Goal: Task Accomplishment & Management: Manage account settings

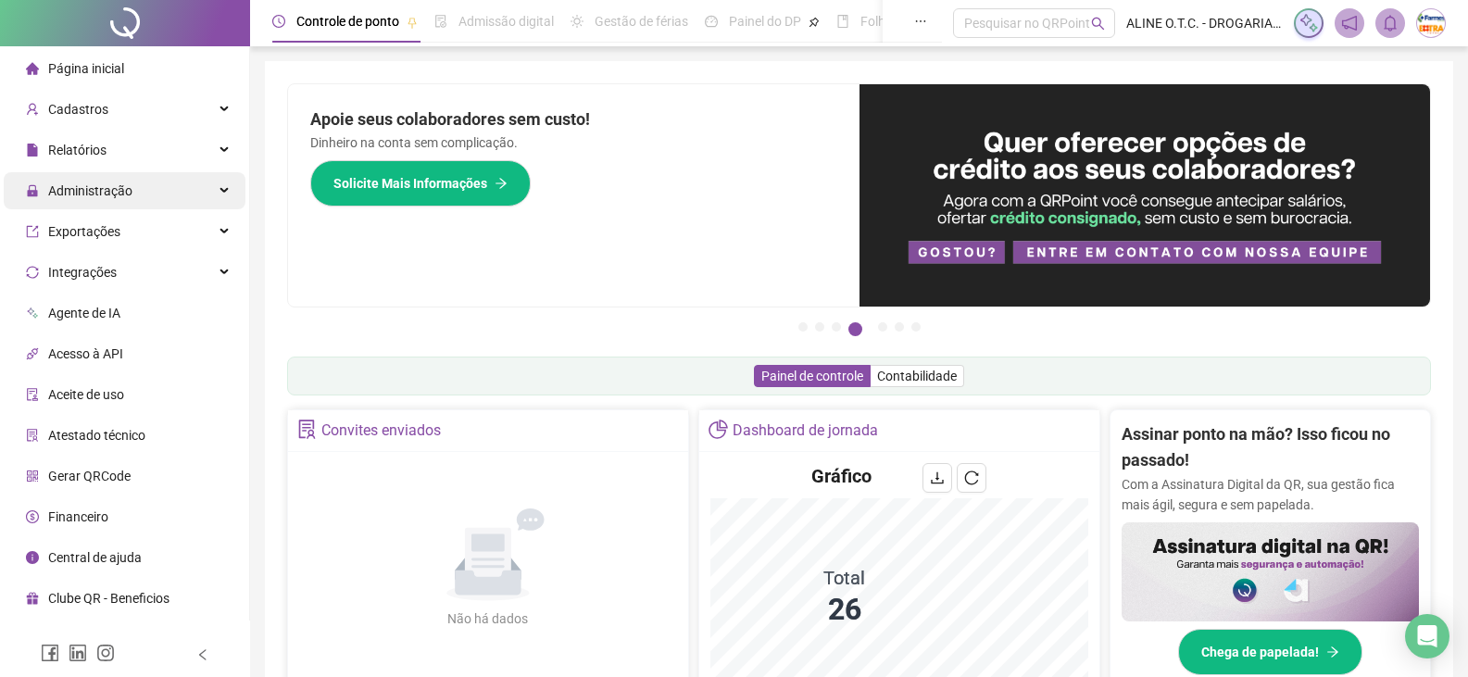
click at [141, 174] on div "Administração" at bounding box center [125, 190] width 242 height 37
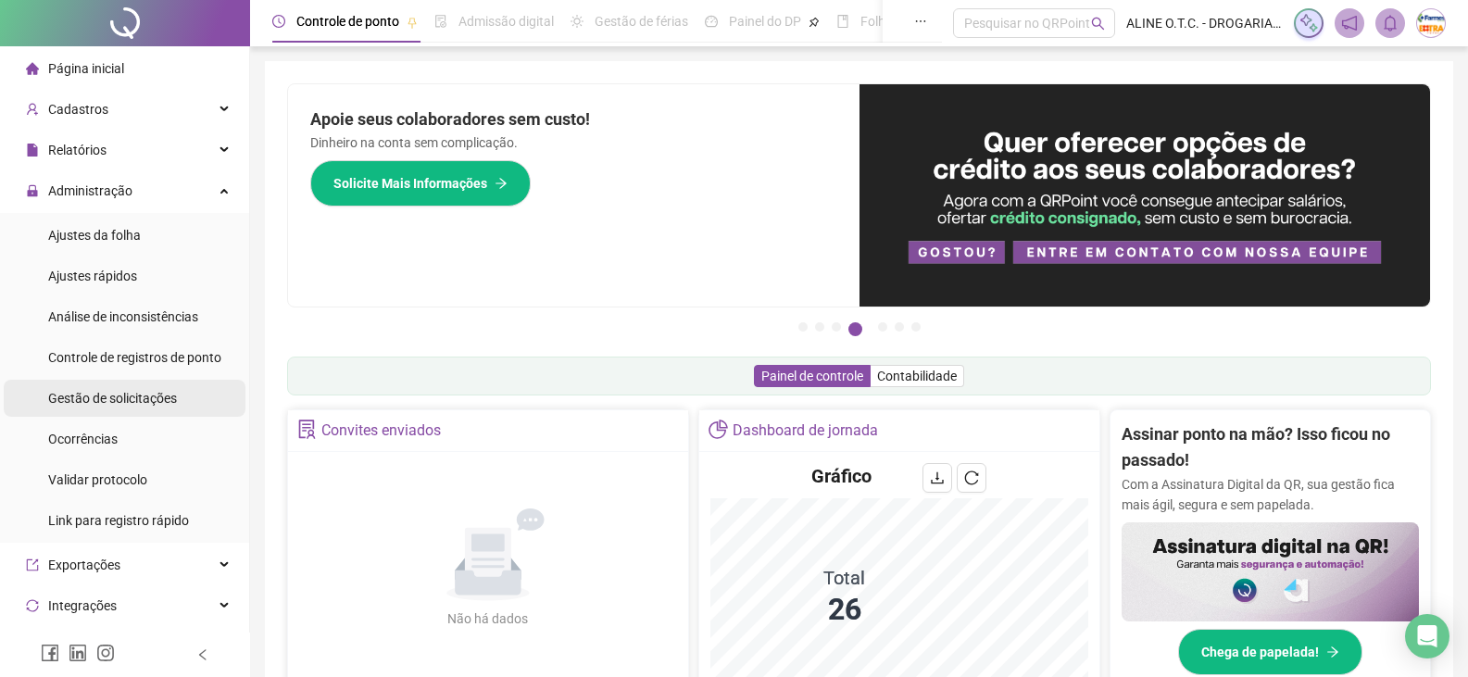
click at [115, 397] on span "Gestão de solicitações" at bounding box center [112, 398] width 129 height 15
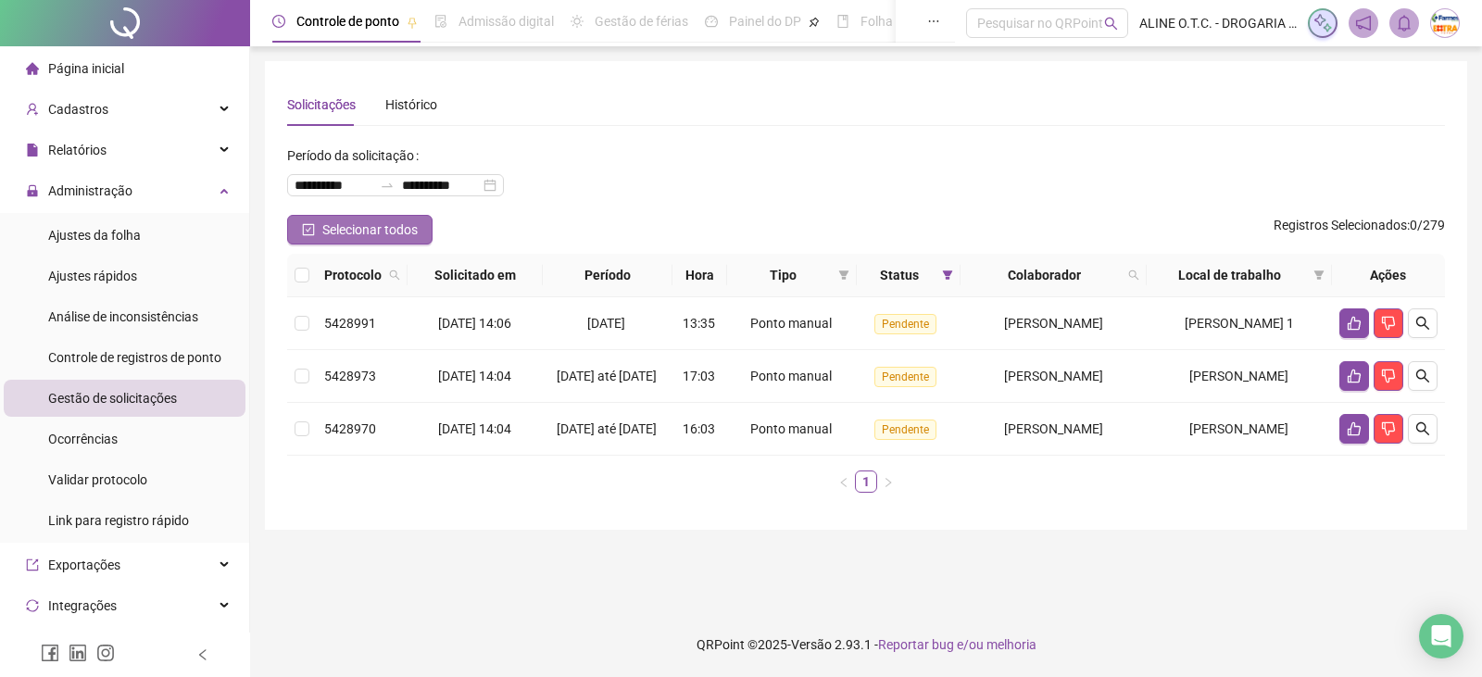
click at [404, 236] on span "Selecionar todos" at bounding box center [369, 230] width 95 height 20
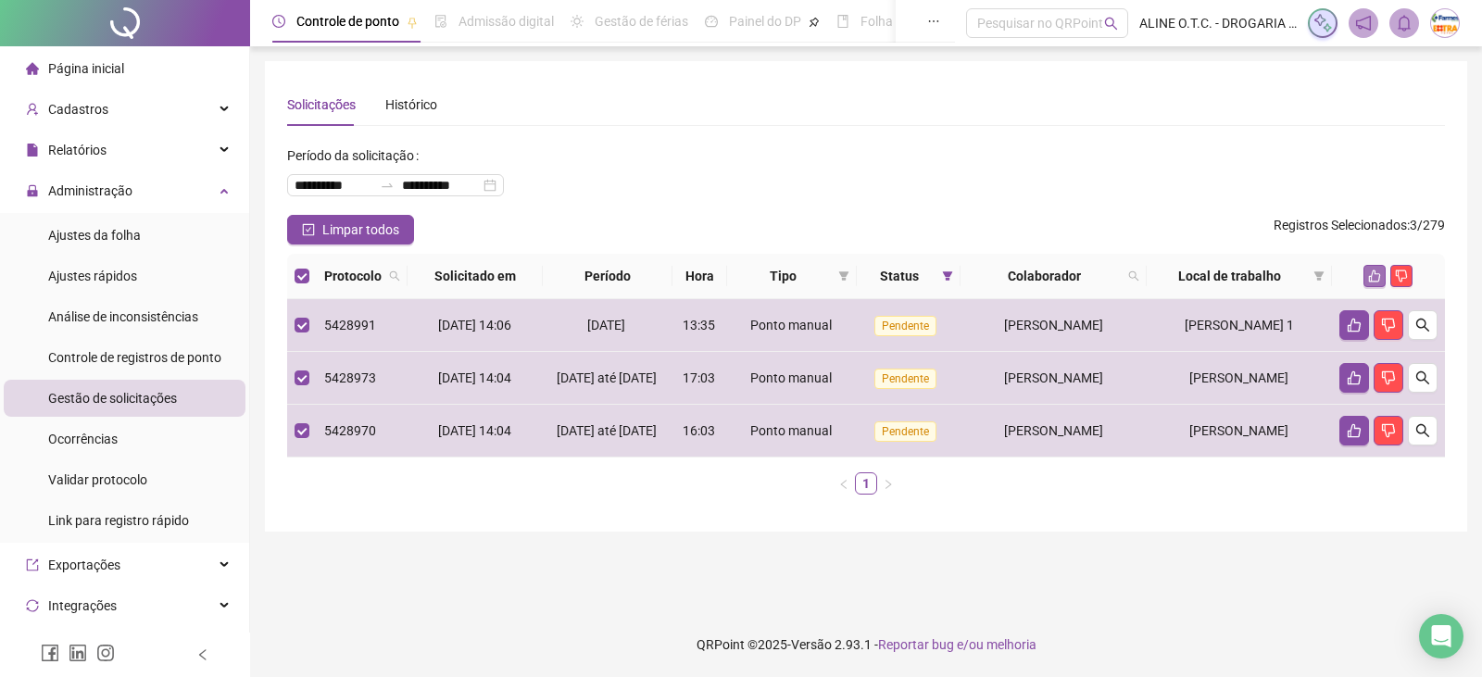
click at [1370, 277] on icon "like" at bounding box center [1375, 277] width 12 height 12
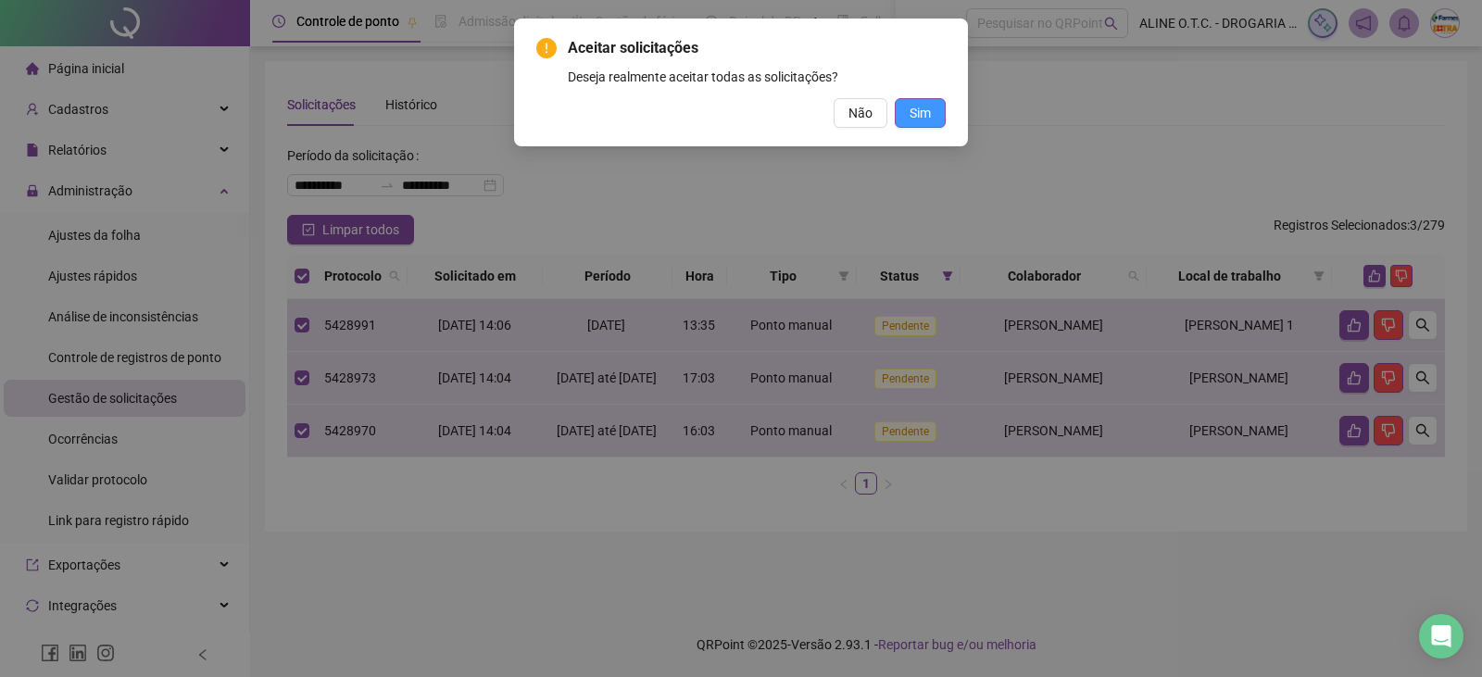
click at [918, 115] on span "Sim" at bounding box center [920, 113] width 21 height 20
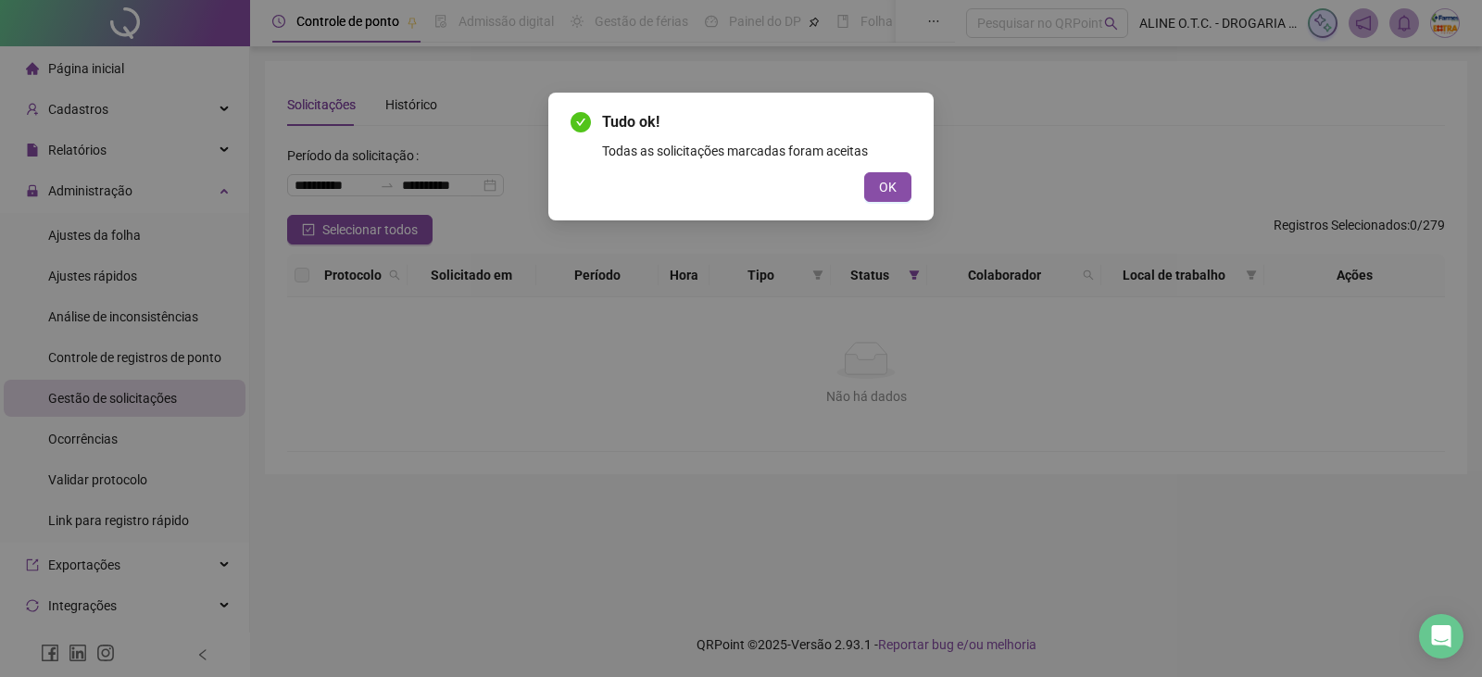
drag, startPoint x: 901, startPoint y: 197, endPoint x: 898, endPoint y: 181, distance: 17.1
click at [898, 192] on button "OK" at bounding box center [887, 187] width 47 height 30
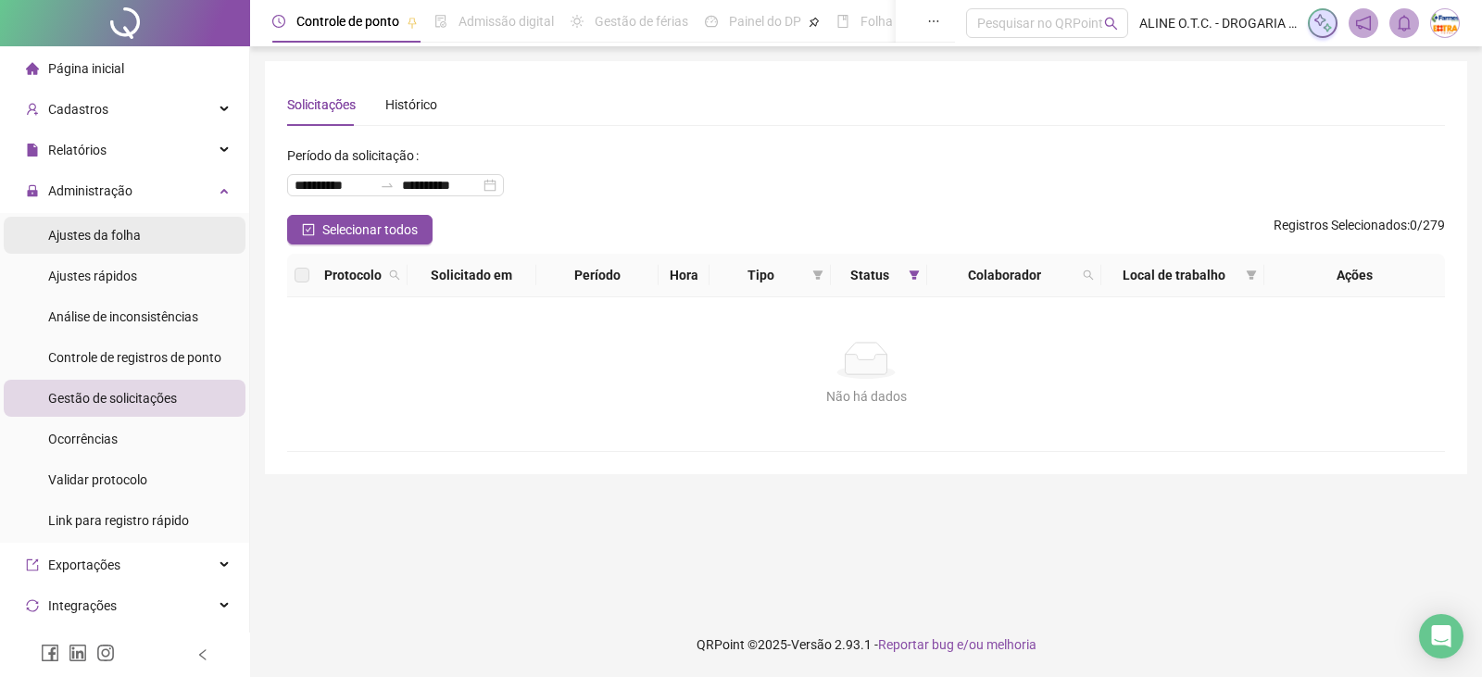
click at [108, 236] on span "Ajustes da folha" at bounding box center [94, 235] width 93 height 15
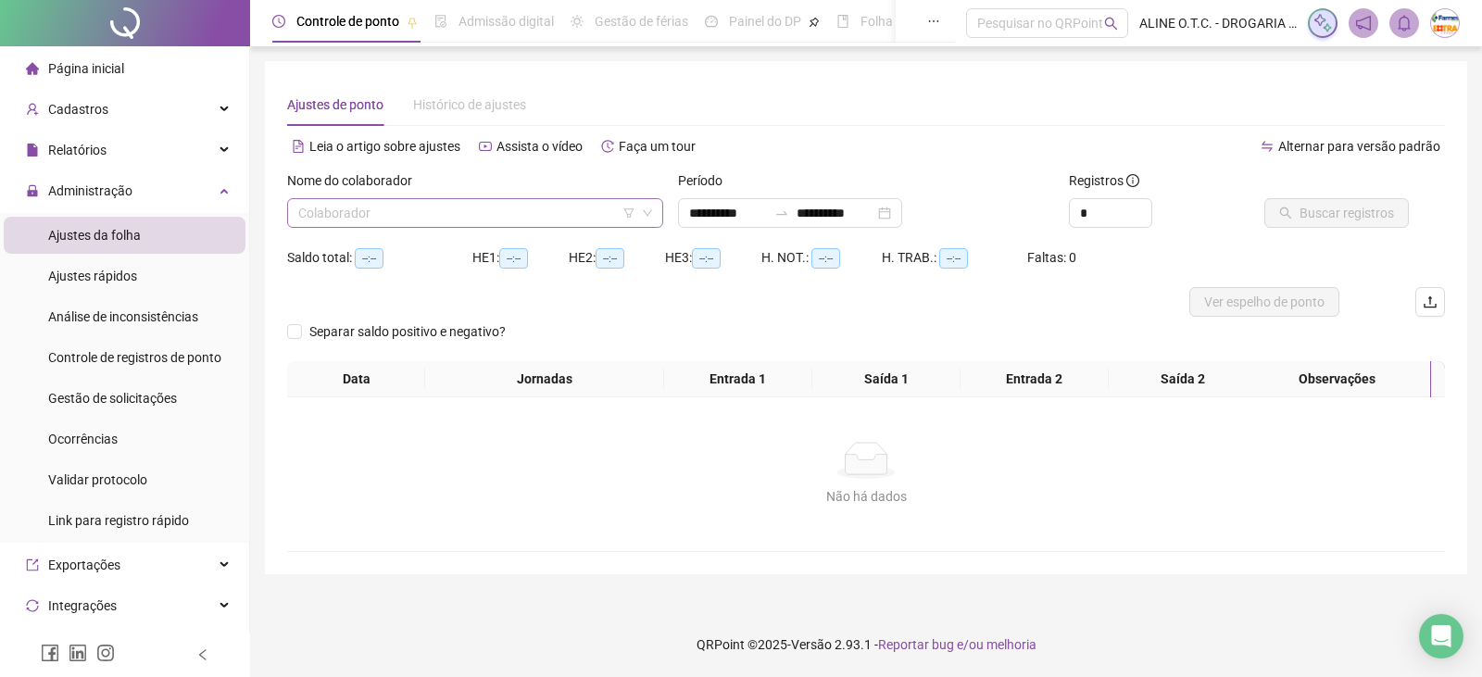
click at [407, 217] on input "search" at bounding box center [466, 213] width 337 height 28
type input "*****"
click at [462, 246] on div "[PERSON_NAME]" at bounding box center [475, 250] width 346 height 20
click at [719, 213] on input "**********" at bounding box center [728, 213] width 78 height 20
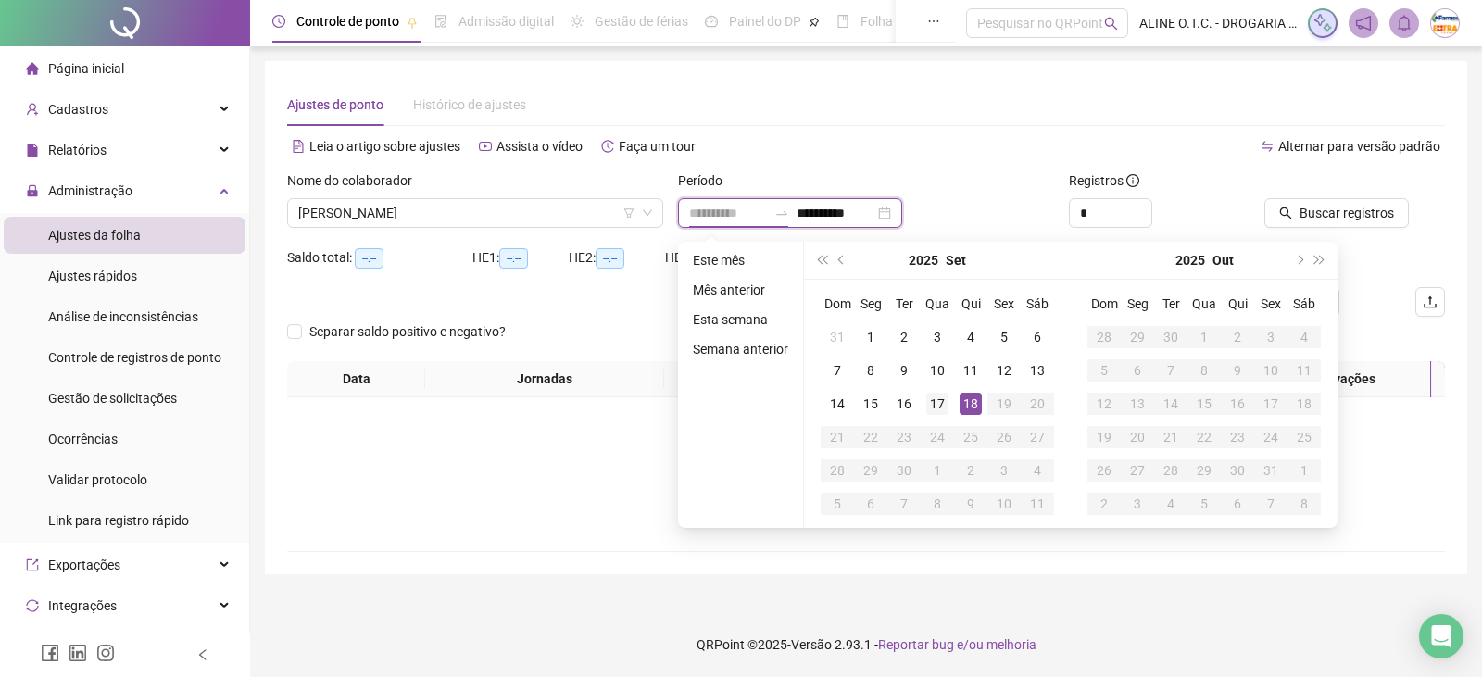
type input "**********"
click at [937, 401] on div "17" at bounding box center [937, 404] width 22 height 22
type input "**********"
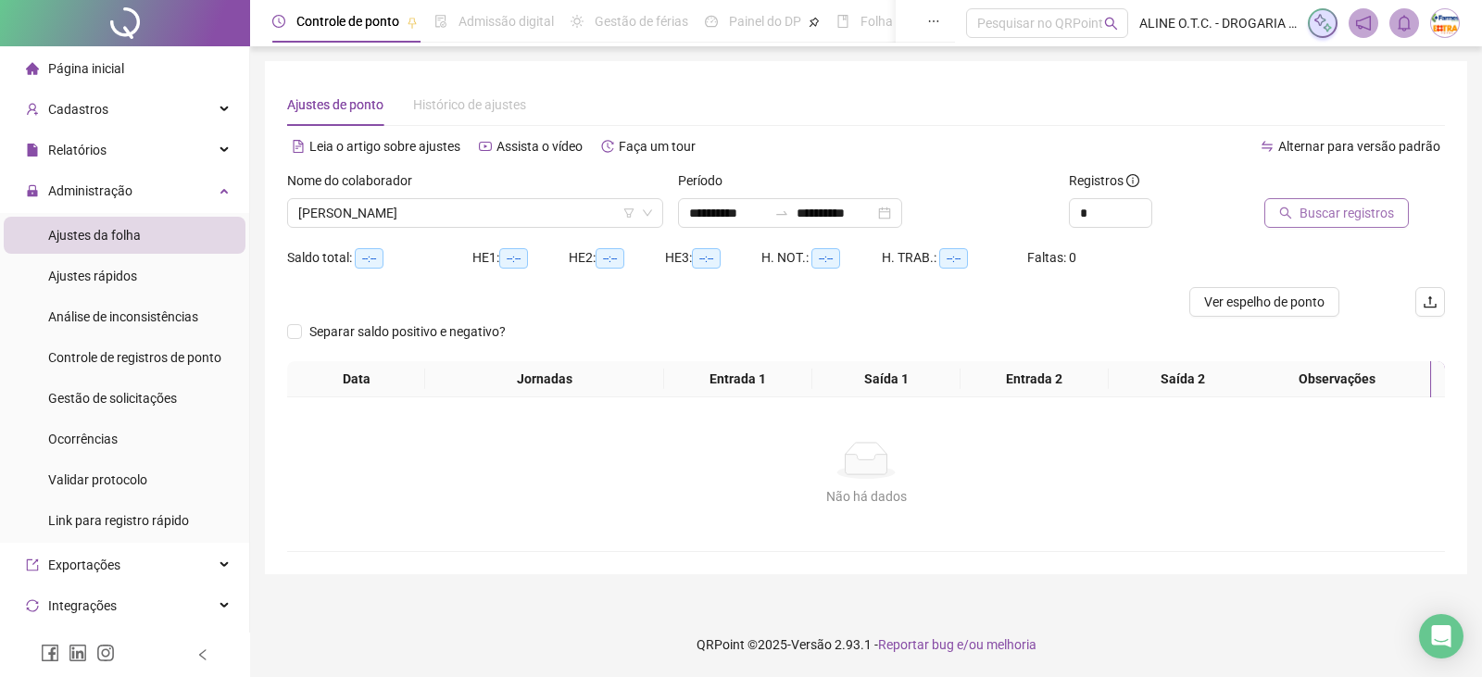
click at [1288, 226] on button "Buscar registros" at bounding box center [1337, 213] width 145 height 30
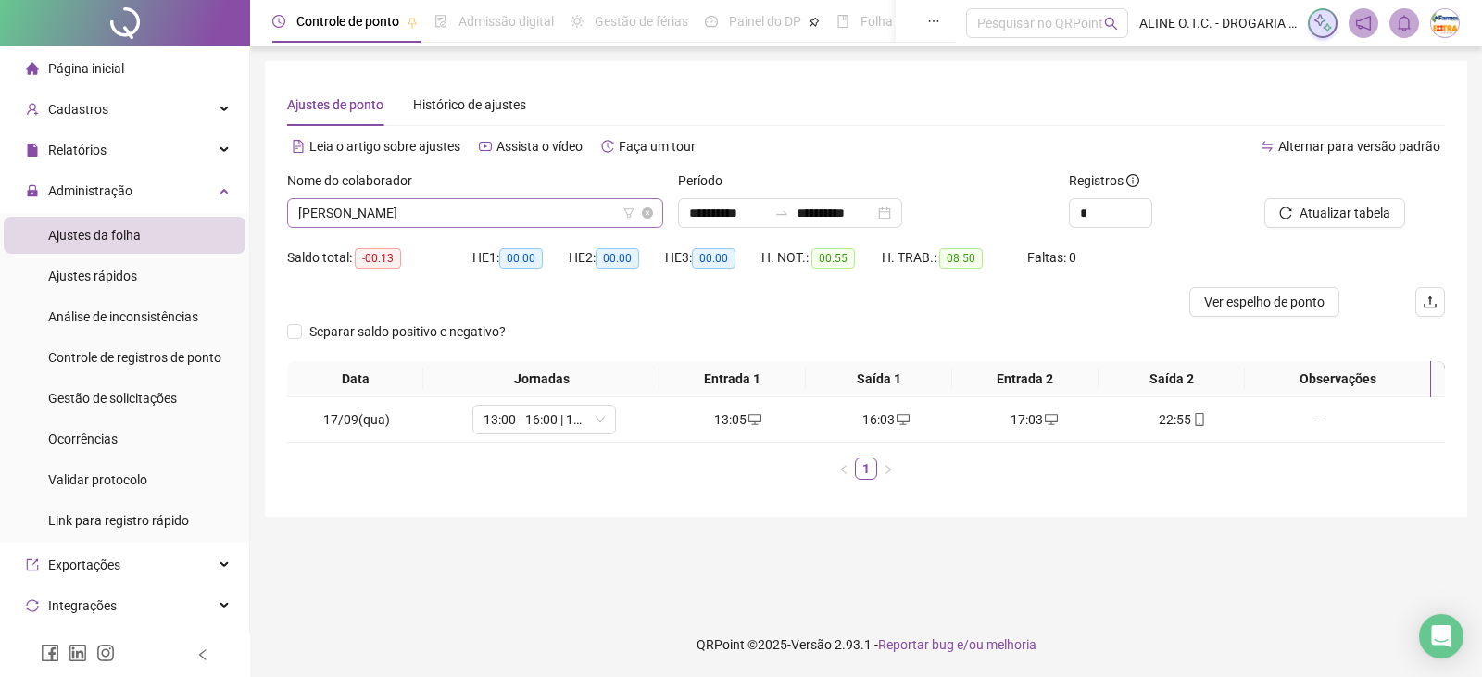
click at [536, 217] on span "[PERSON_NAME]" at bounding box center [475, 213] width 354 height 28
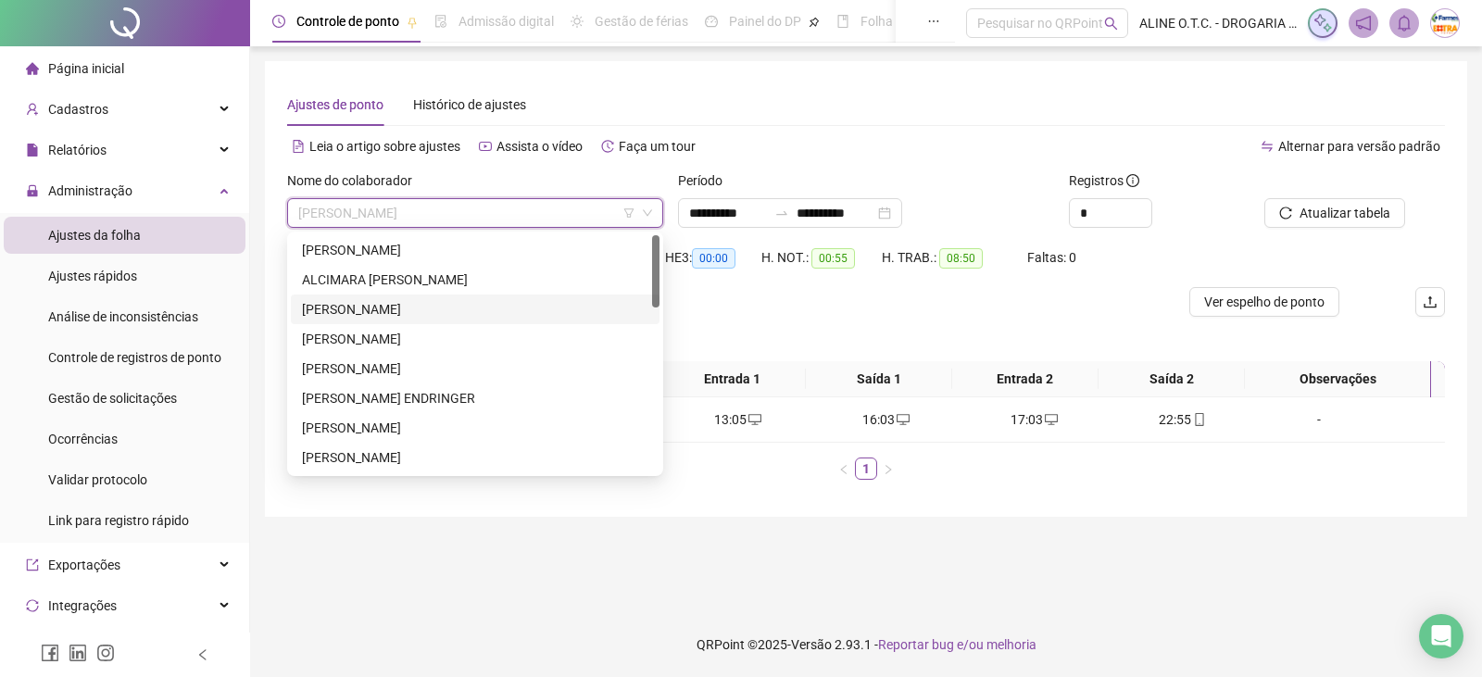
click at [472, 318] on div "[PERSON_NAME]" at bounding box center [475, 309] width 346 height 20
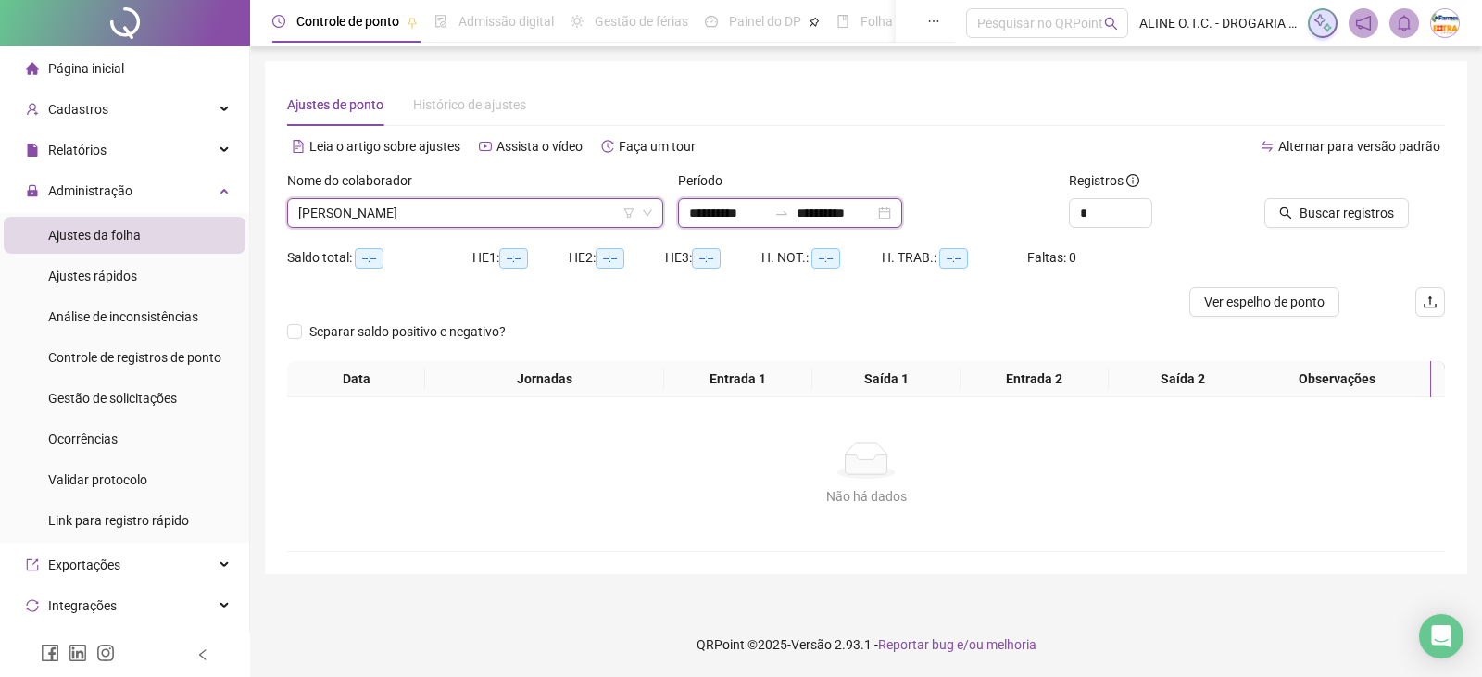
click at [741, 218] on input "**********" at bounding box center [728, 213] width 78 height 20
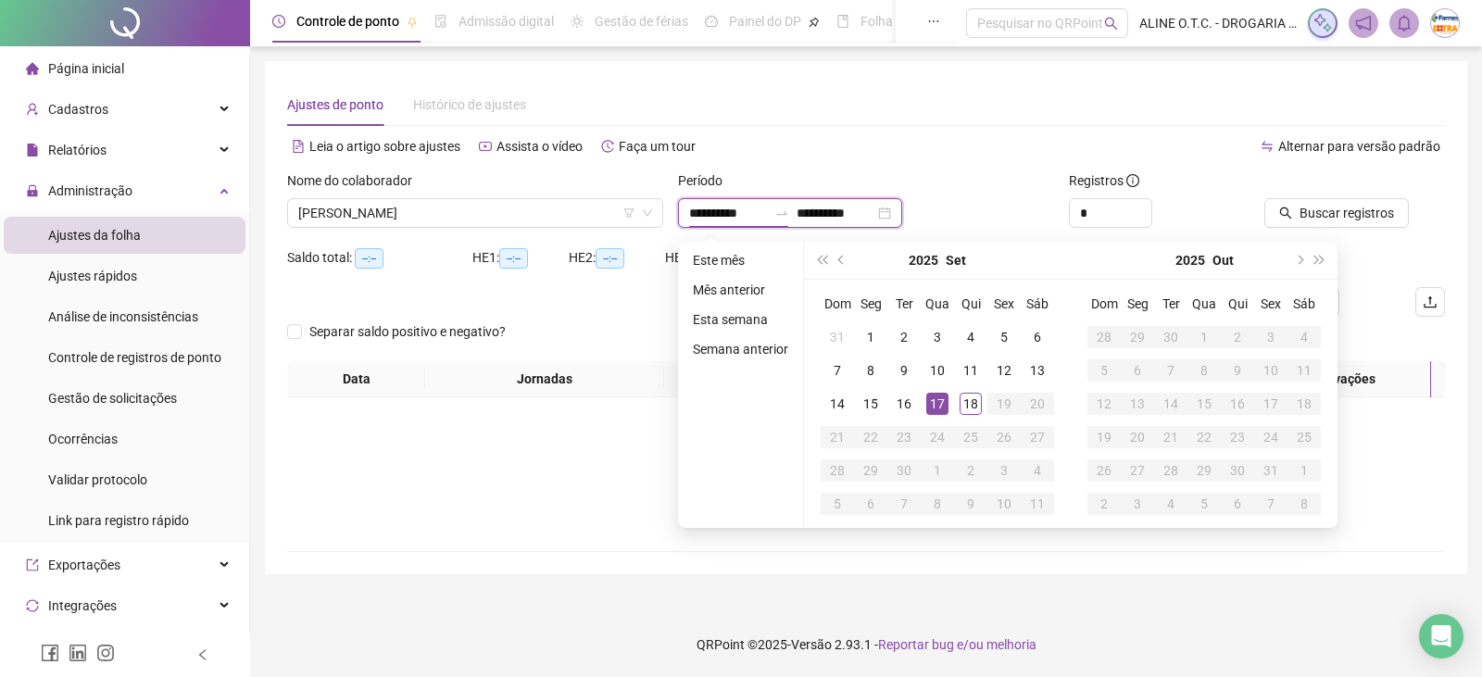
type input "**********"
click at [965, 406] on div "18" at bounding box center [971, 404] width 22 height 22
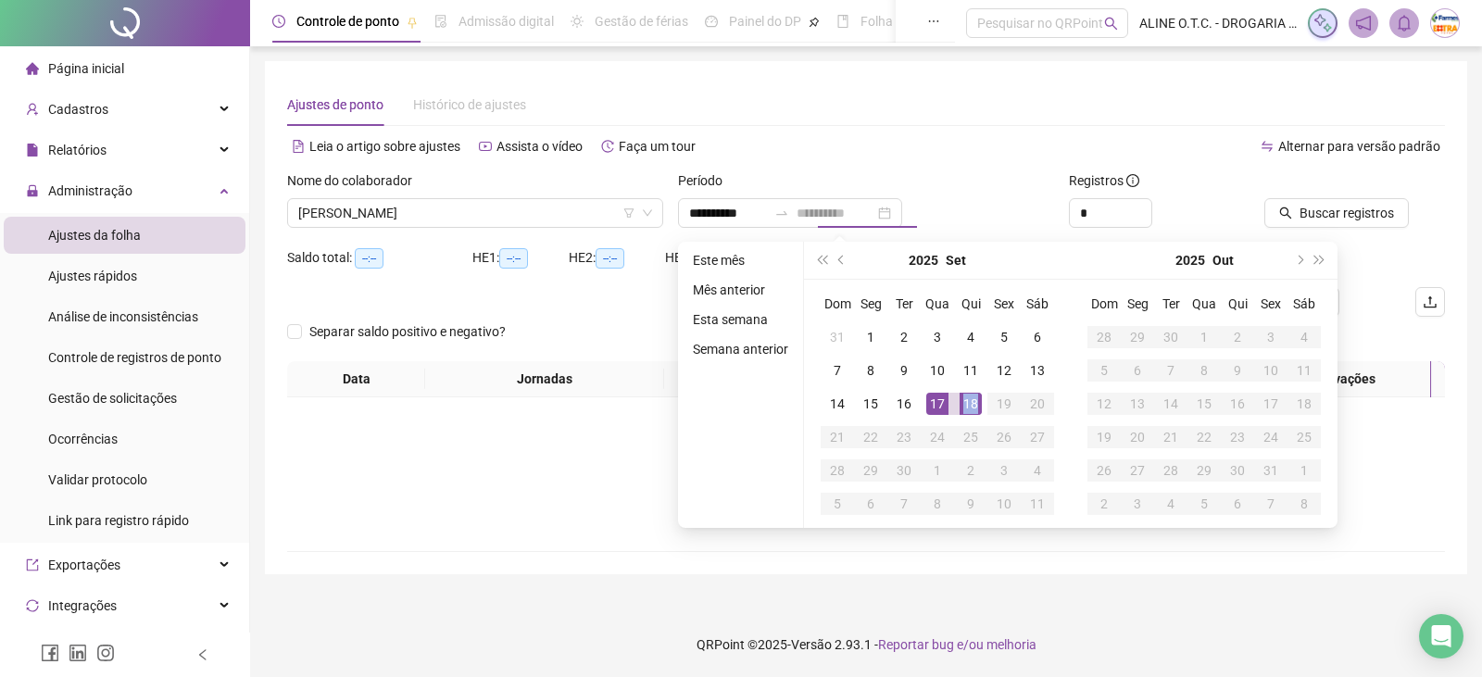
type input "**********"
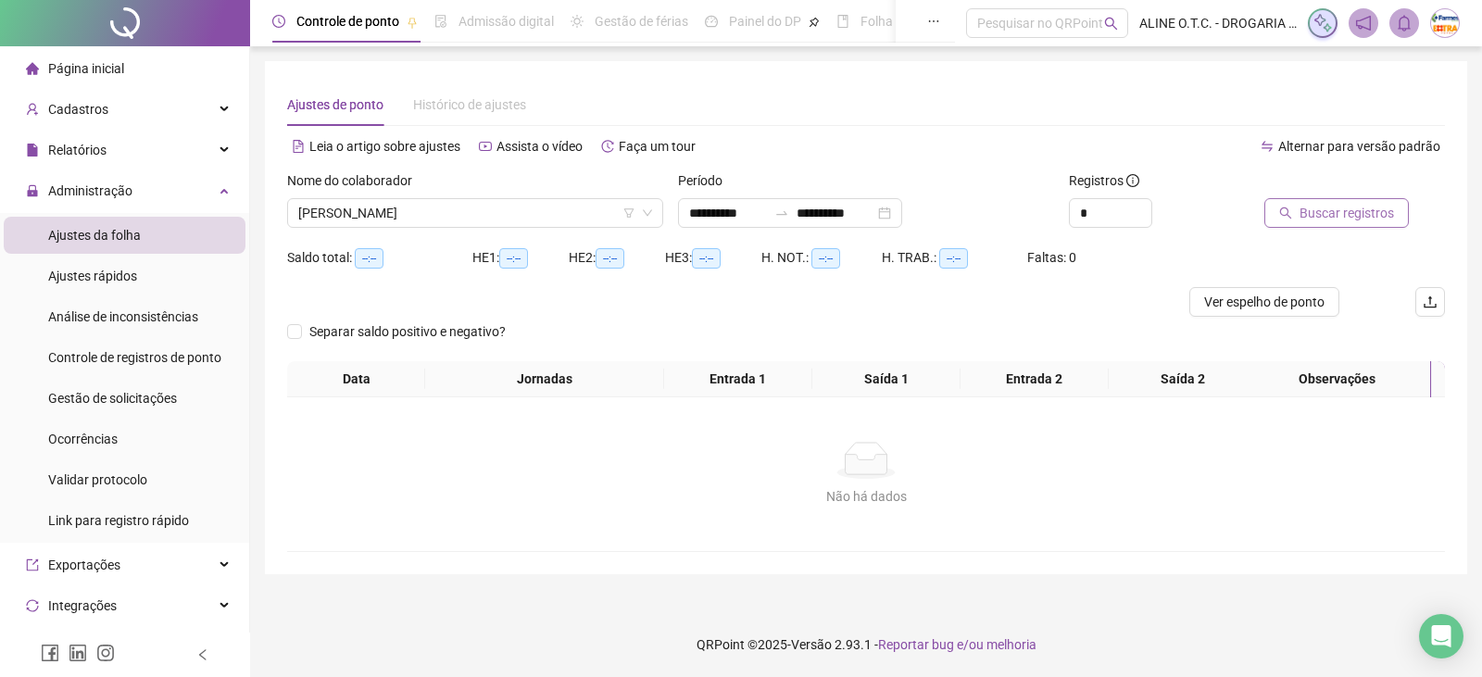
click at [1296, 225] on button "Buscar registros" at bounding box center [1337, 213] width 145 height 30
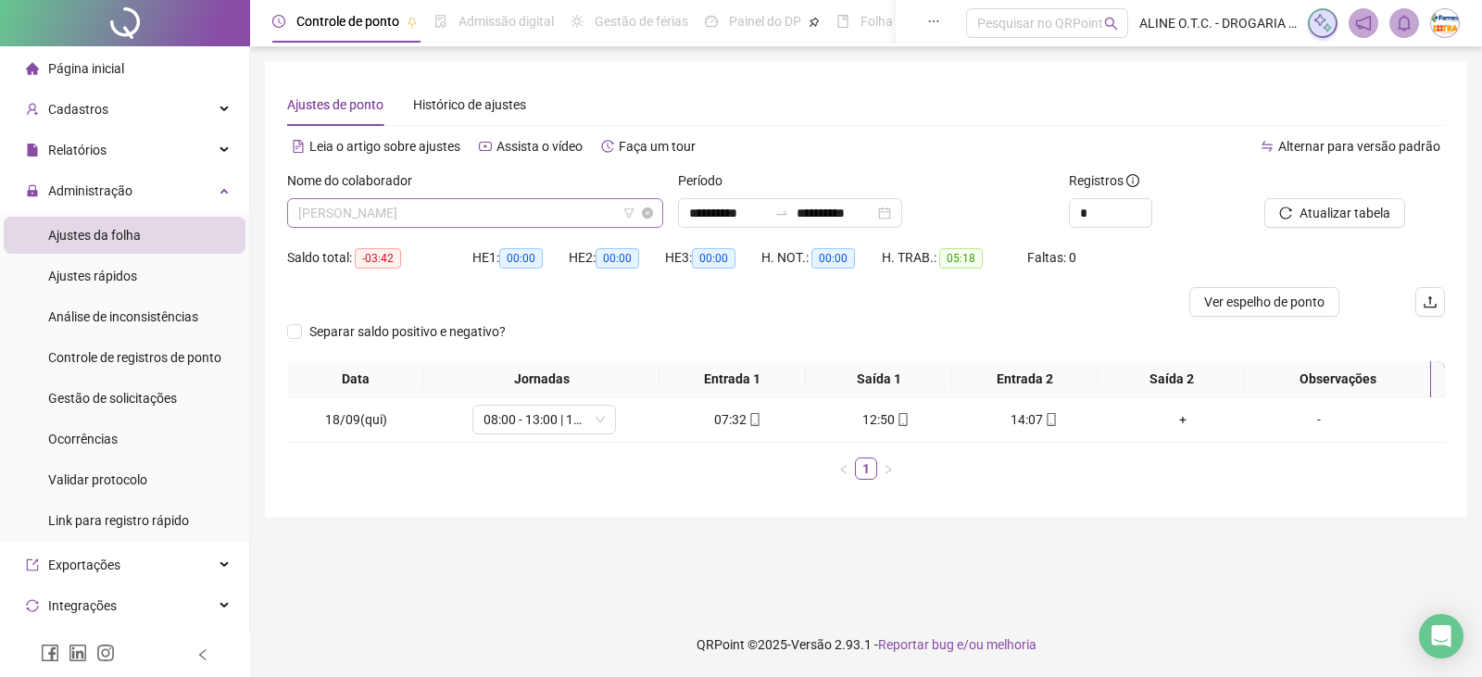
click at [475, 204] on span "[PERSON_NAME]" at bounding box center [475, 213] width 354 height 28
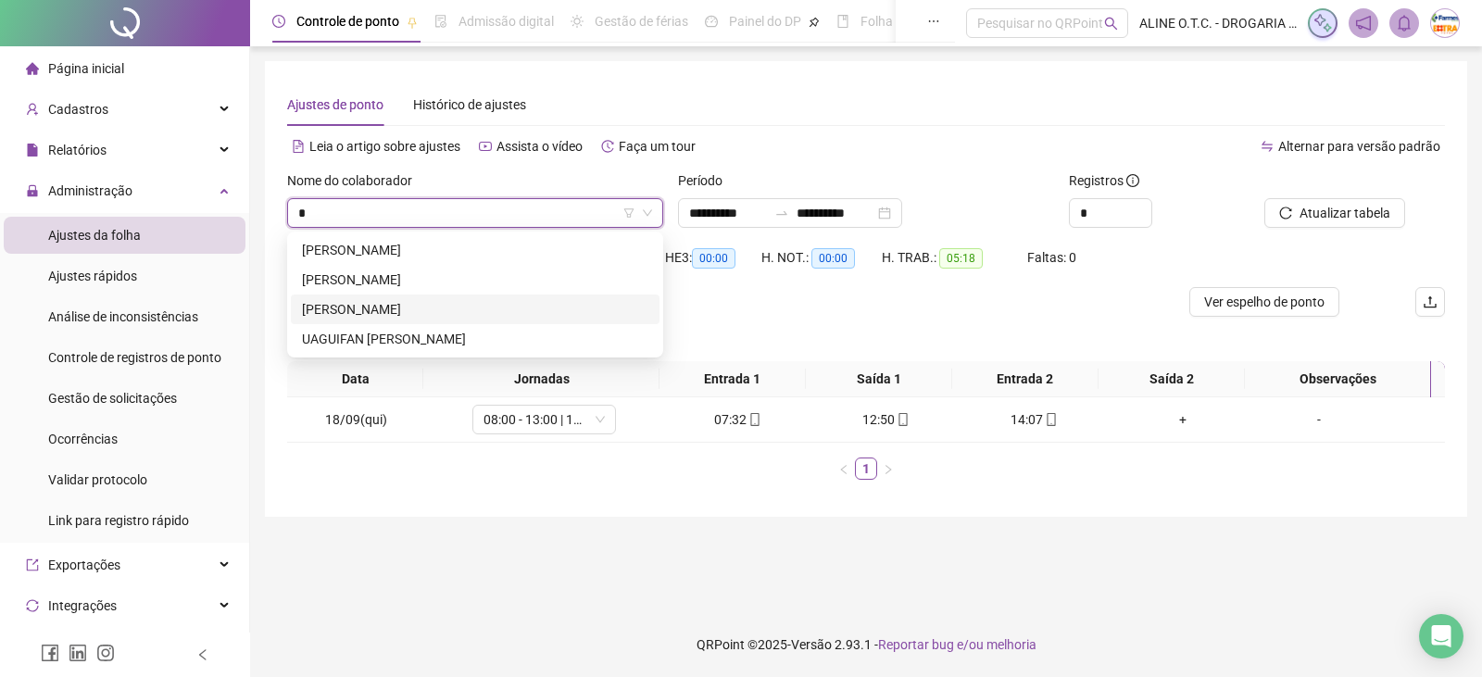
type input "**"
click at [455, 302] on div "[PERSON_NAME]" at bounding box center [475, 309] width 346 height 20
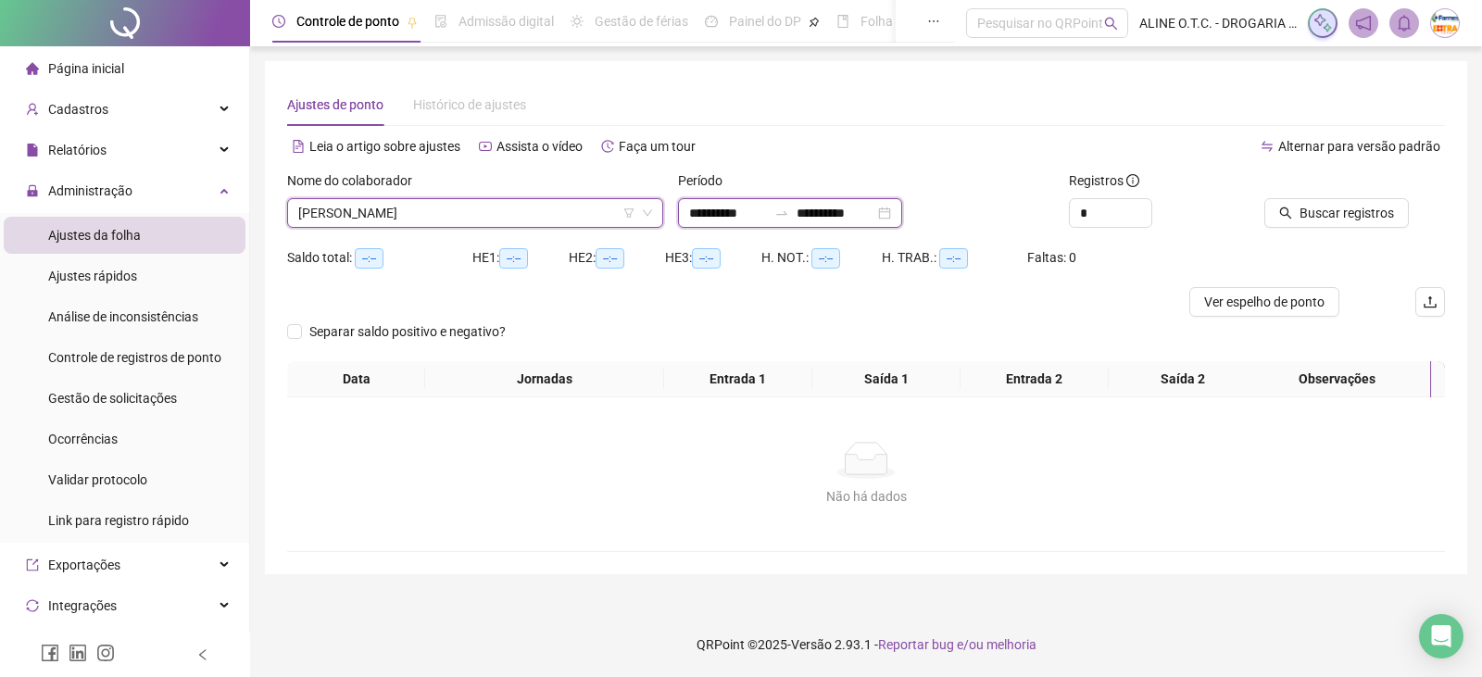
click at [711, 213] on input "**********" at bounding box center [728, 213] width 78 height 20
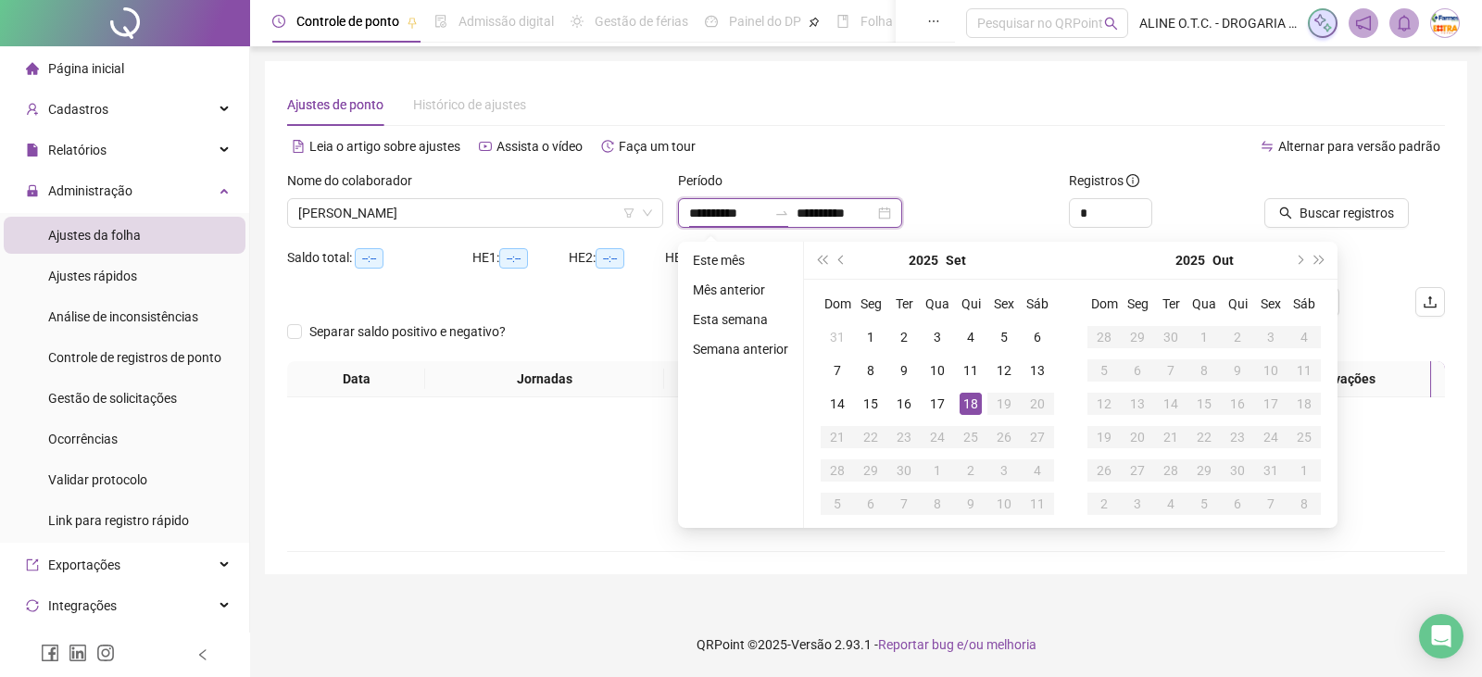
type input "**********"
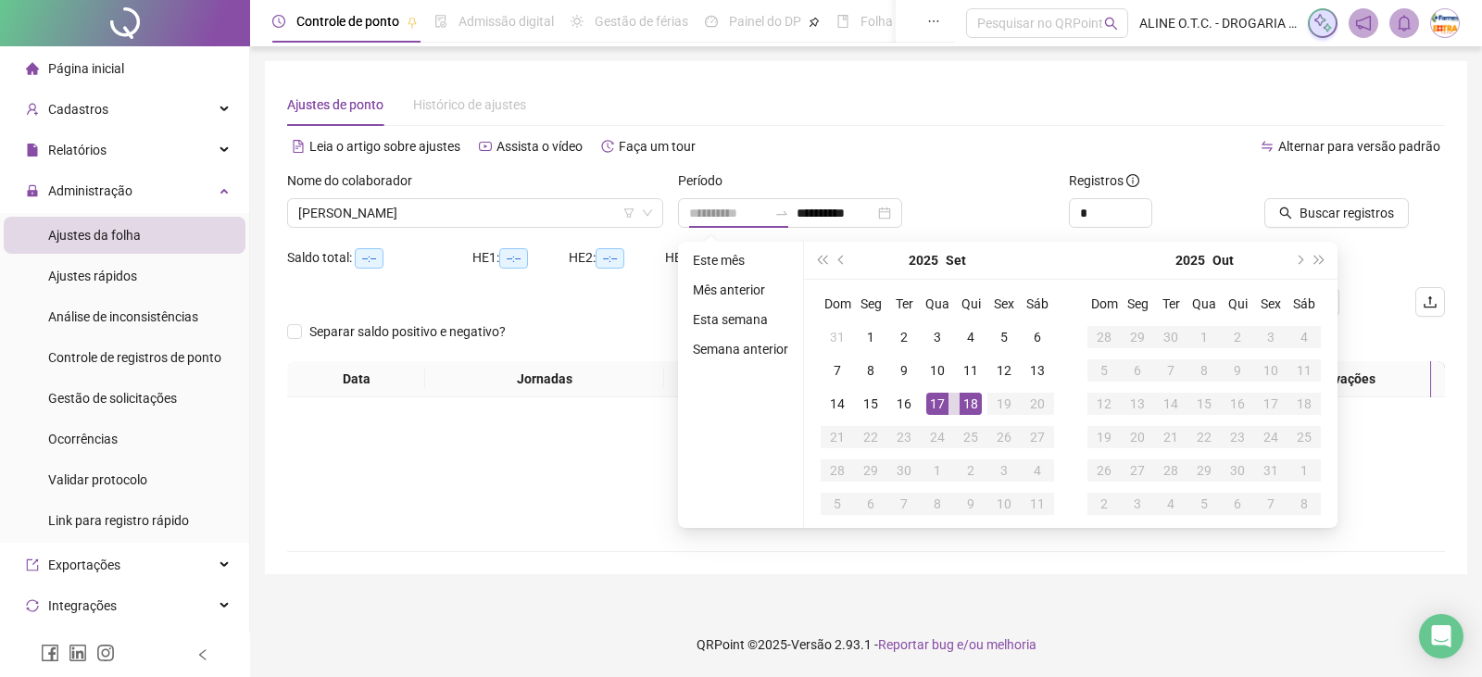
click at [937, 399] on div "17" at bounding box center [937, 404] width 22 height 22
click at [968, 397] on div "18" at bounding box center [971, 404] width 22 height 22
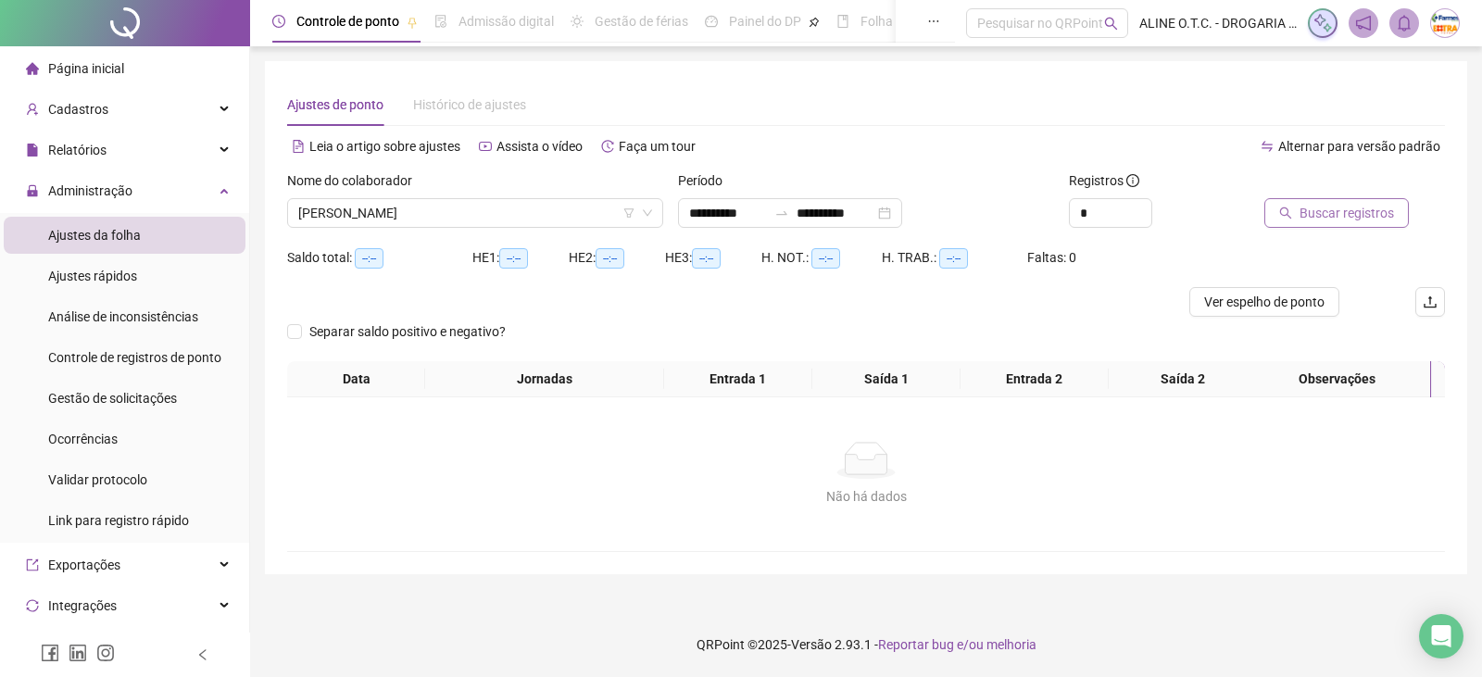
click at [1377, 217] on span "Buscar registros" at bounding box center [1347, 213] width 94 height 20
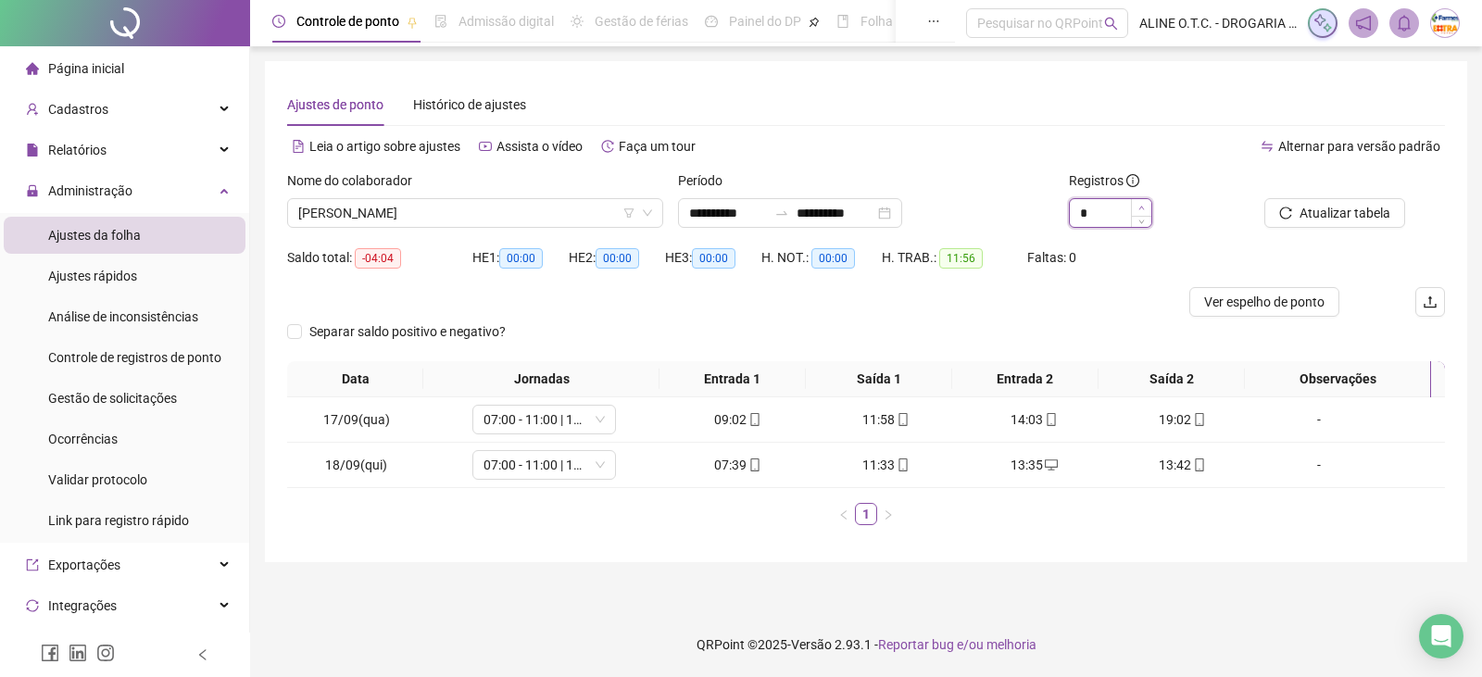
type input "*"
click at [1142, 208] on icon "up" at bounding box center [1142, 208] width 6 height 6
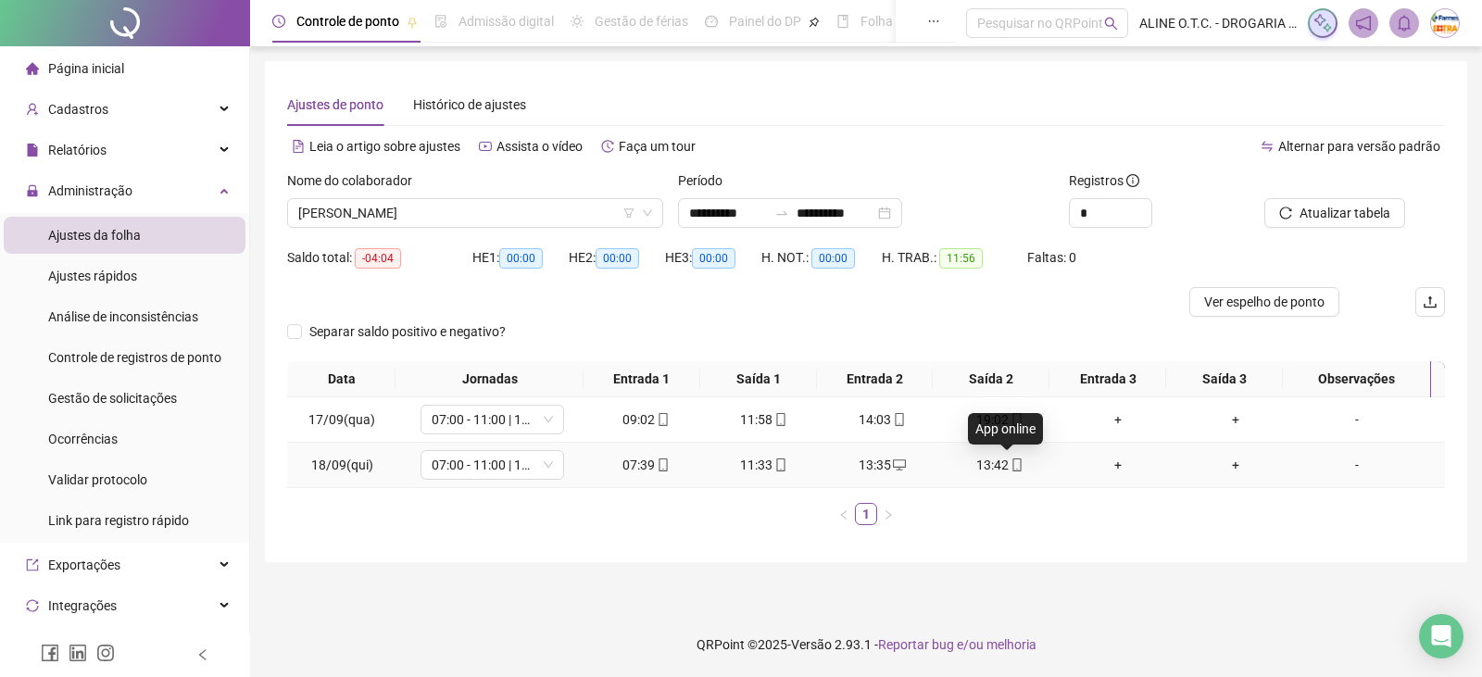
click at [1011, 462] on icon "mobile" at bounding box center [1017, 465] width 13 height 13
type input "**********"
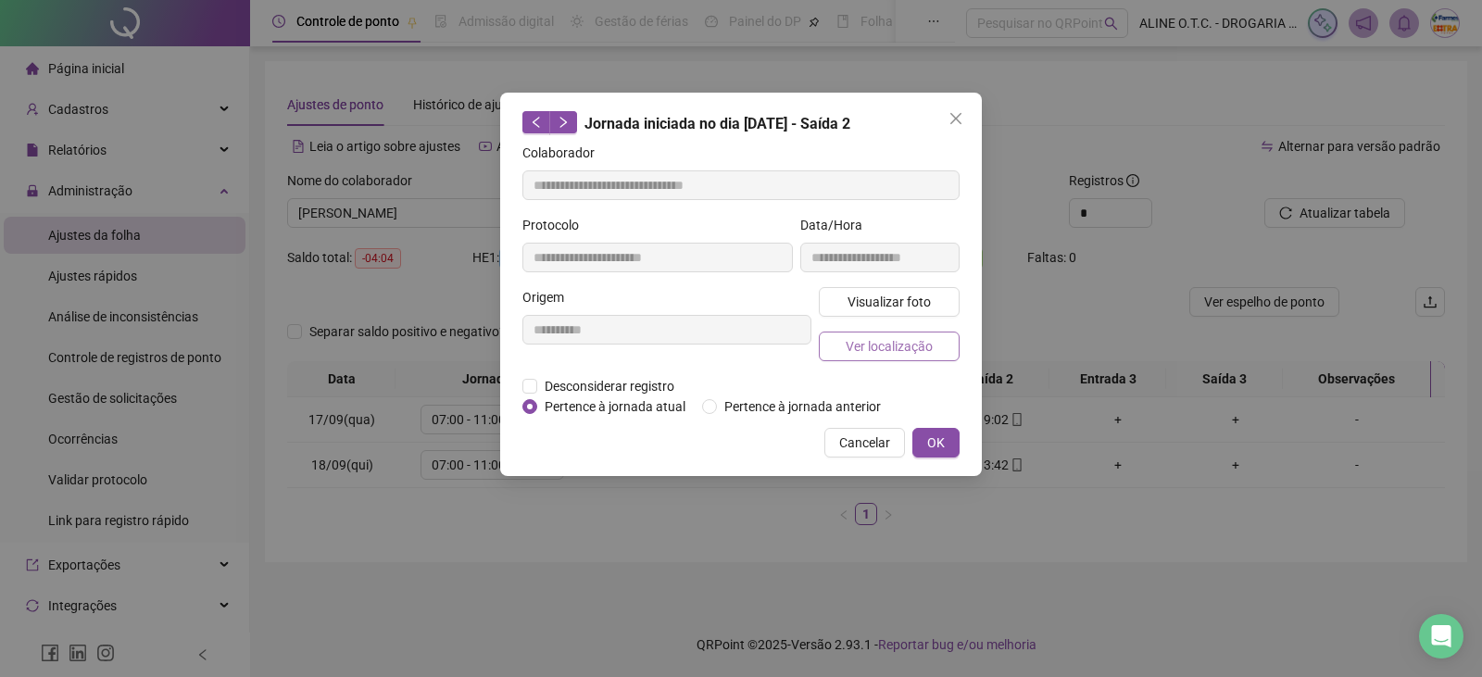
click at [908, 353] on span "Ver localização" at bounding box center [889, 346] width 87 height 20
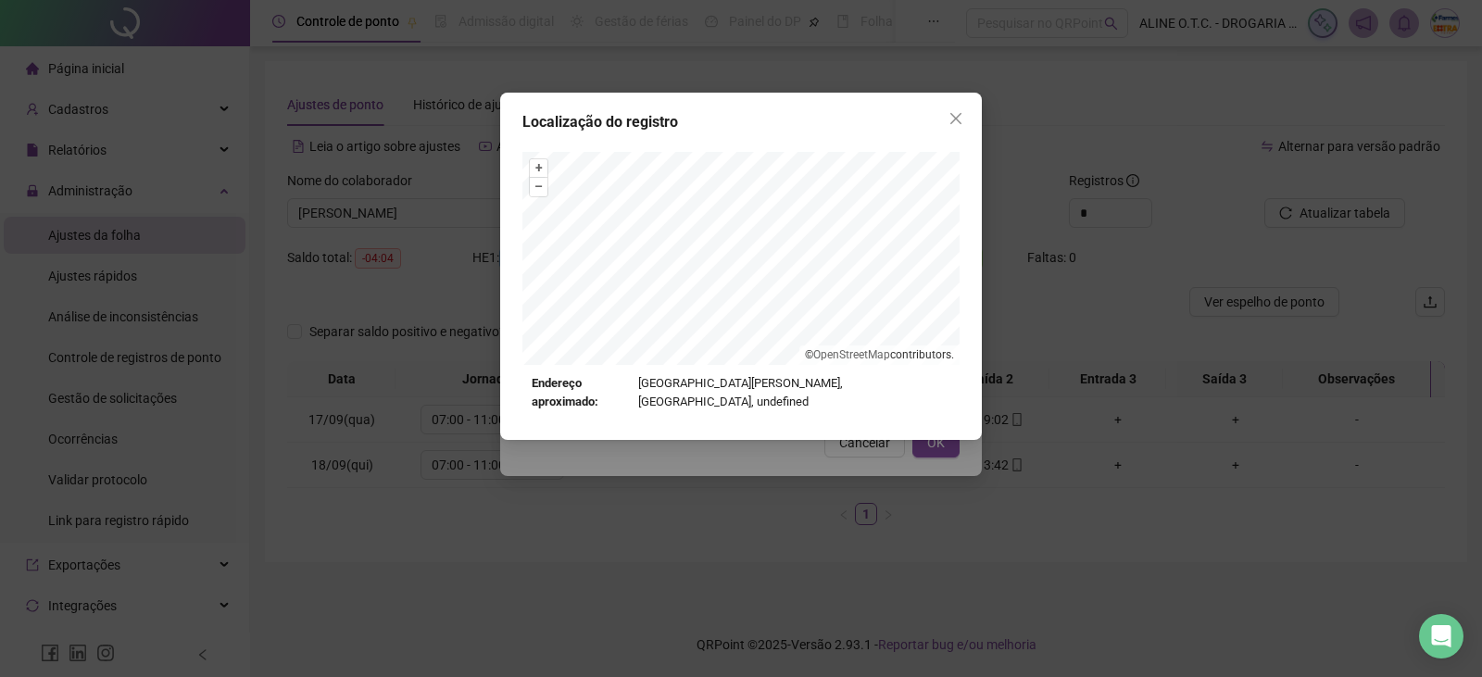
click at [861, 444] on div "Localização do registro + – ⇧ › © OpenStreetMap contributors. Endereço aproxima…" at bounding box center [741, 338] width 1482 height 677
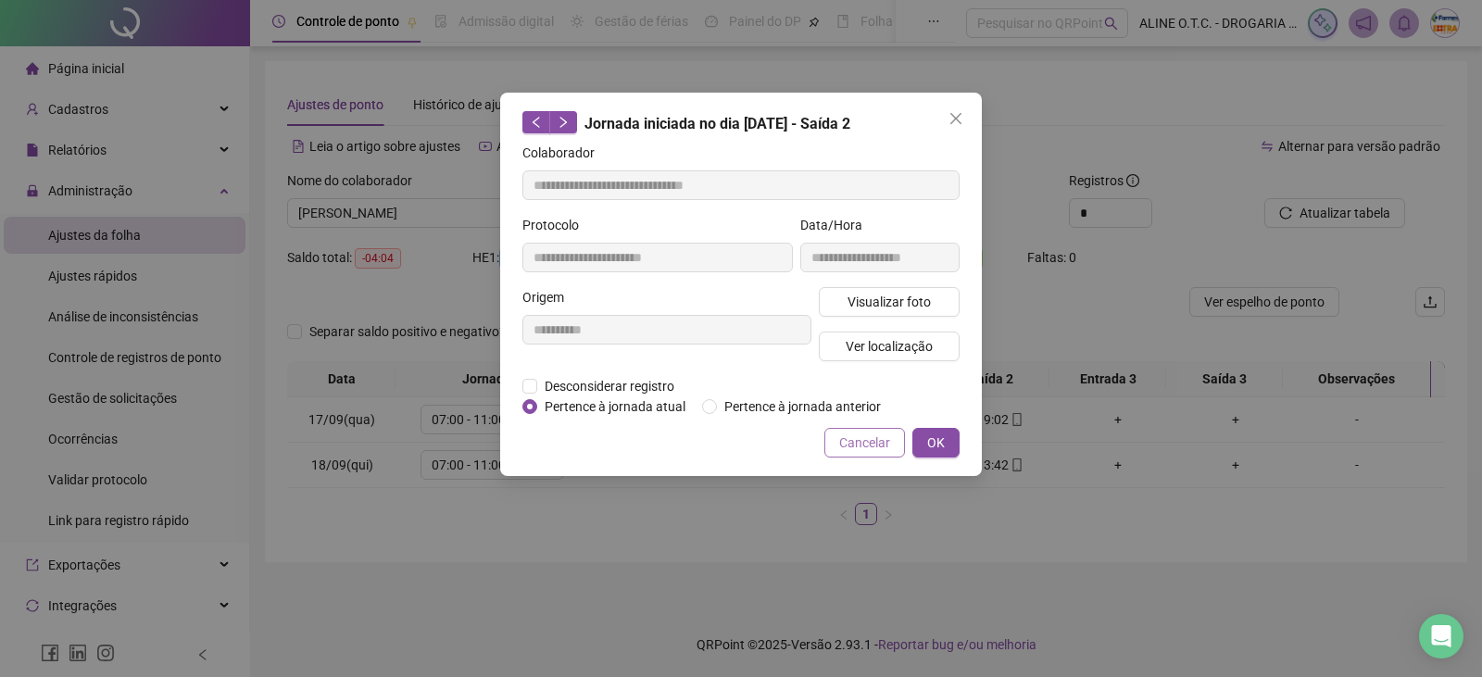
click at [865, 447] on span "Cancelar" at bounding box center [864, 443] width 51 height 20
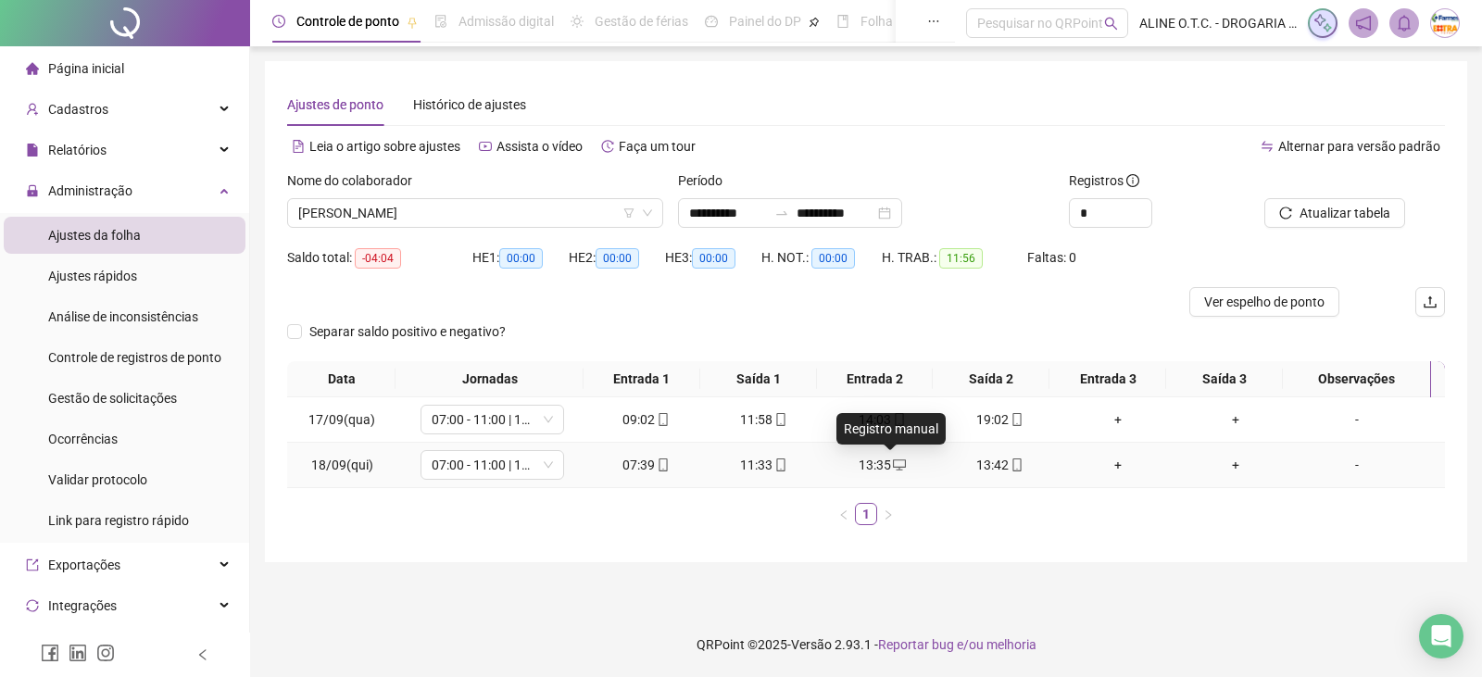
click at [893, 462] on icon "desktop" at bounding box center [899, 465] width 13 height 13
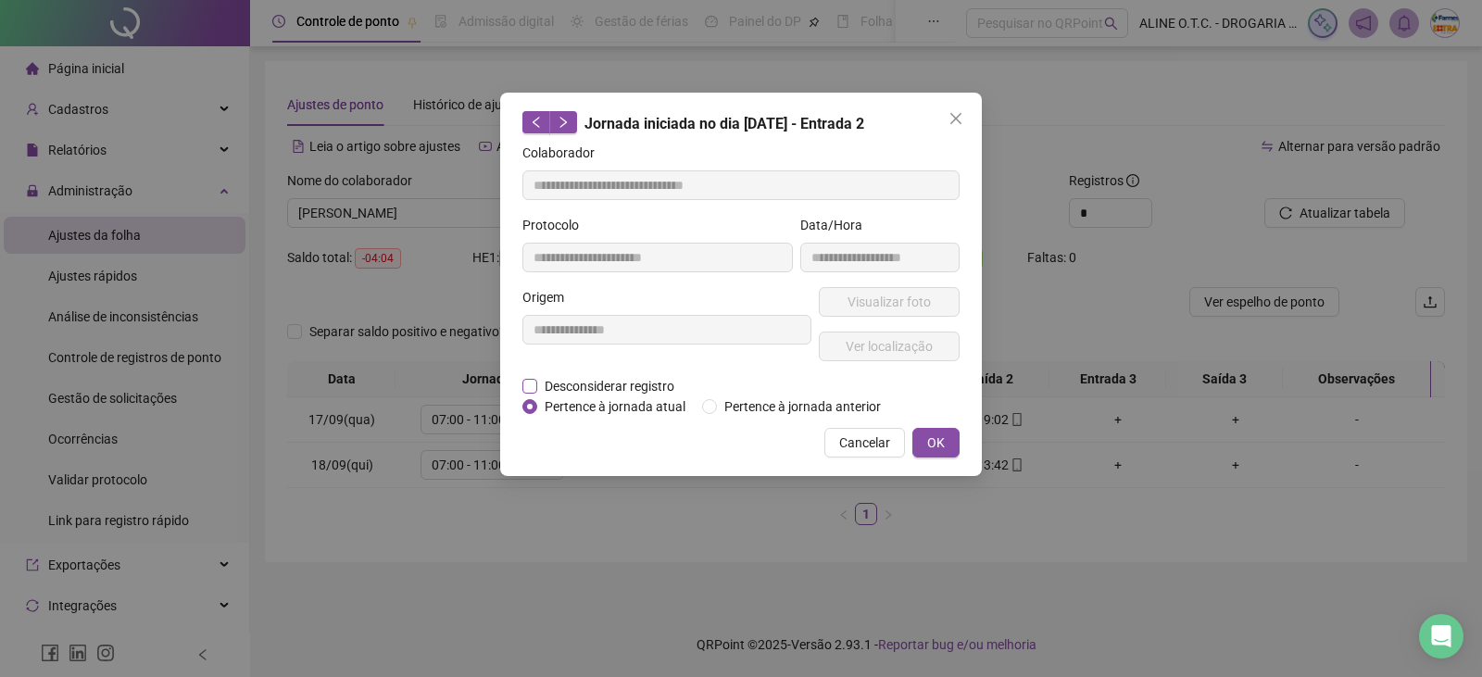
click at [664, 383] on span "Desconsiderar registro" at bounding box center [609, 386] width 145 height 20
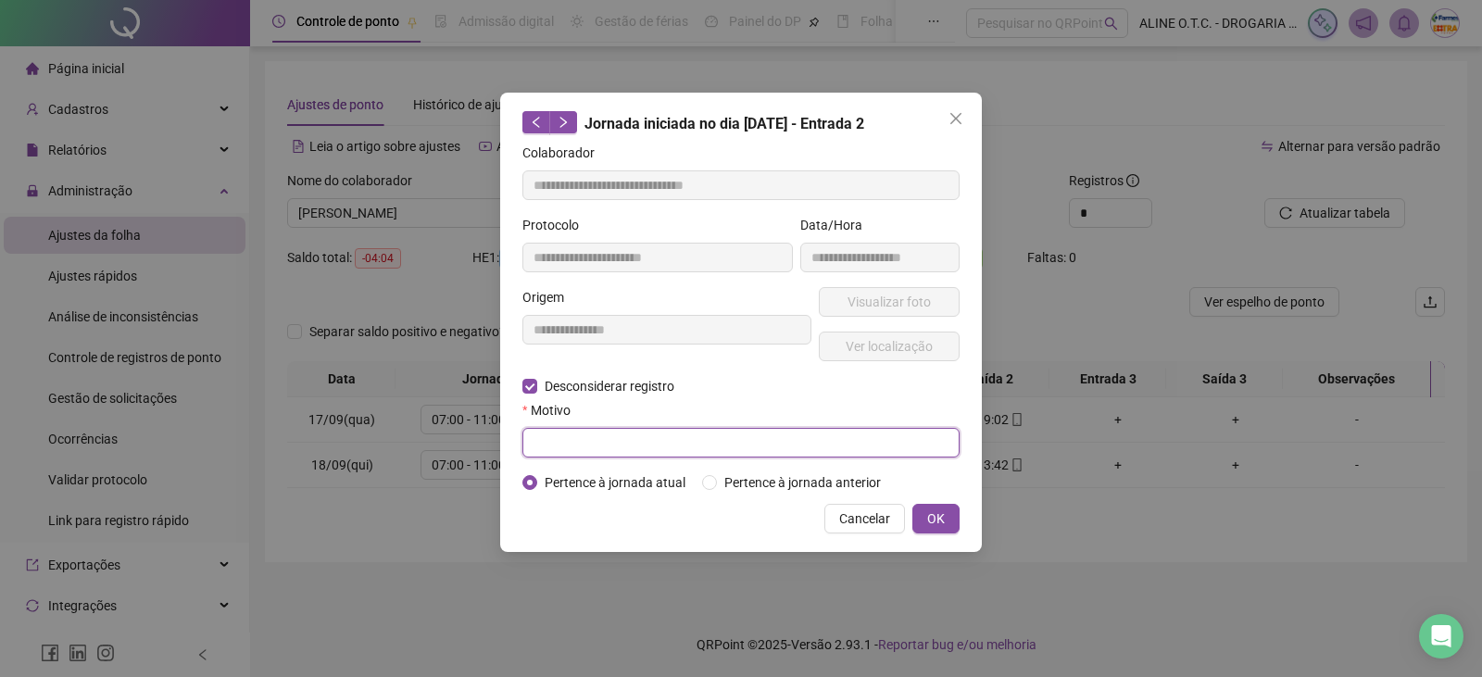
click at [644, 428] on input "text" at bounding box center [741, 443] width 437 height 30
type input "**********"
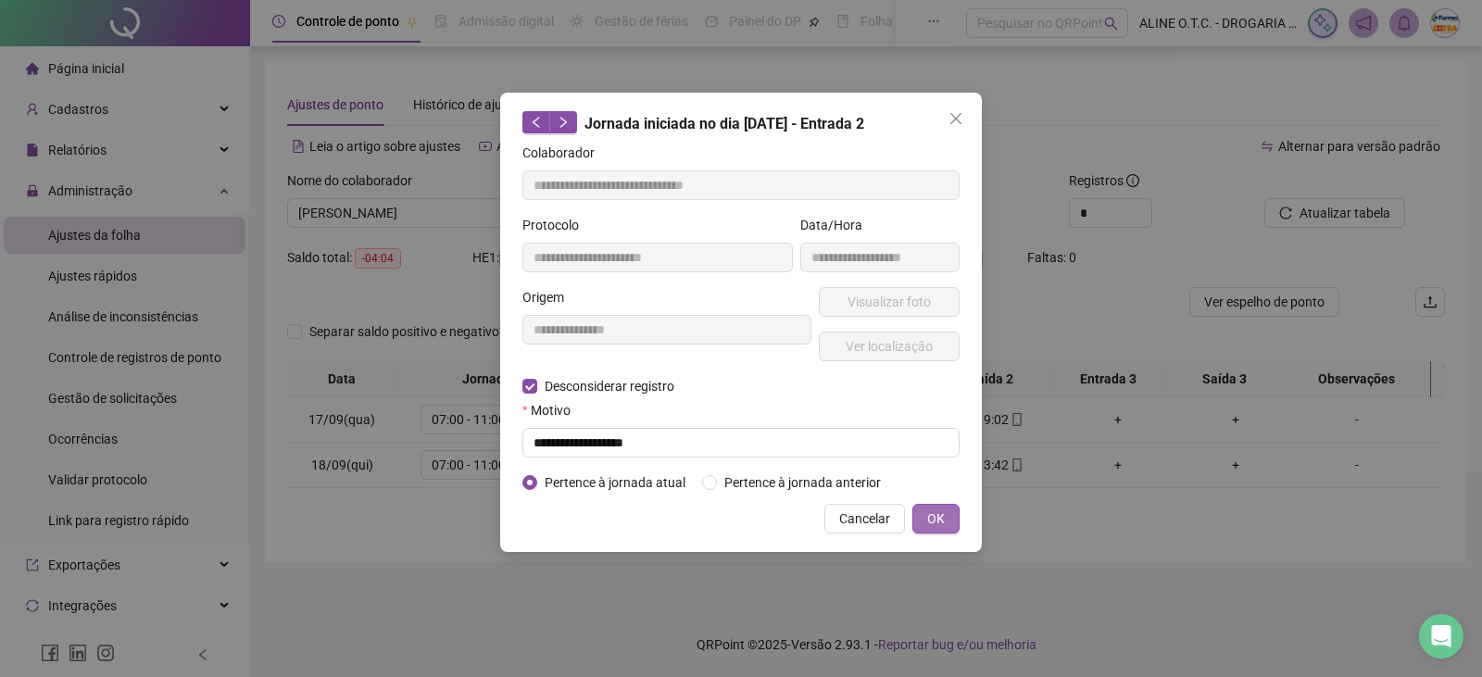
click at [952, 522] on button "OK" at bounding box center [936, 519] width 47 height 30
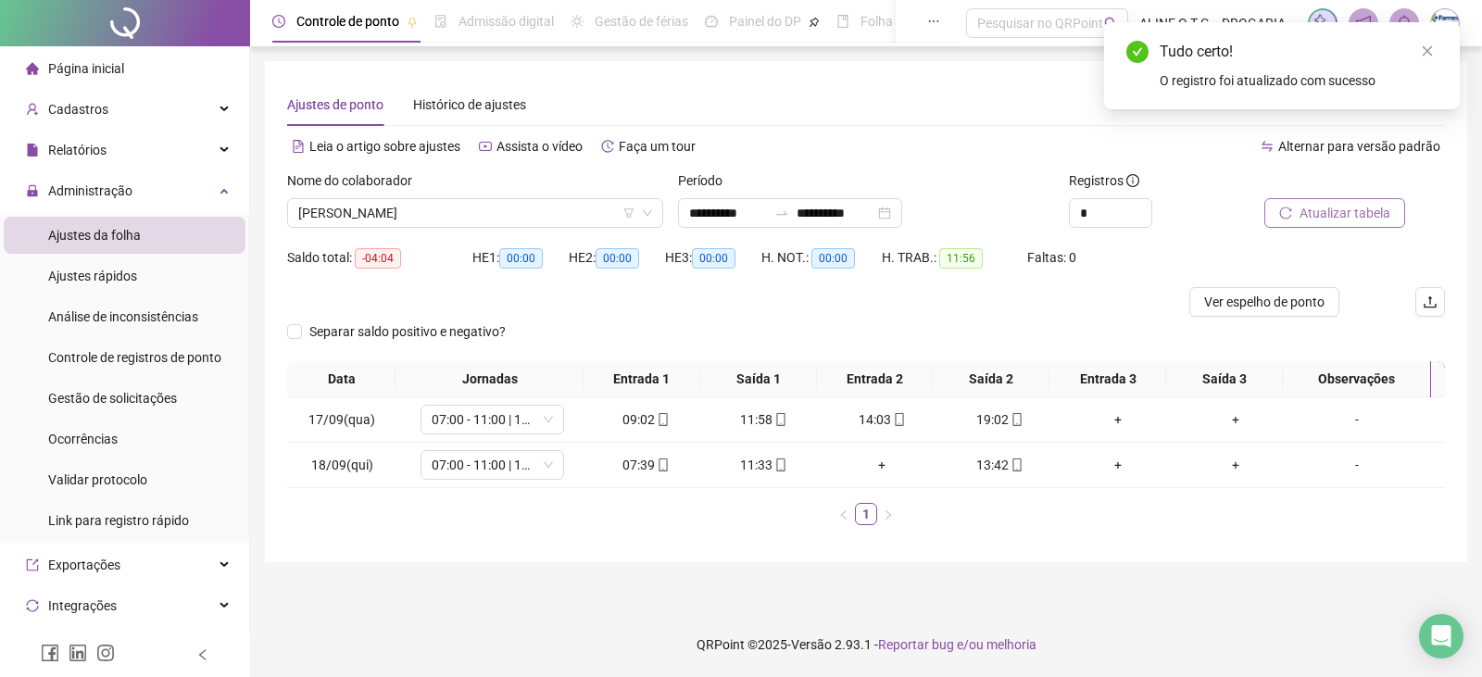
click at [1322, 212] on span "Atualizar tabela" at bounding box center [1345, 213] width 91 height 20
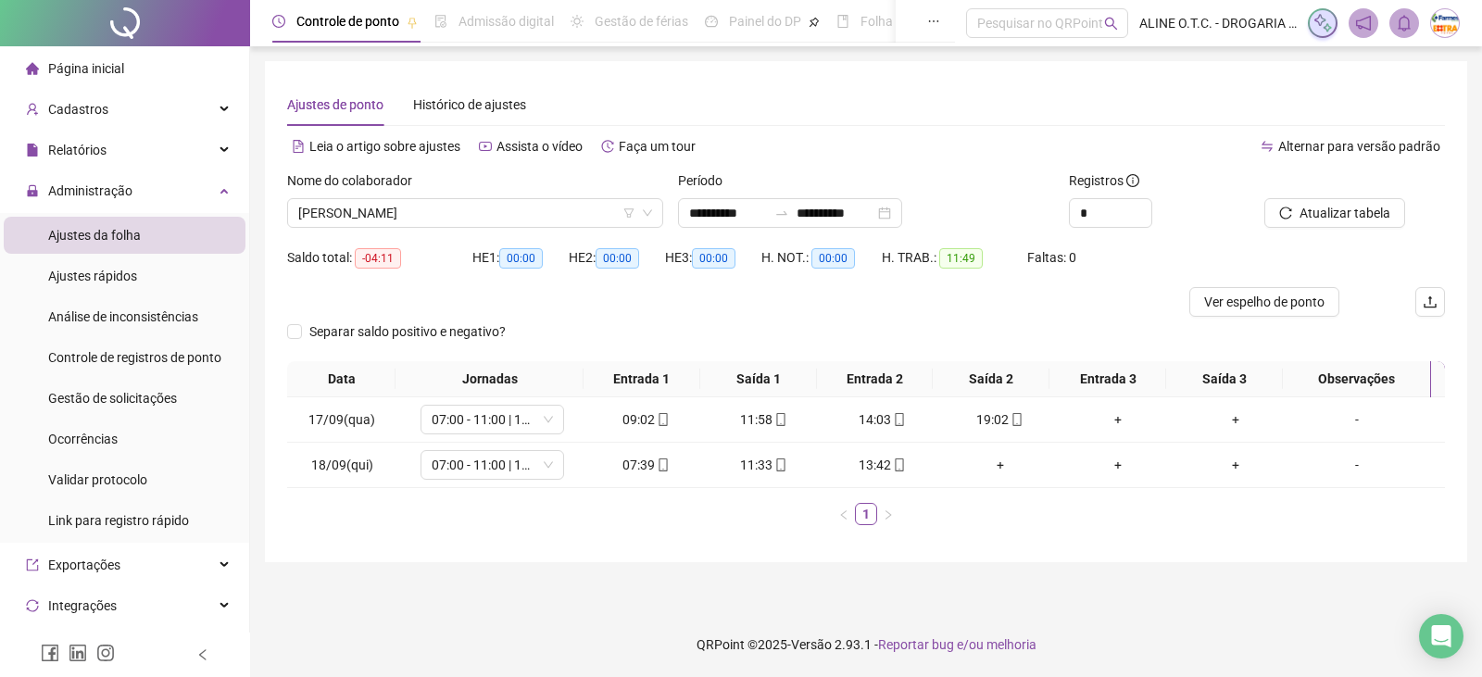
click at [82, 61] on span "Página inicial" at bounding box center [86, 68] width 76 height 15
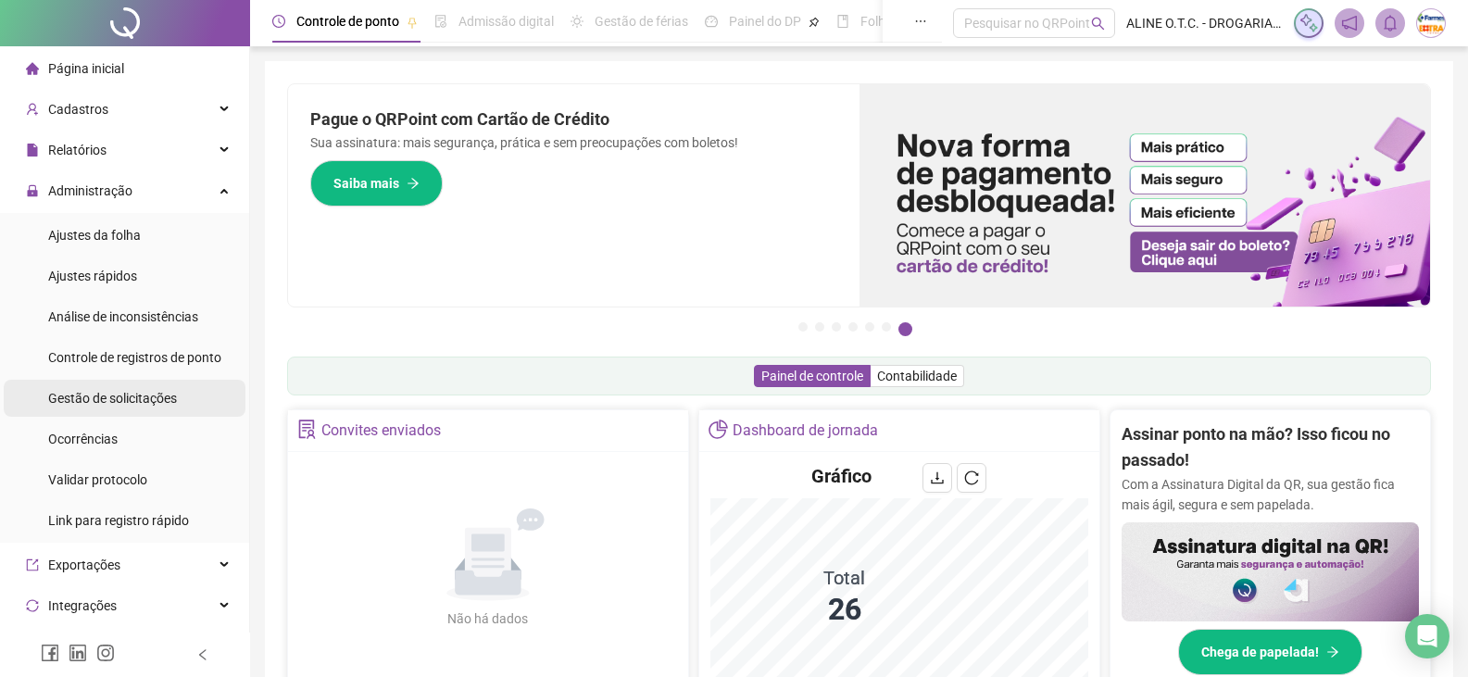
click at [124, 386] on div "Gestão de solicitações" at bounding box center [112, 398] width 129 height 37
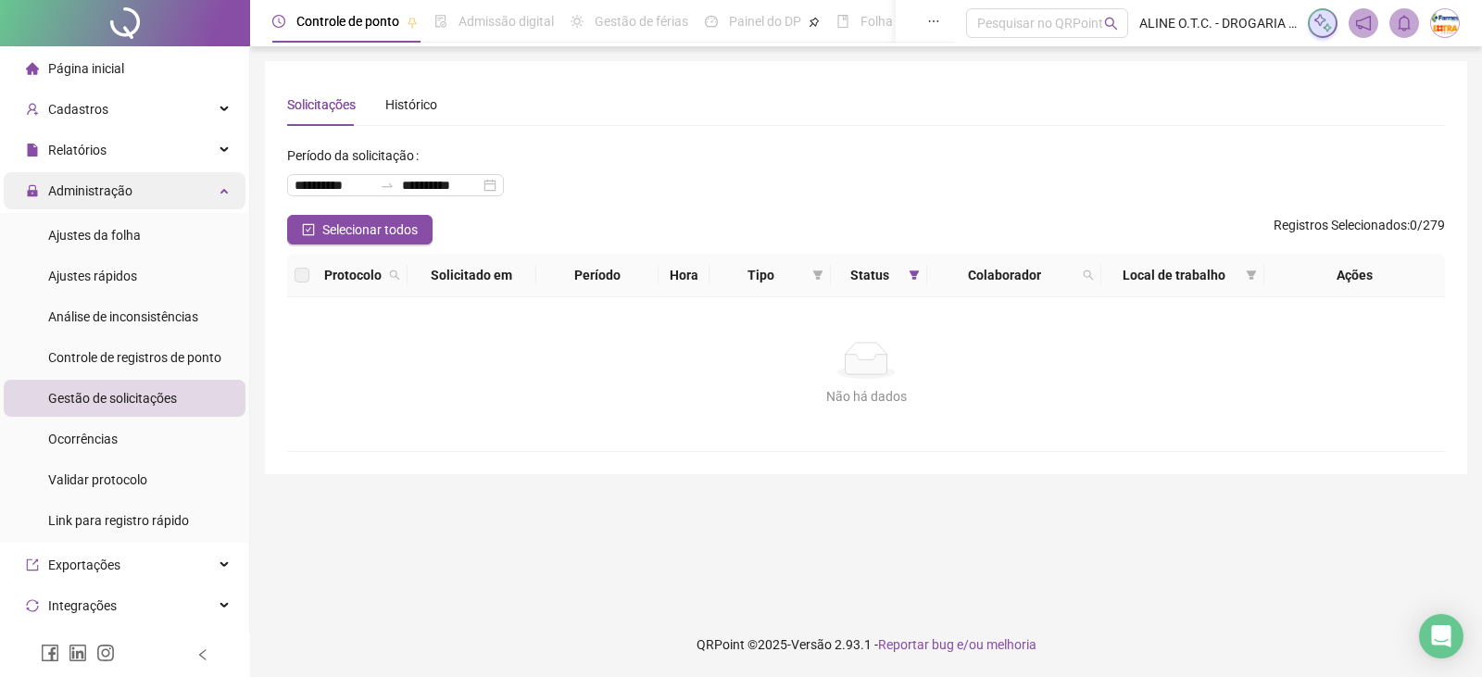
click at [107, 173] on span "Administração" at bounding box center [79, 190] width 107 height 37
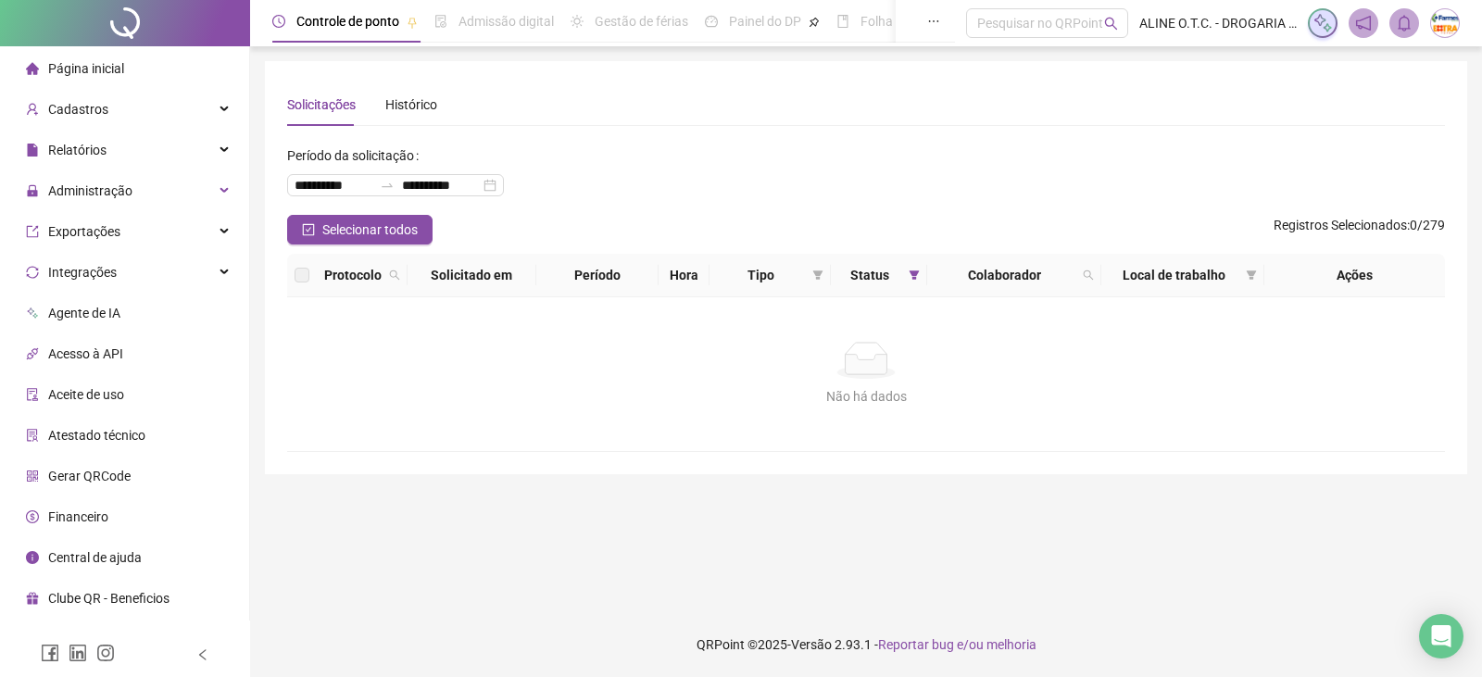
drag, startPoint x: 118, startPoint y: 64, endPoint x: 179, endPoint y: 89, distance: 66.1
click at [119, 64] on span "Página inicial" at bounding box center [86, 68] width 76 height 15
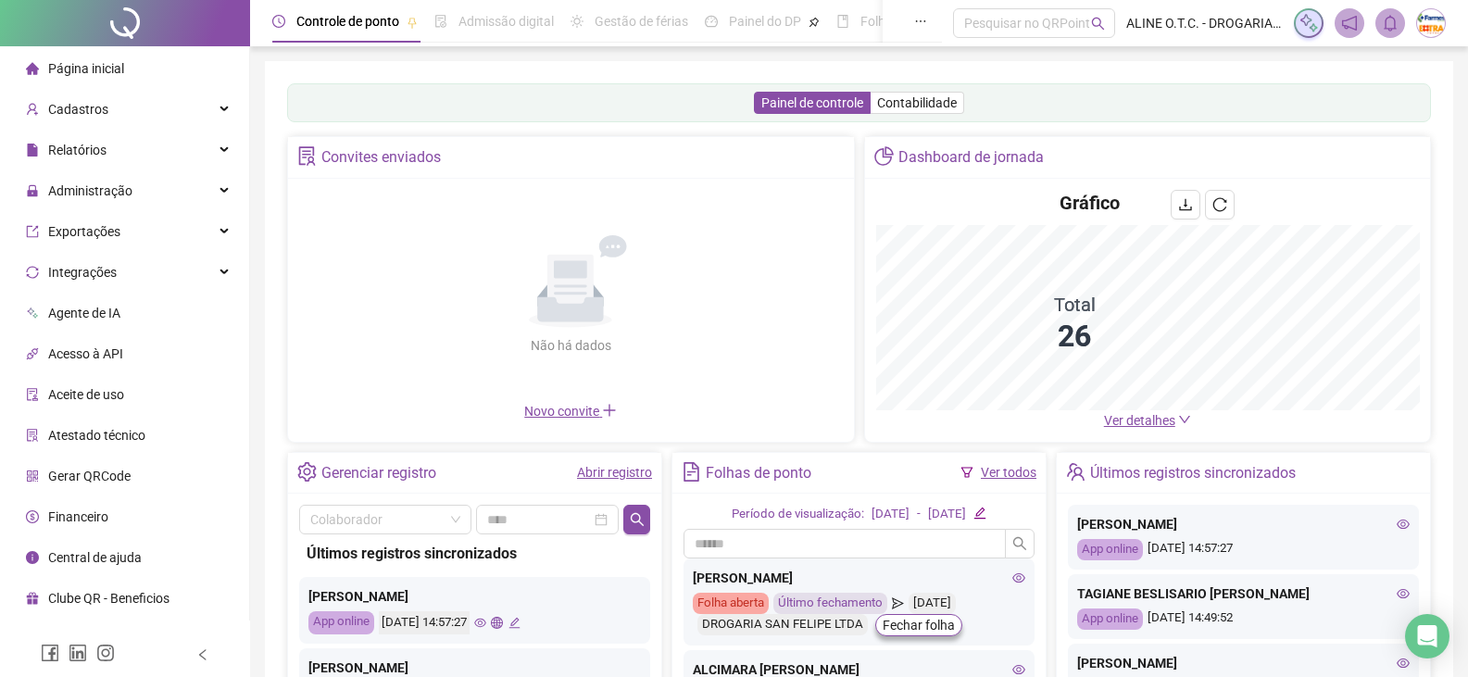
click at [1144, 423] on span "Ver detalhes" at bounding box center [1139, 420] width 71 height 15
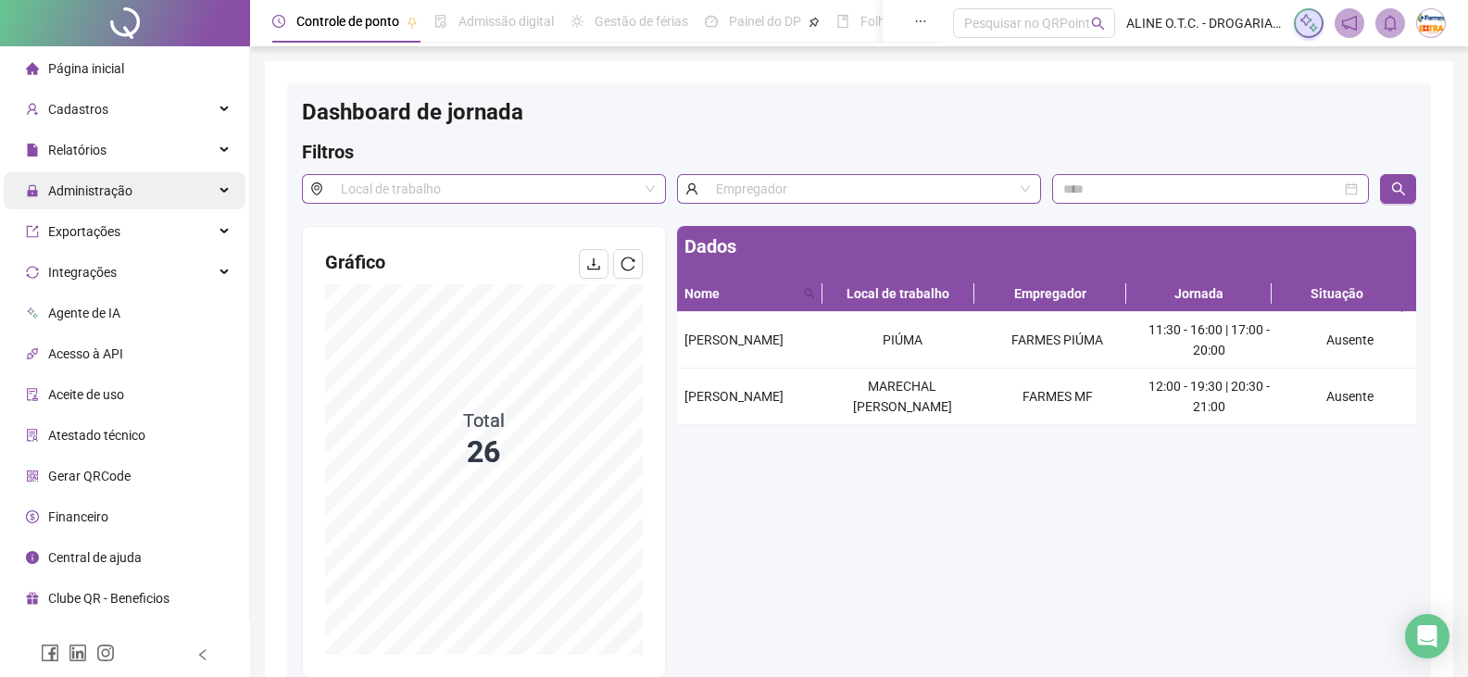
click at [171, 196] on div "Administração" at bounding box center [125, 190] width 242 height 37
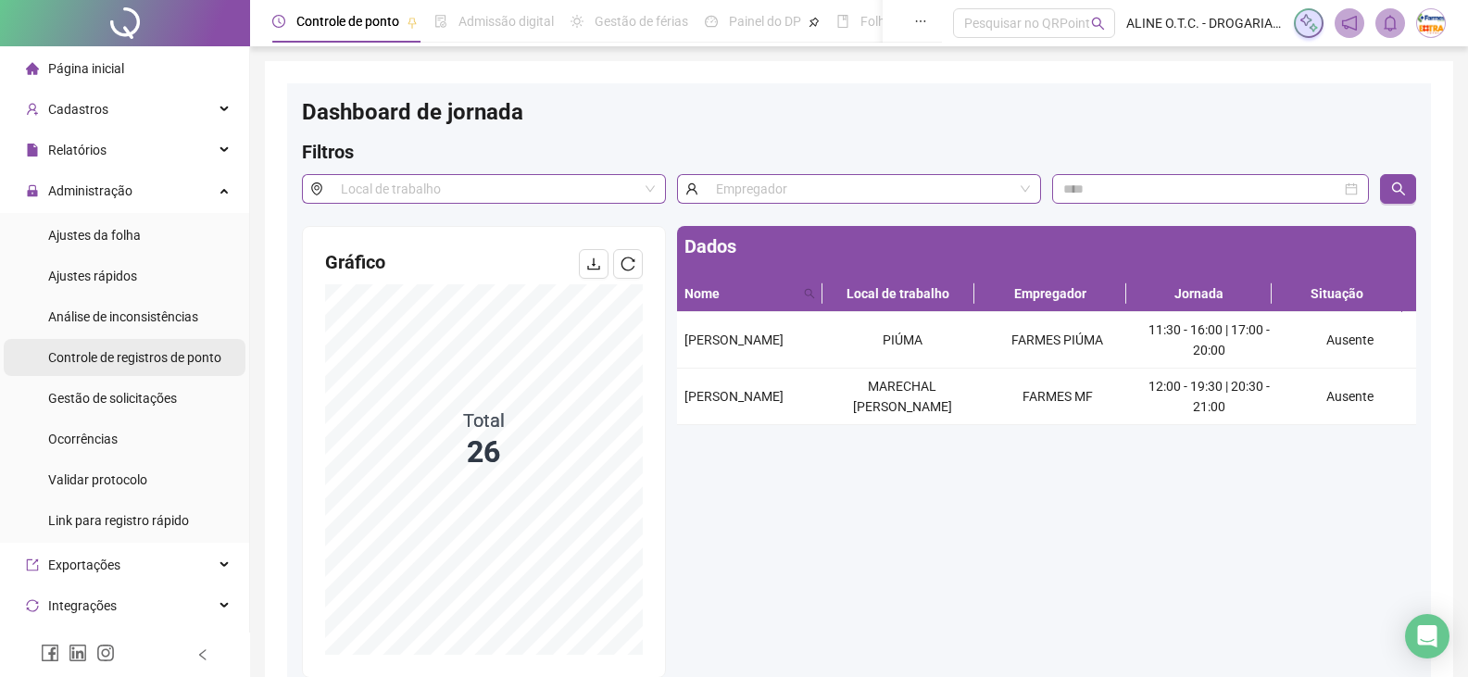
click at [147, 359] on span "Controle de registros de ponto" at bounding box center [134, 357] width 173 height 15
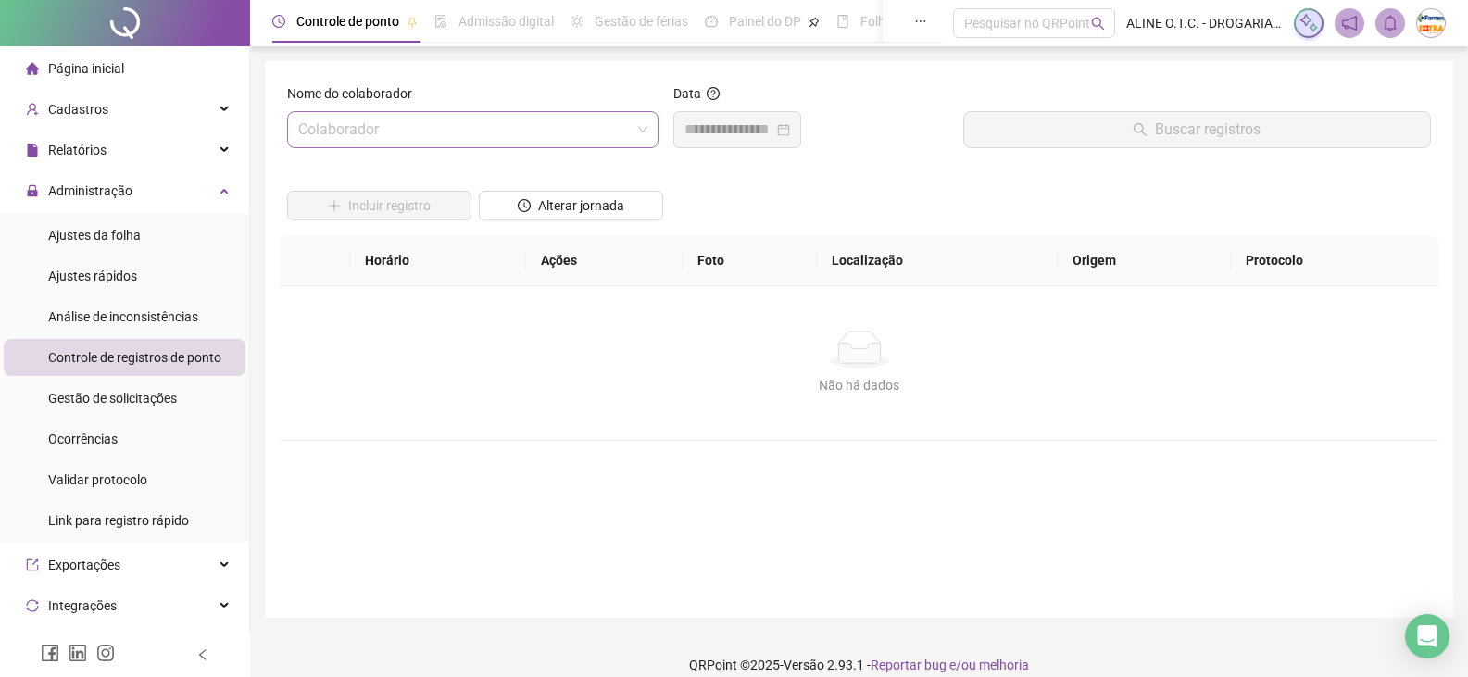
click at [372, 125] on input "search" at bounding box center [464, 129] width 333 height 35
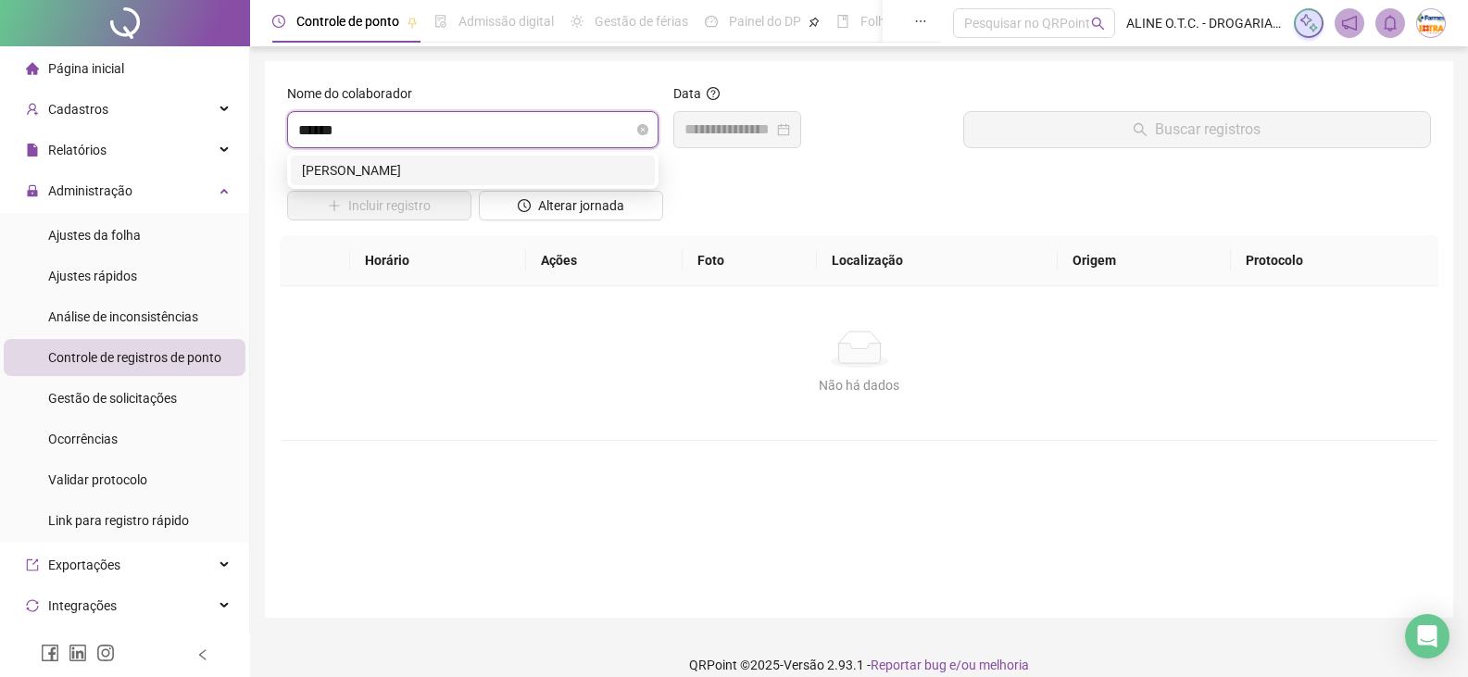
type input "******"
click at [448, 163] on div "[PERSON_NAME]" at bounding box center [473, 170] width 342 height 20
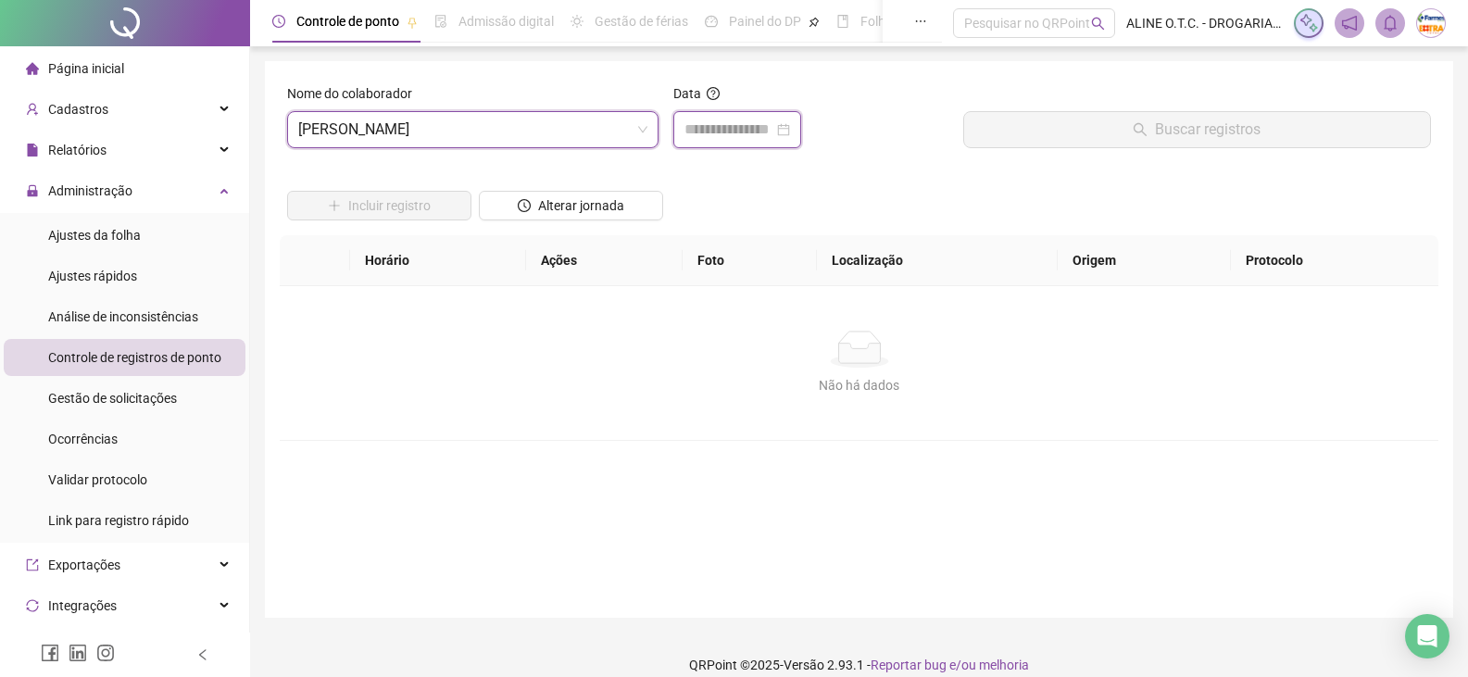
click at [774, 138] on input at bounding box center [729, 130] width 89 height 22
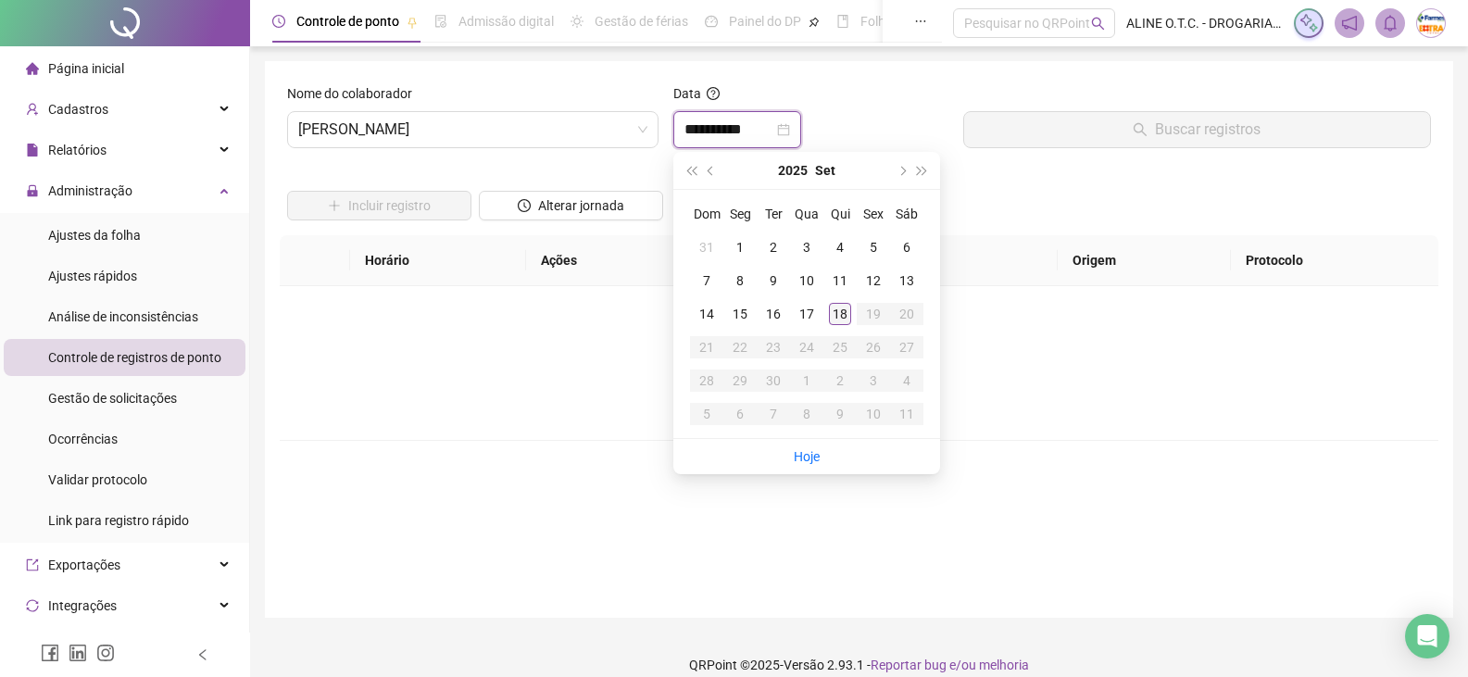
type input "**********"
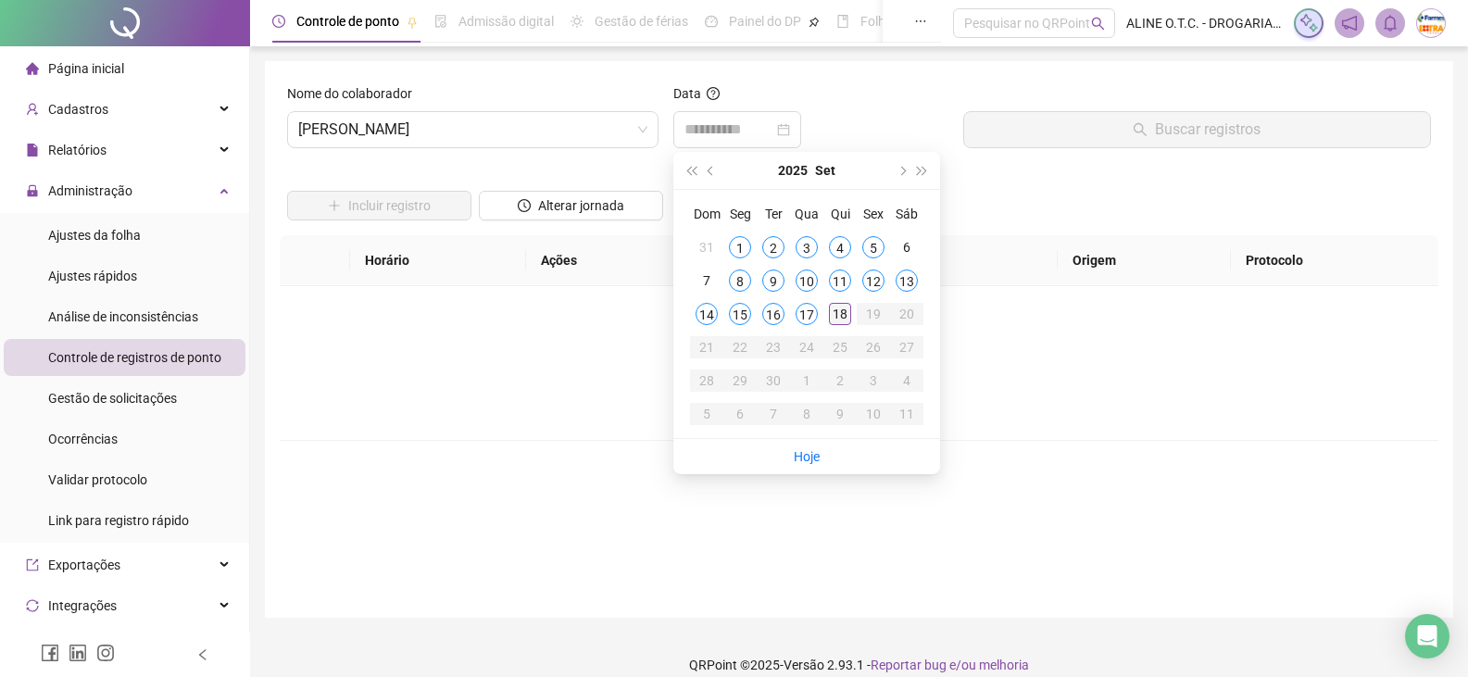
click at [838, 309] on div "18" at bounding box center [840, 314] width 22 height 22
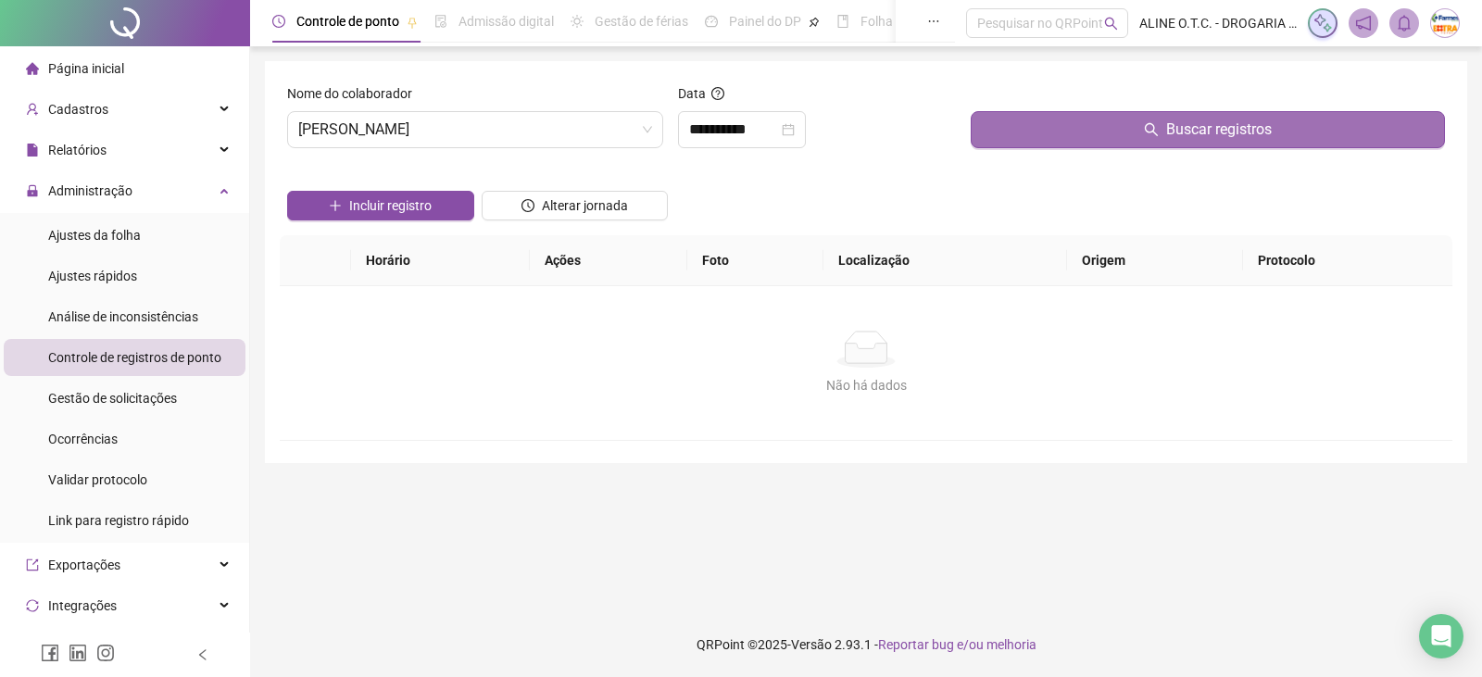
click at [1225, 144] on button "Buscar registros" at bounding box center [1208, 129] width 474 height 37
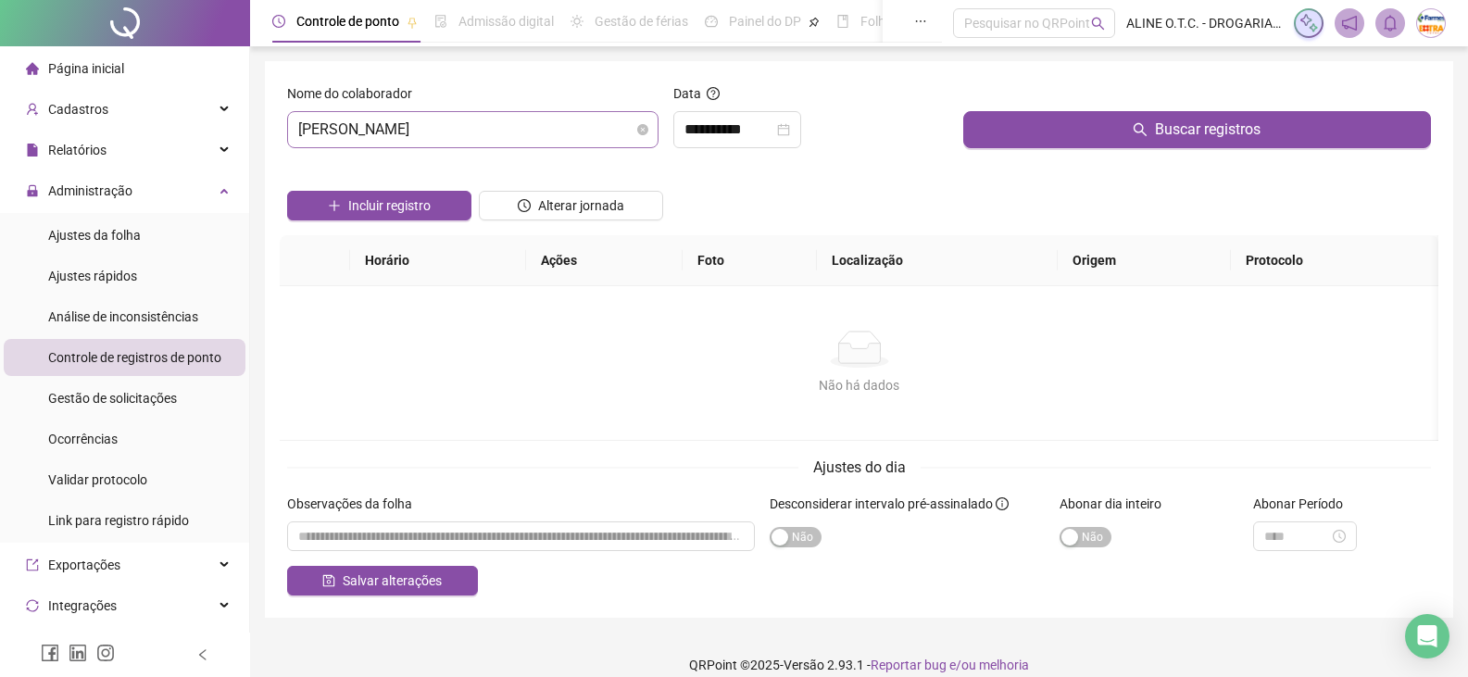
click at [472, 120] on span "[PERSON_NAME]" at bounding box center [472, 129] width 349 height 35
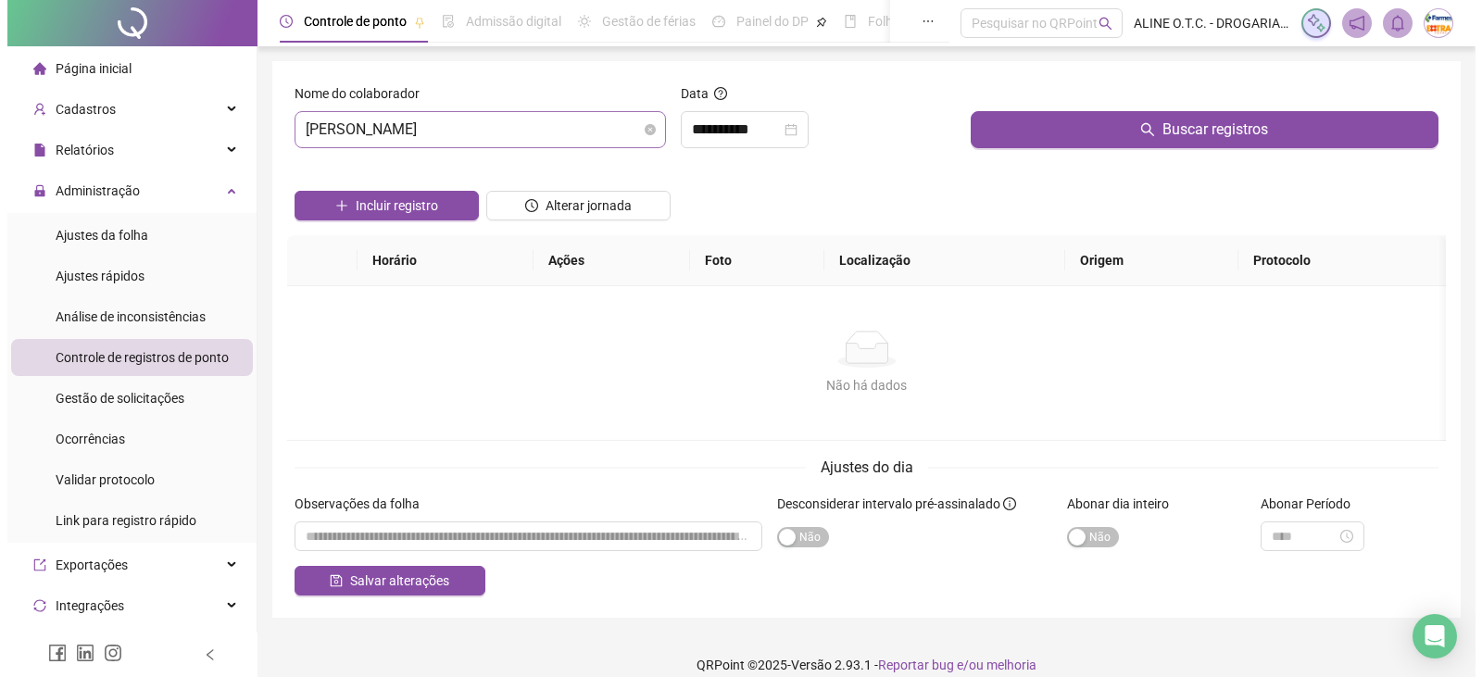
scroll to position [119, 0]
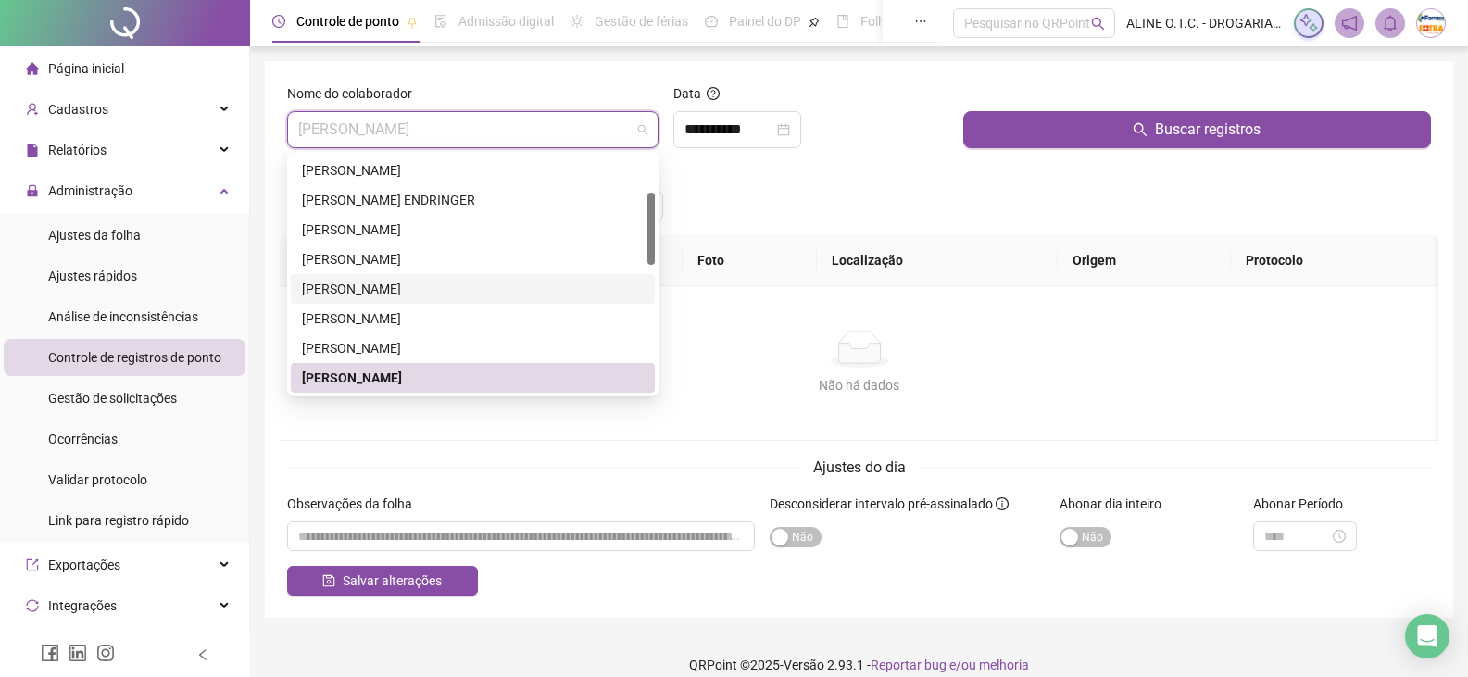
click at [427, 289] on div "[PERSON_NAME]" at bounding box center [473, 289] width 342 height 20
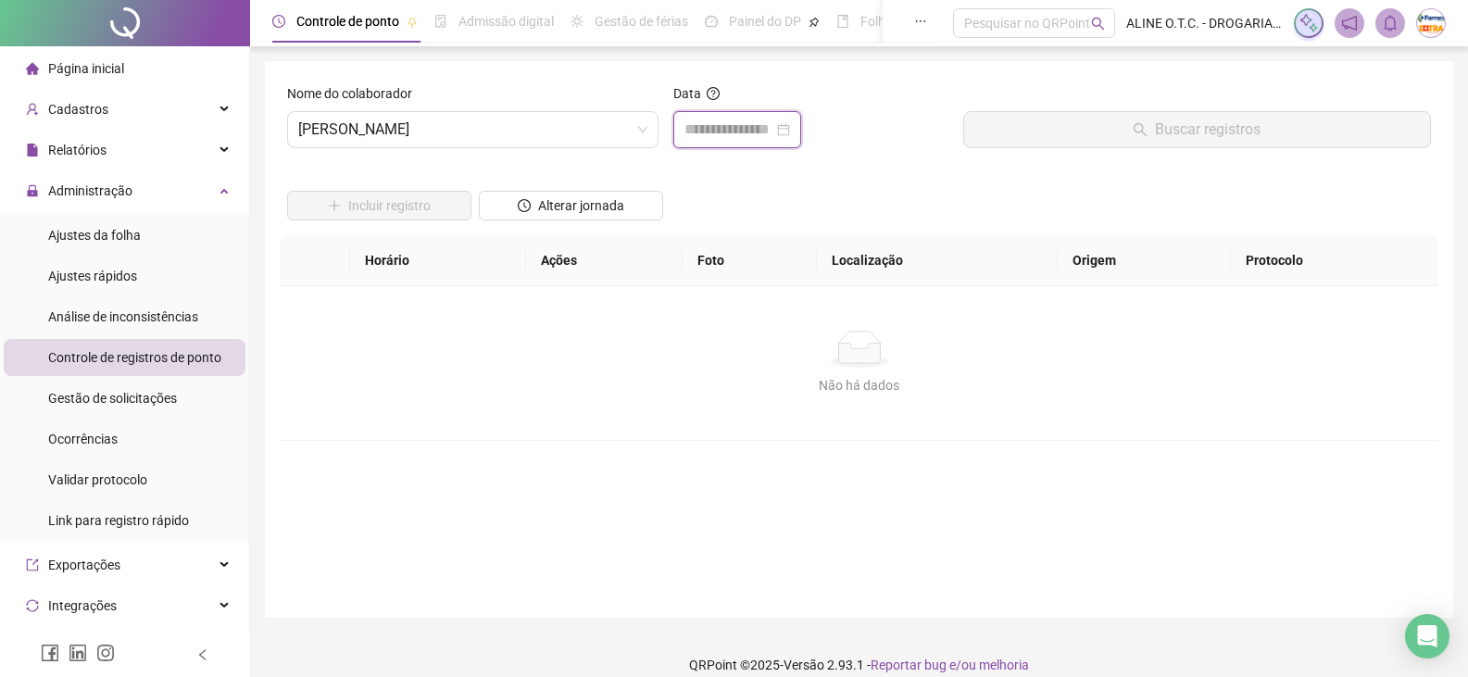
click at [708, 132] on input at bounding box center [729, 130] width 89 height 22
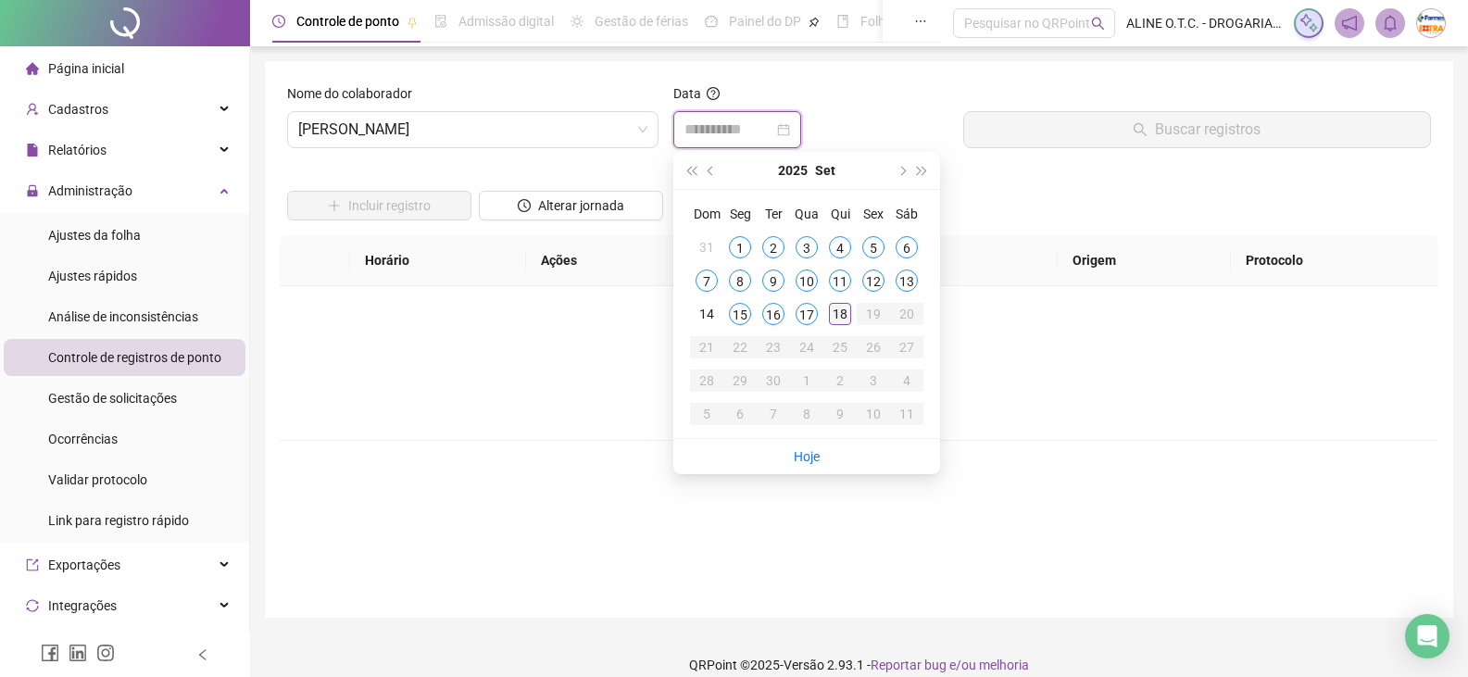
type input "**********"
click at [846, 311] on div "18" at bounding box center [840, 314] width 22 height 22
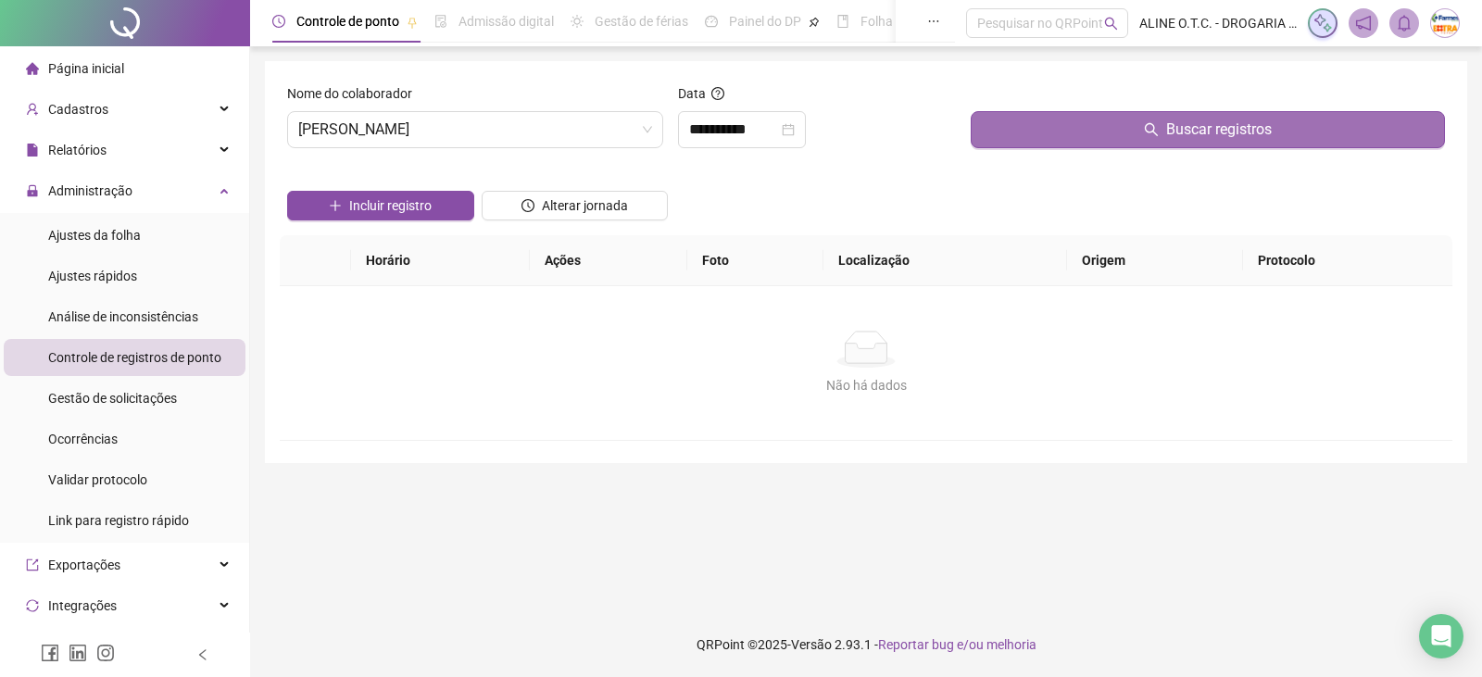
click at [1243, 130] on span "Buscar registros" at bounding box center [1219, 130] width 106 height 22
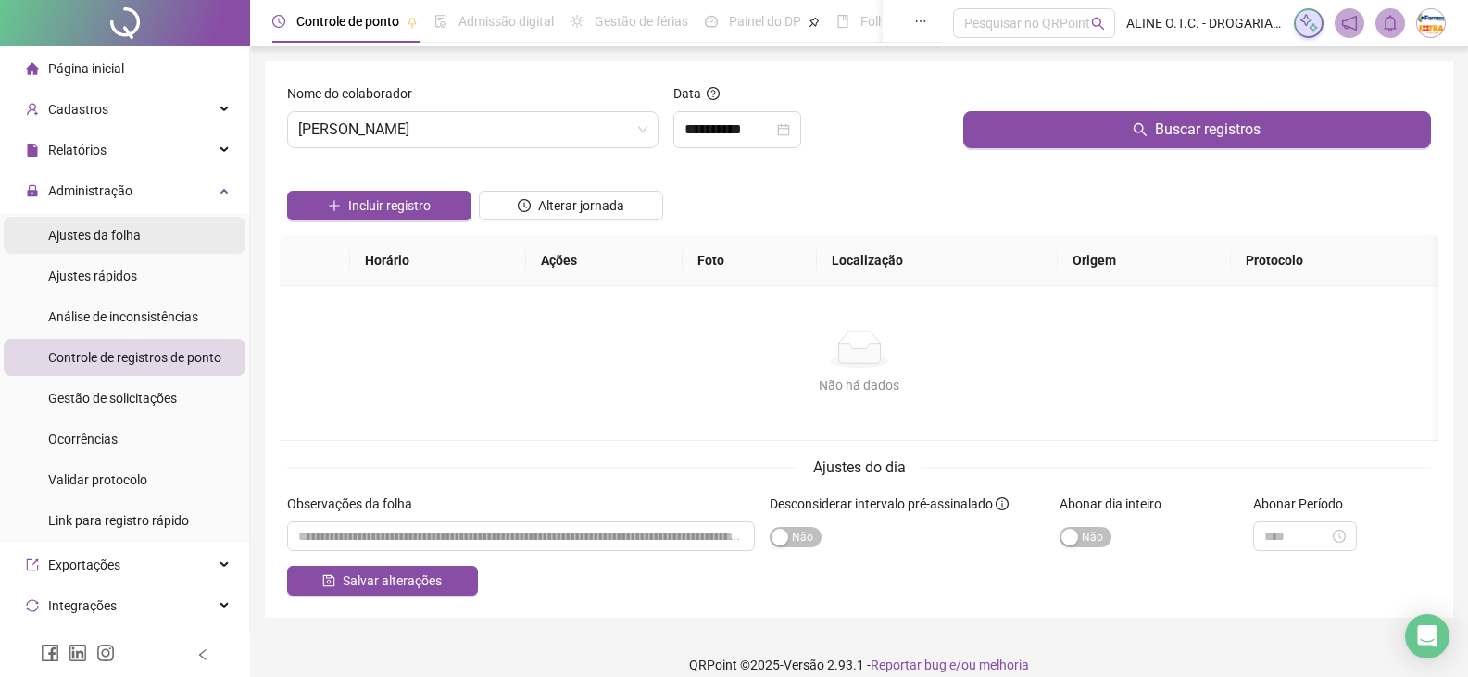
click at [127, 233] on span "Ajustes da folha" at bounding box center [94, 235] width 93 height 15
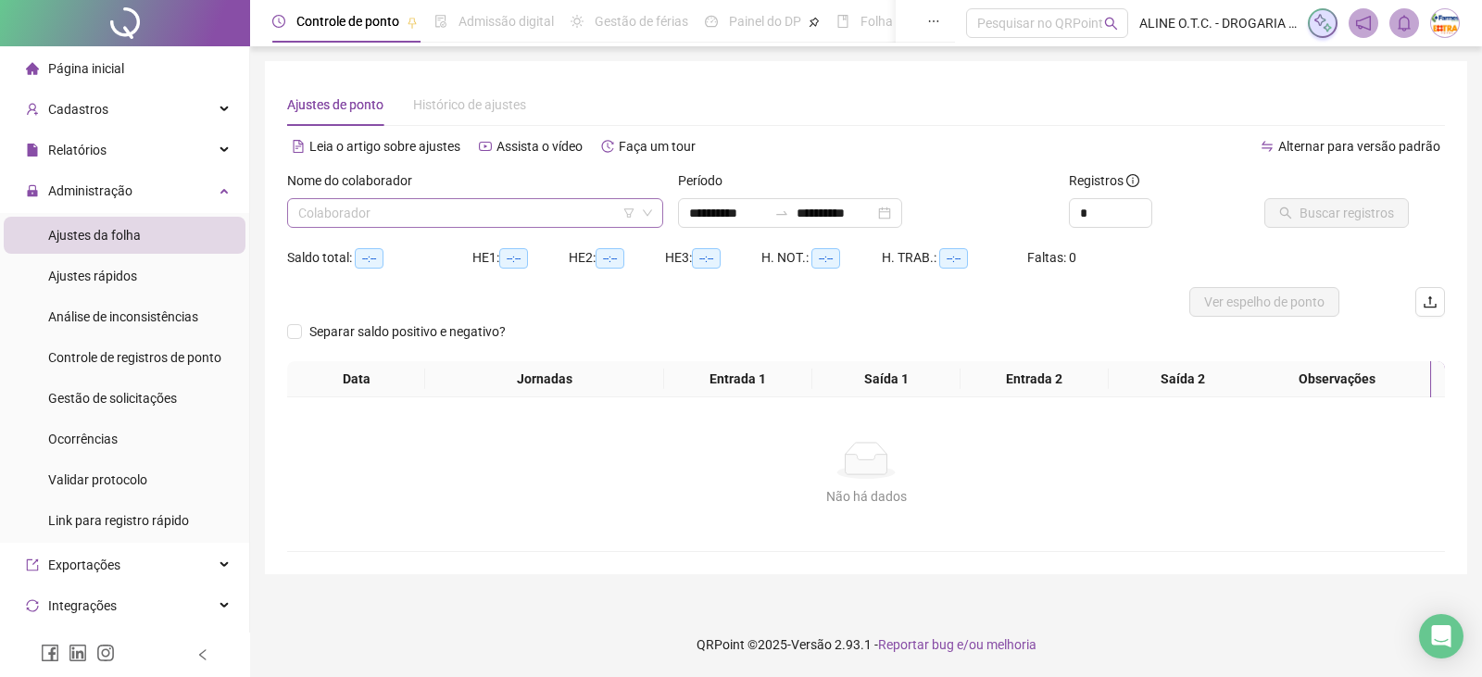
click at [355, 214] on input "search" at bounding box center [466, 213] width 337 height 28
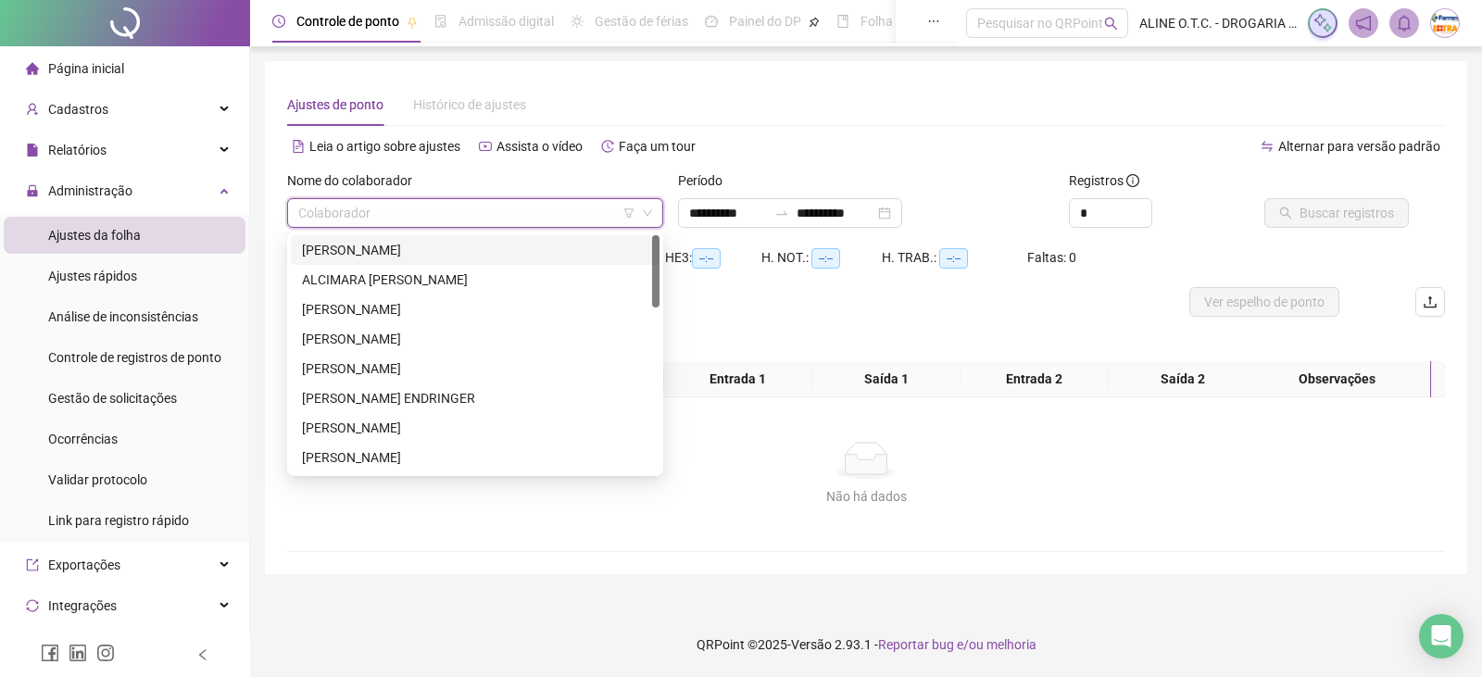
type input "*"
click at [356, 309] on div "[PERSON_NAME]" at bounding box center [475, 309] width 346 height 20
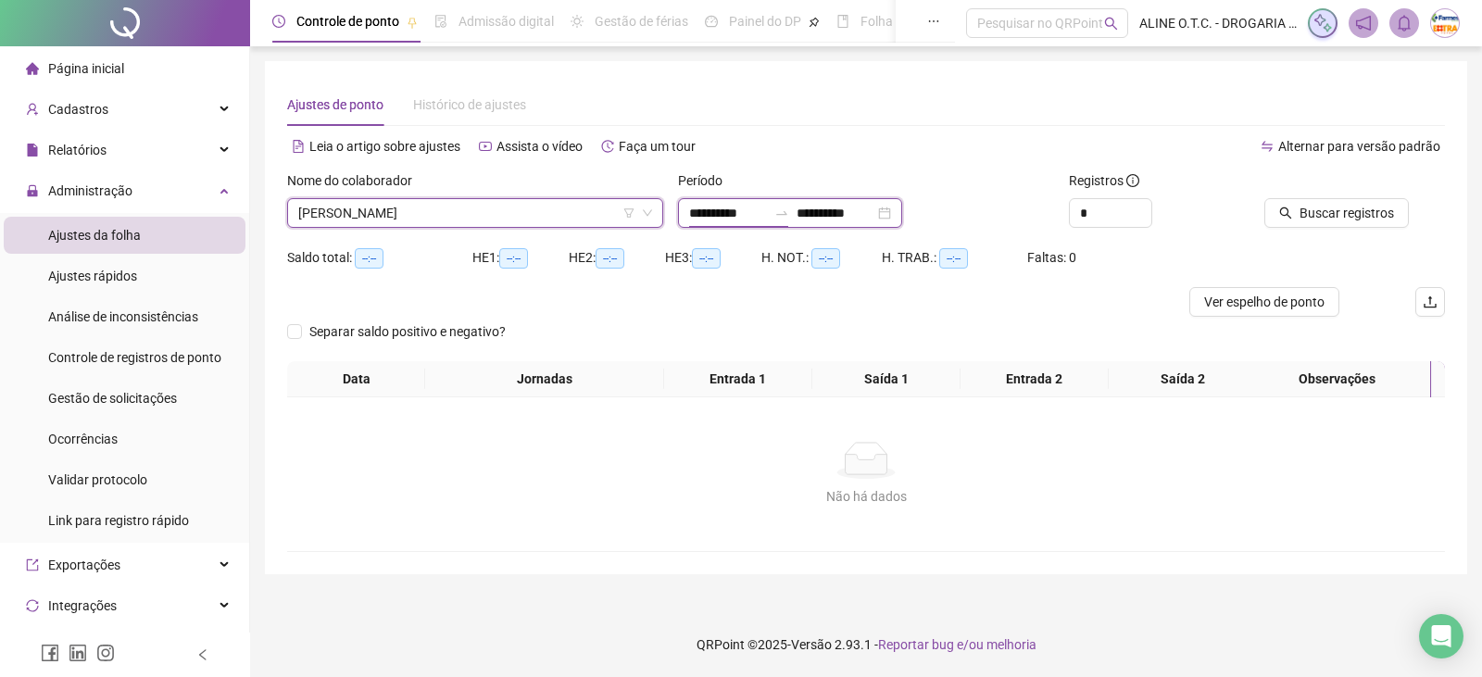
click at [754, 220] on input "**********" at bounding box center [728, 213] width 78 height 20
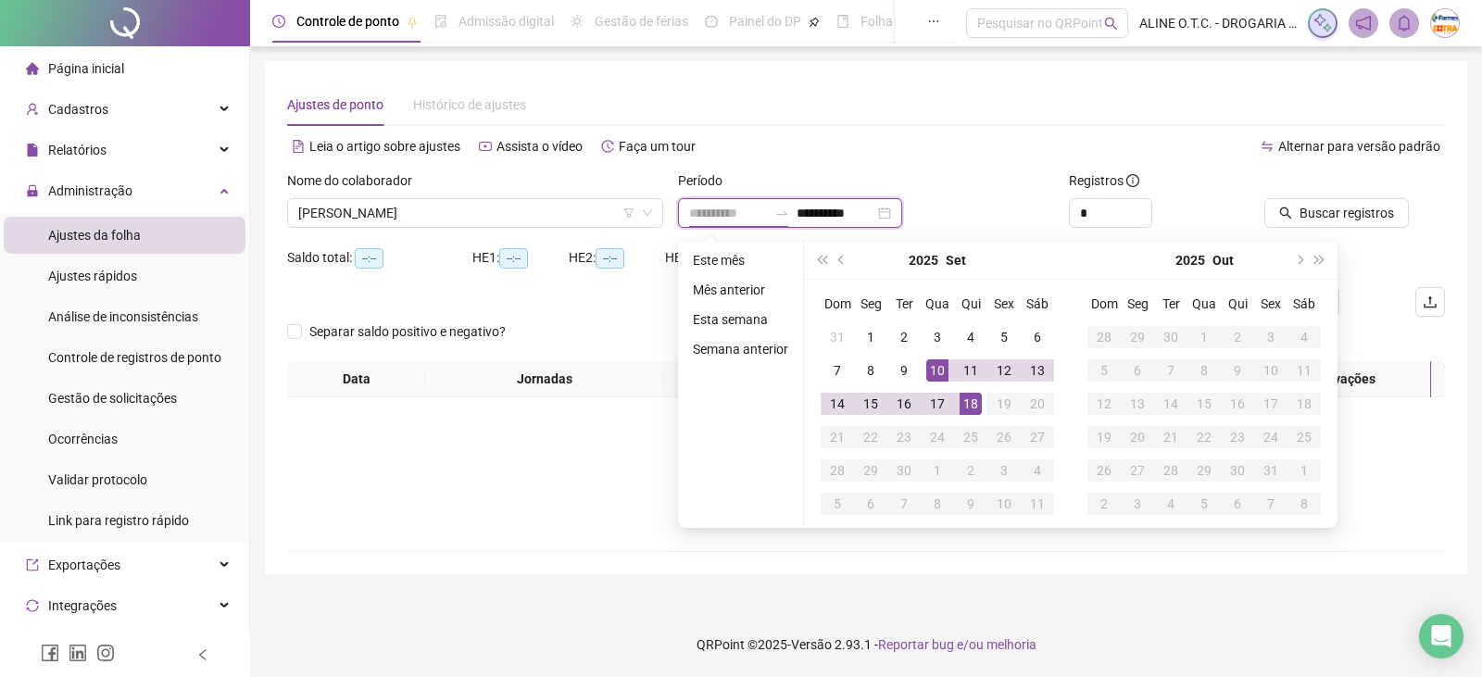
type input "**********"
click at [976, 404] on div "18" at bounding box center [971, 404] width 22 height 22
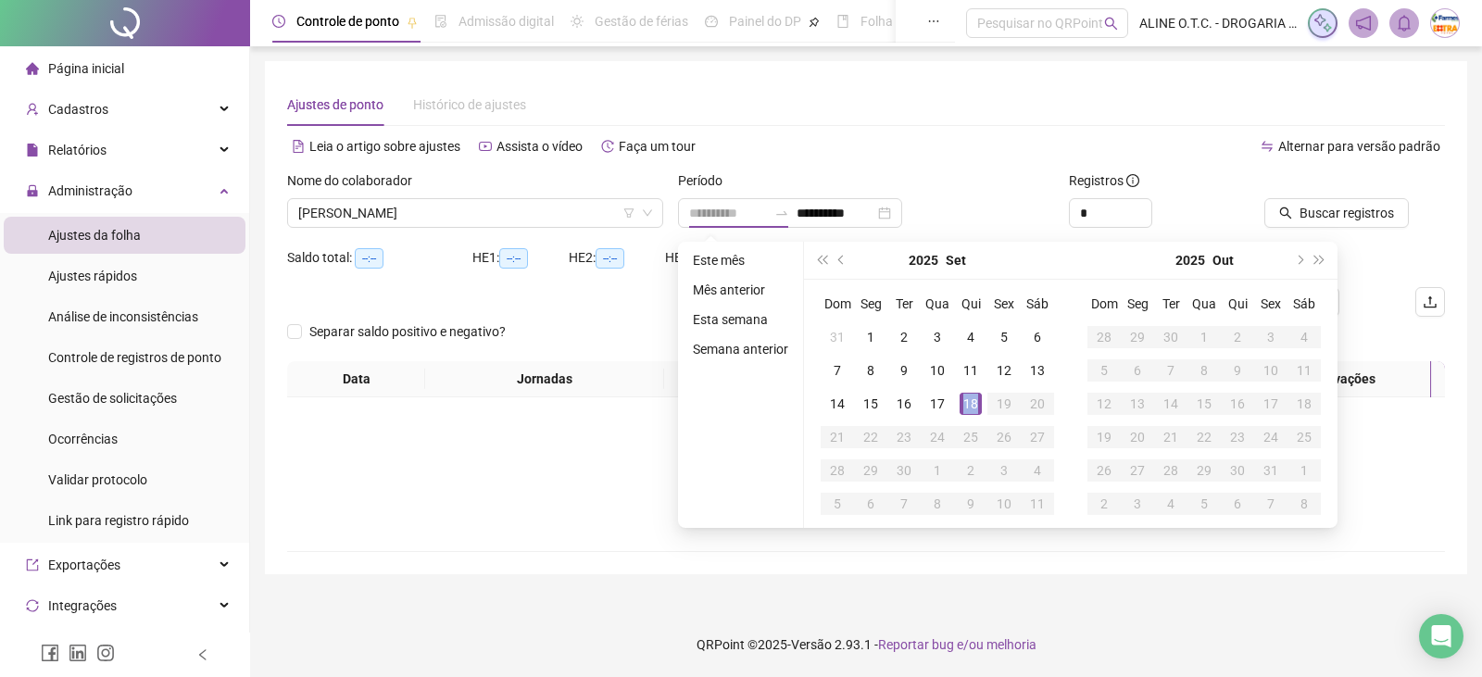
click at [976, 404] on div "18" at bounding box center [971, 404] width 22 height 22
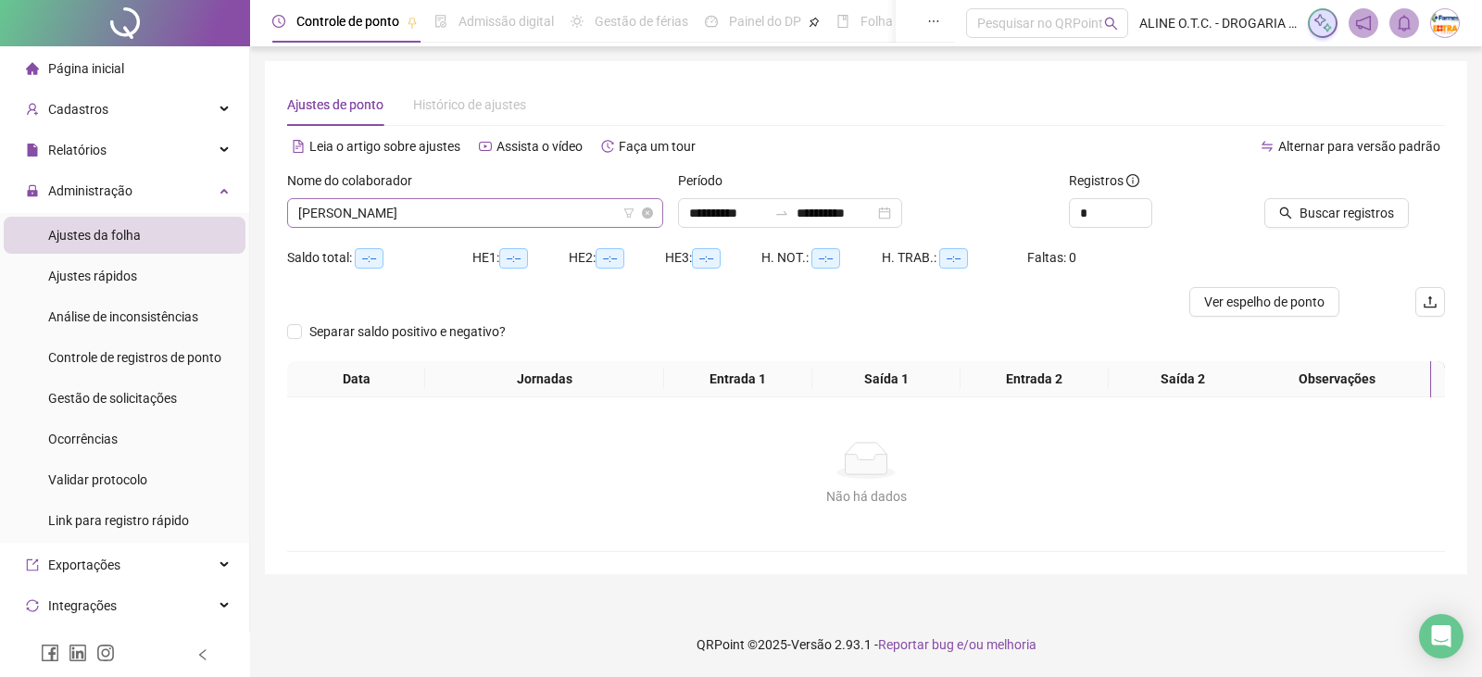
click at [493, 216] on span "[PERSON_NAME]" at bounding box center [475, 213] width 354 height 28
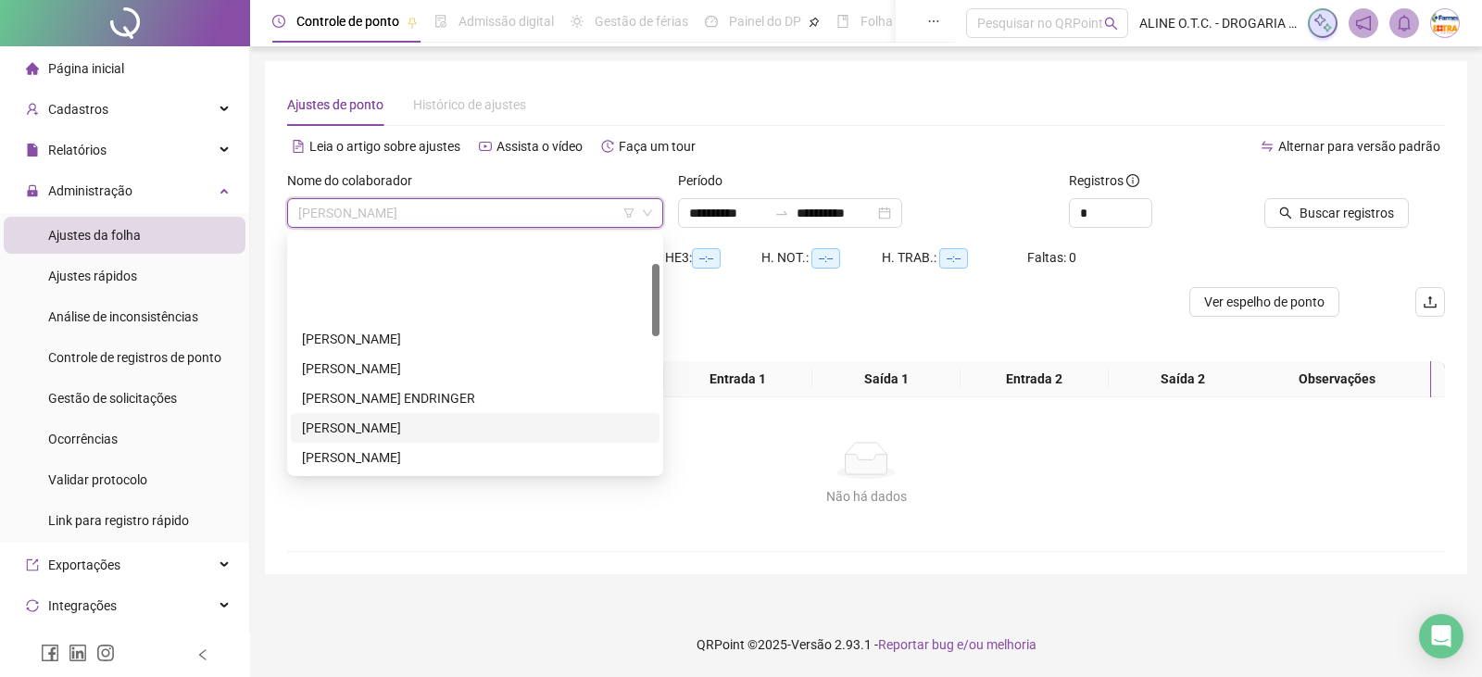
scroll to position [93, 0]
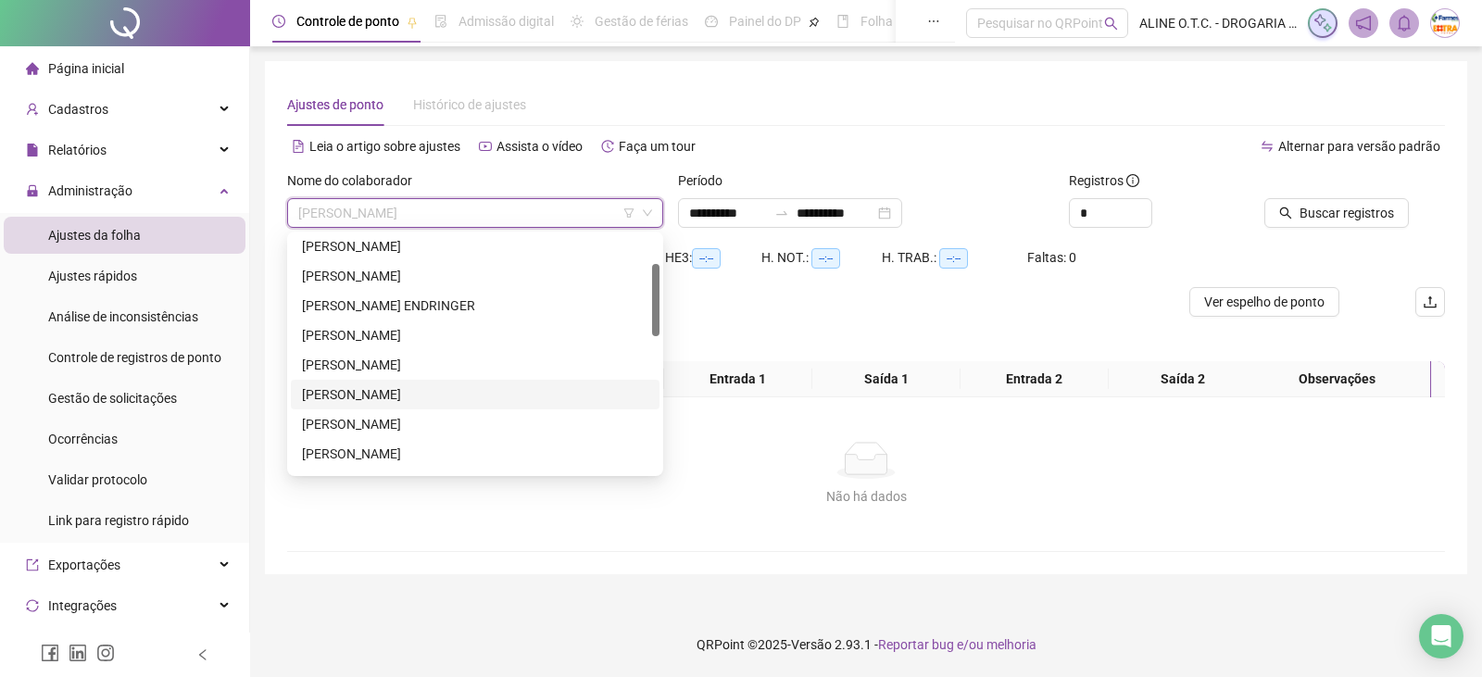
click at [408, 393] on div "[PERSON_NAME]" at bounding box center [475, 394] width 346 height 20
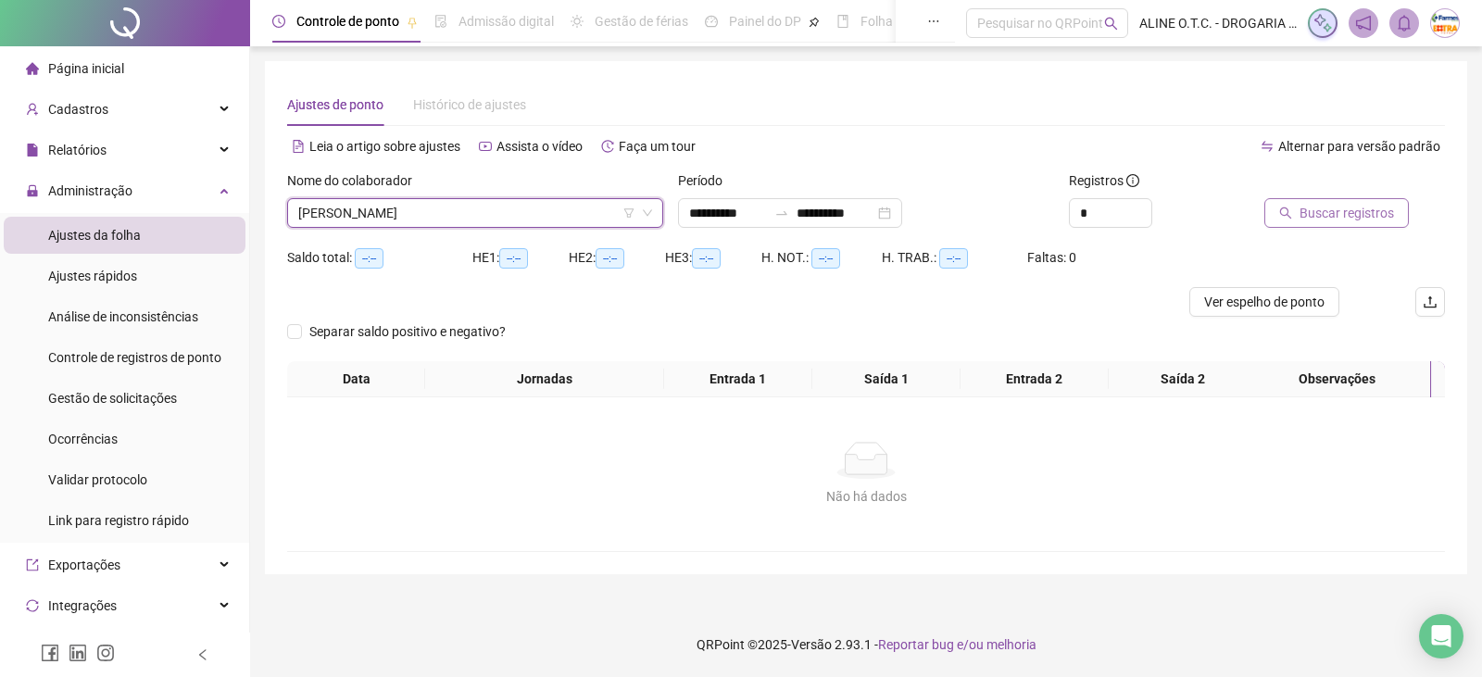
click at [1307, 206] on span "Buscar registros" at bounding box center [1347, 213] width 94 height 20
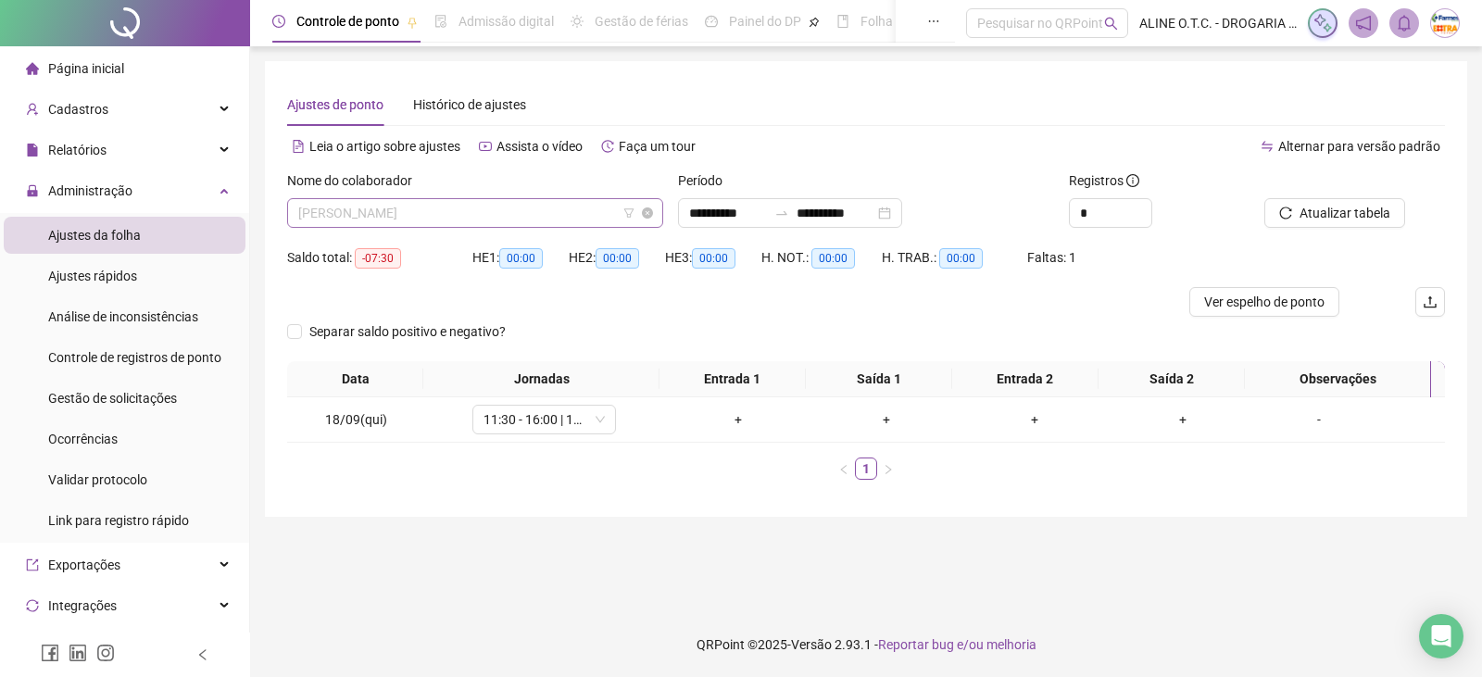
click at [452, 212] on span "[PERSON_NAME]" at bounding box center [475, 213] width 354 height 28
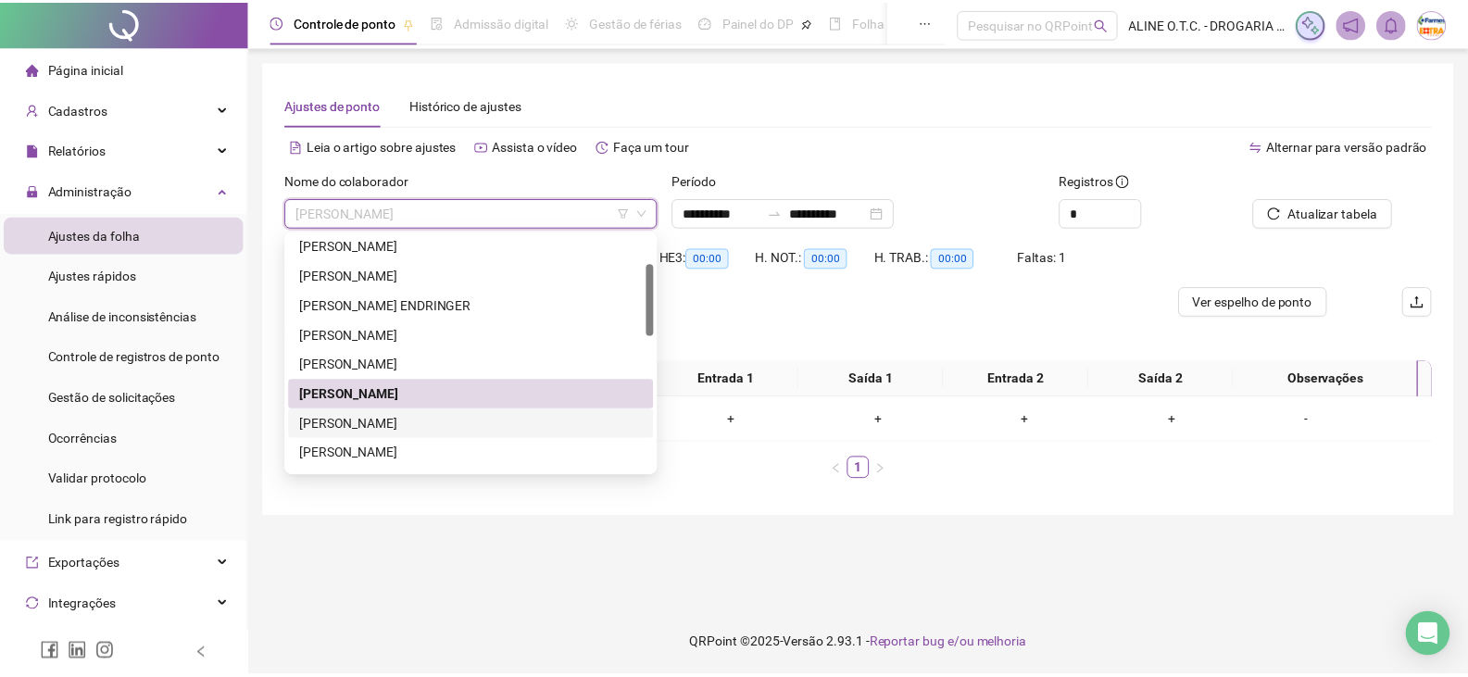
scroll to position [185, 0]
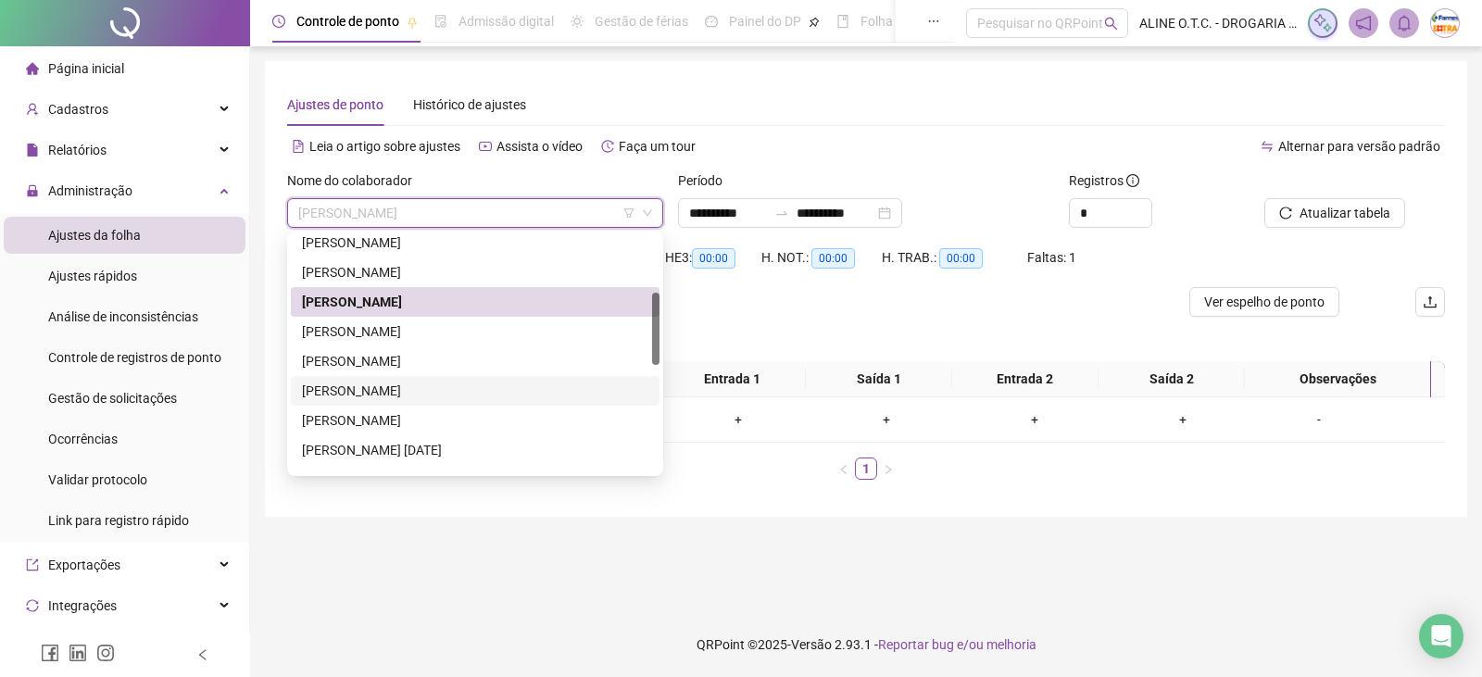
click at [383, 387] on div "[PERSON_NAME]" at bounding box center [475, 391] width 346 height 20
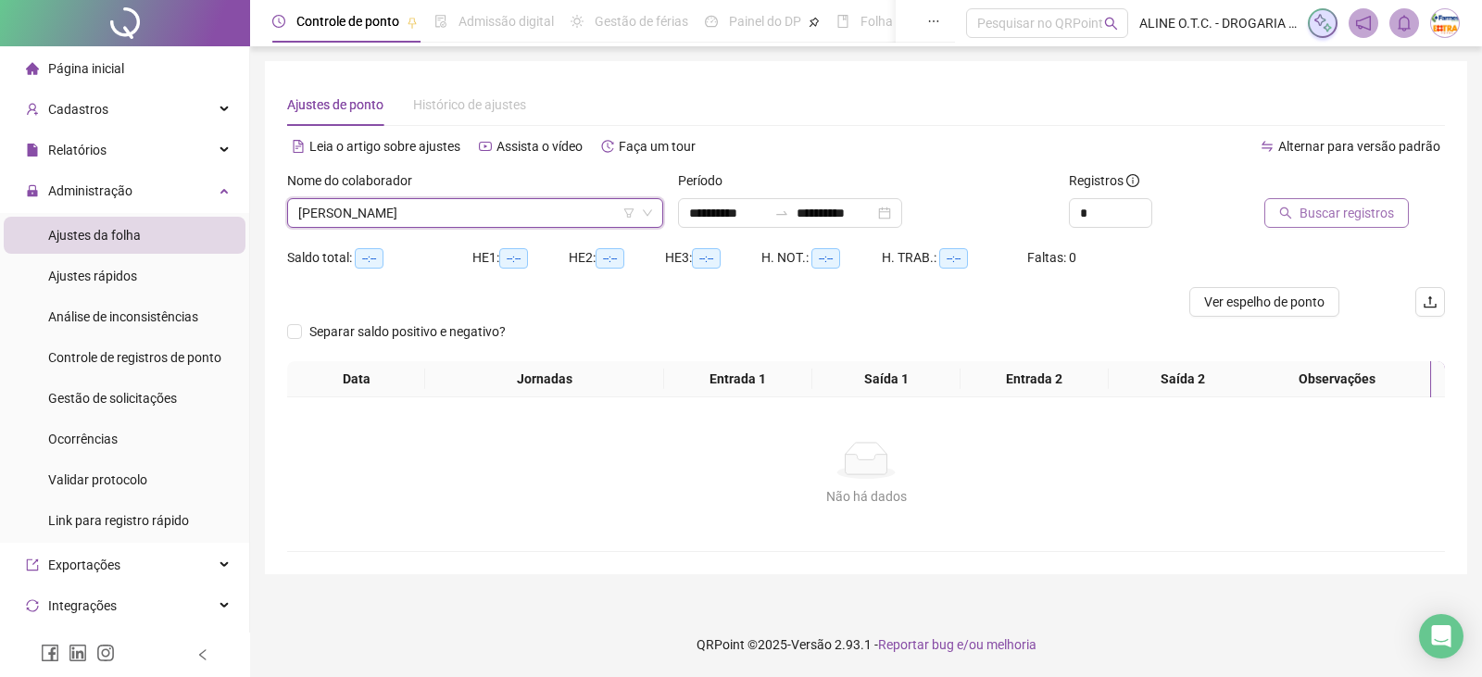
click at [1299, 226] on button "Buscar registros" at bounding box center [1337, 213] width 145 height 30
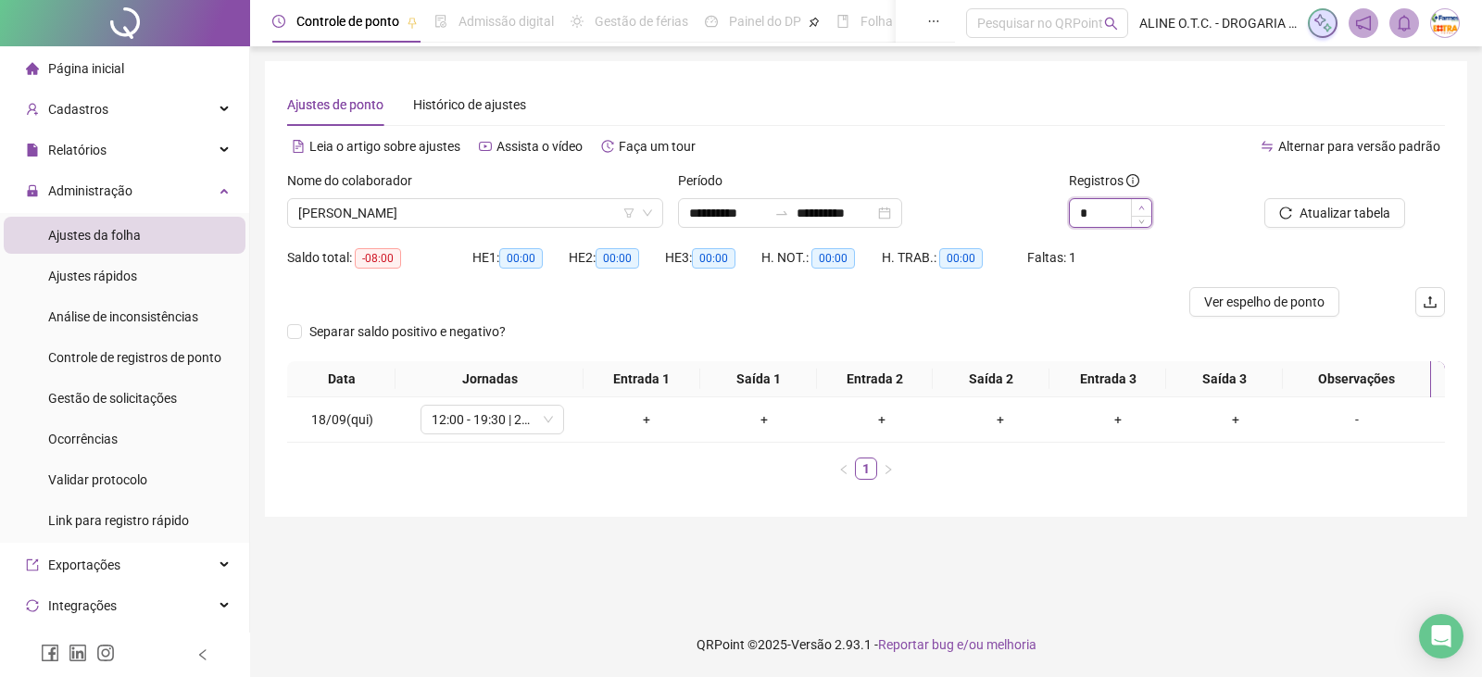
click at [1143, 207] on icon "up" at bounding box center [1142, 208] width 6 height 6
type input "*"
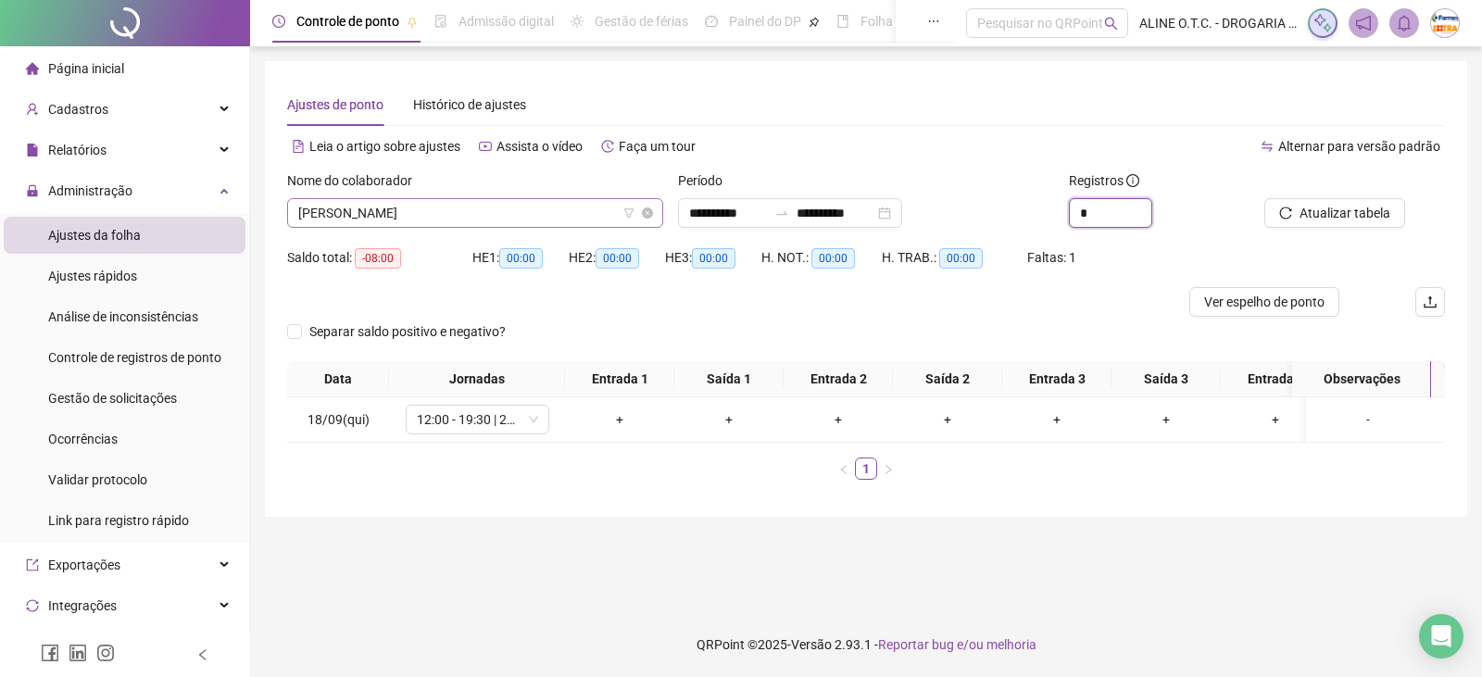
click at [413, 207] on span "[PERSON_NAME]" at bounding box center [475, 213] width 354 height 28
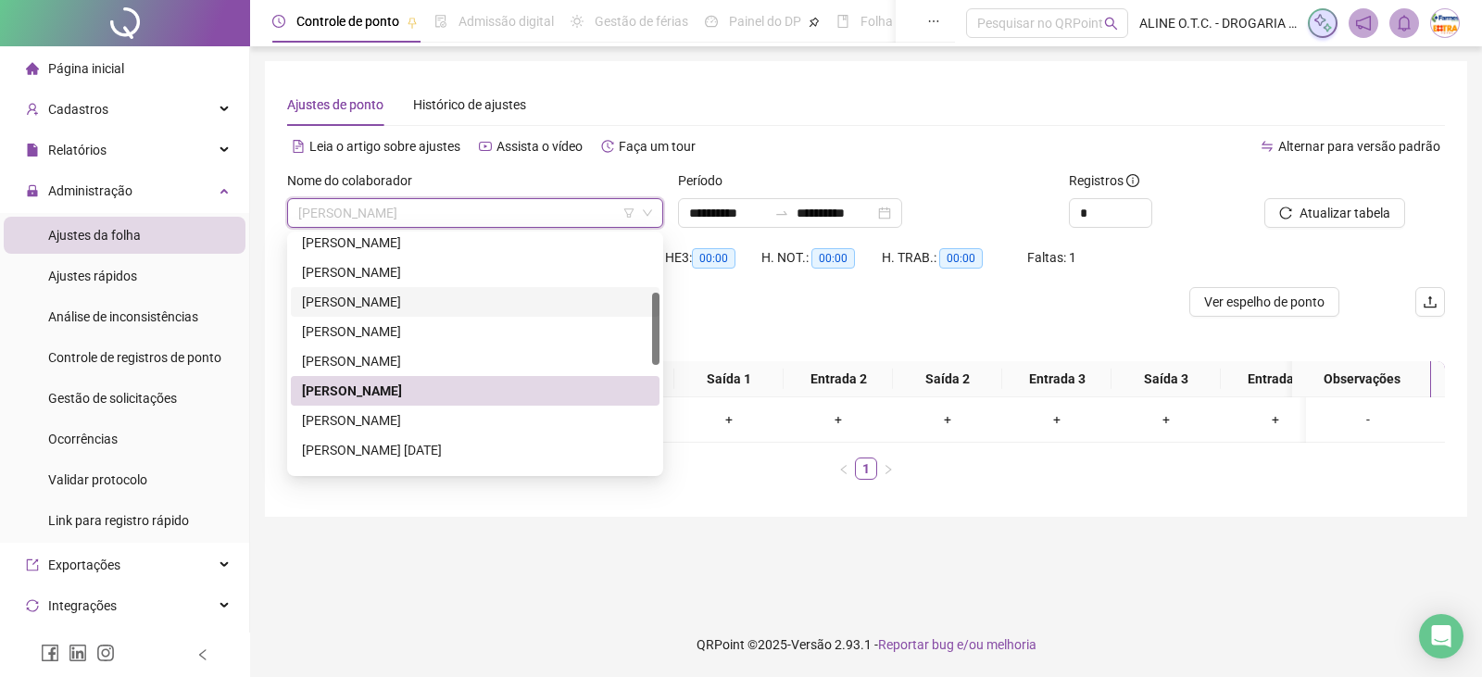
click at [418, 301] on div "[PERSON_NAME]" at bounding box center [475, 302] width 346 height 20
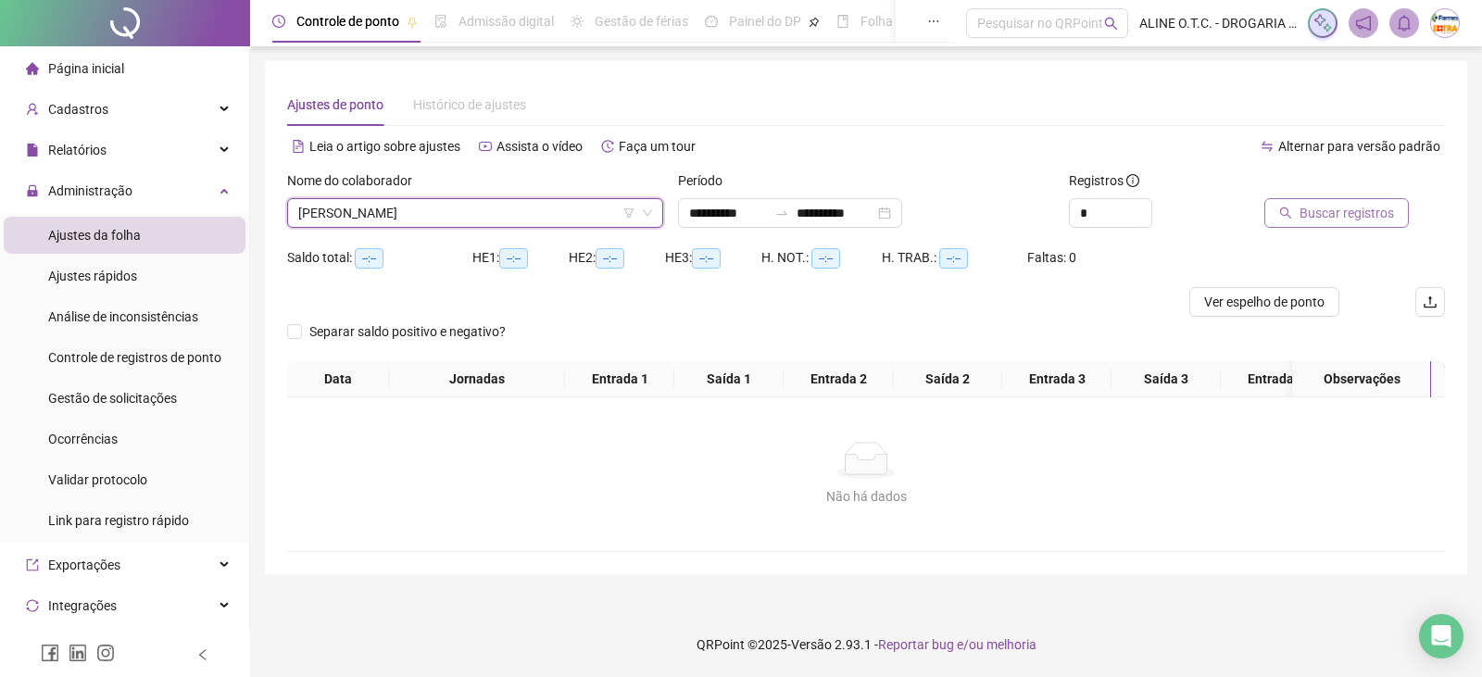
click at [1343, 224] on button "Buscar registros" at bounding box center [1337, 213] width 145 height 30
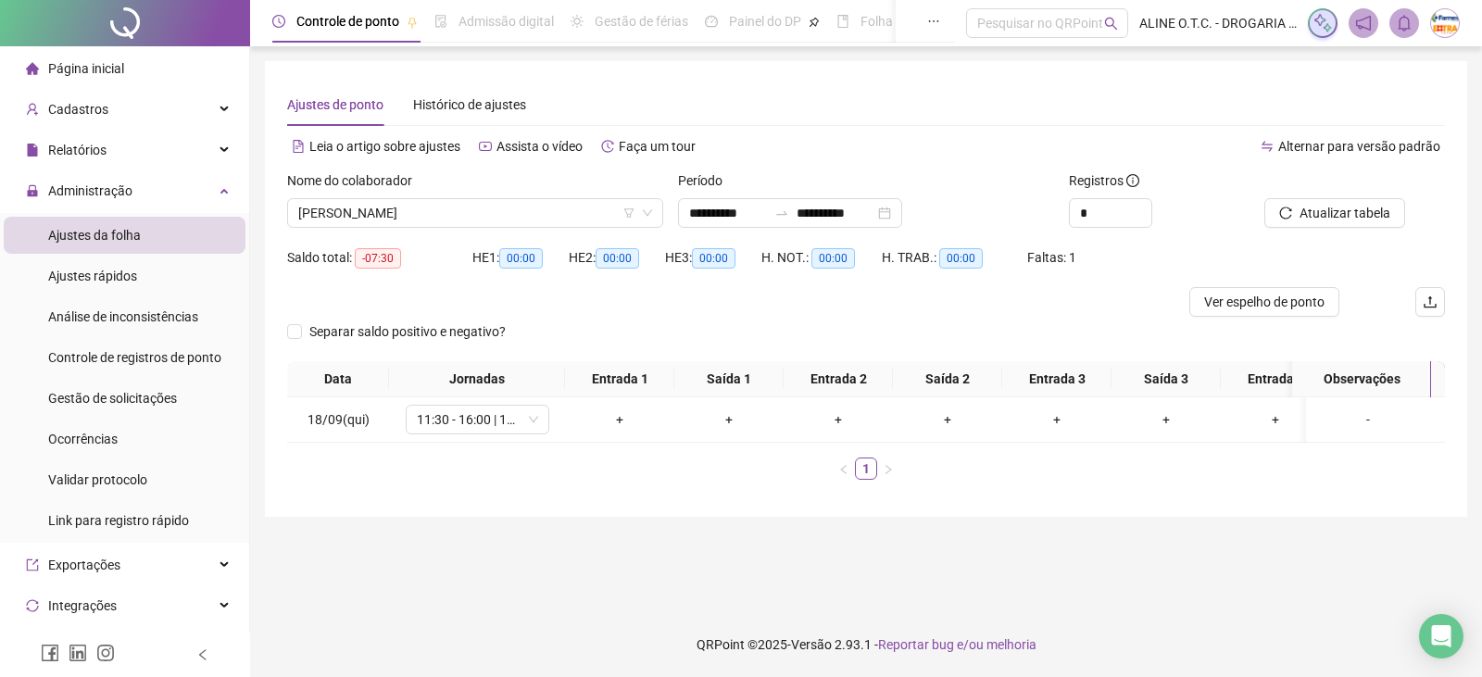
click at [107, 69] on span "Página inicial" at bounding box center [86, 68] width 76 height 15
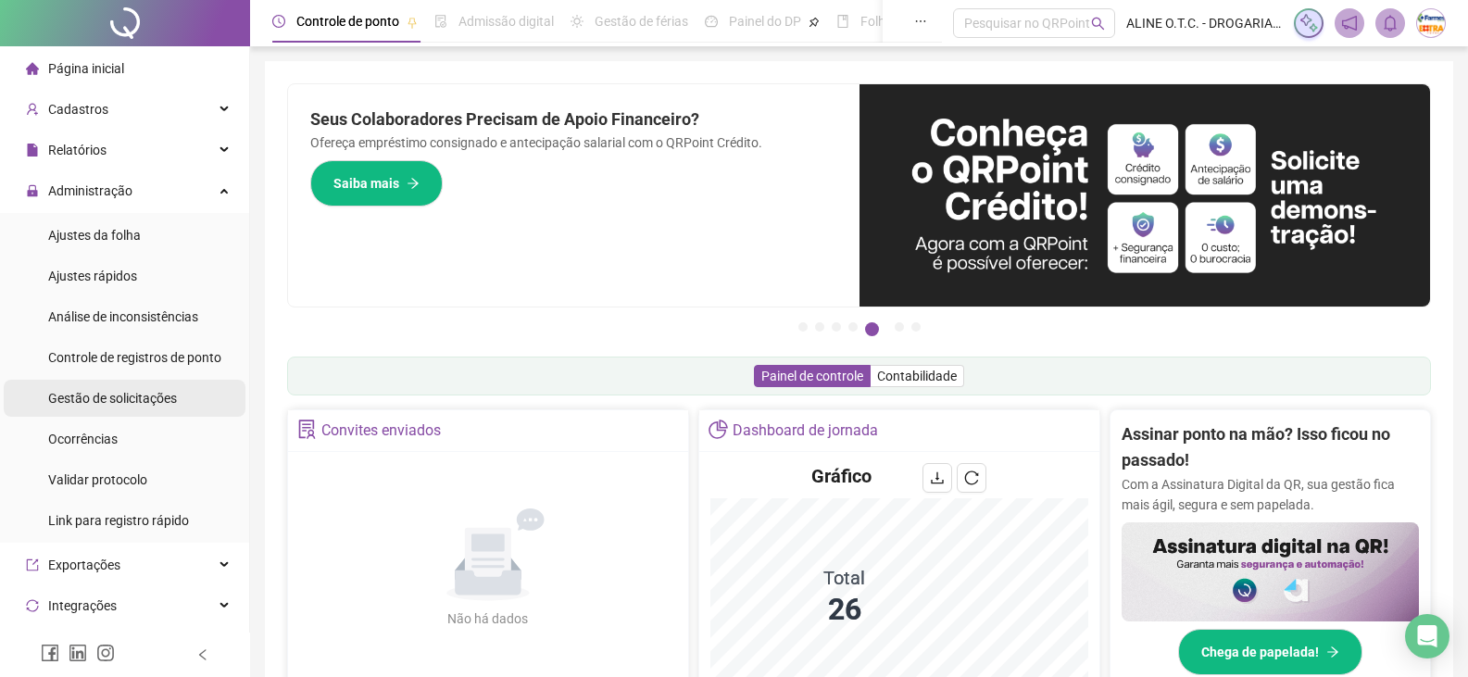
click at [135, 399] on span "Gestão de solicitações" at bounding box center [112, 398] width 129 height 15
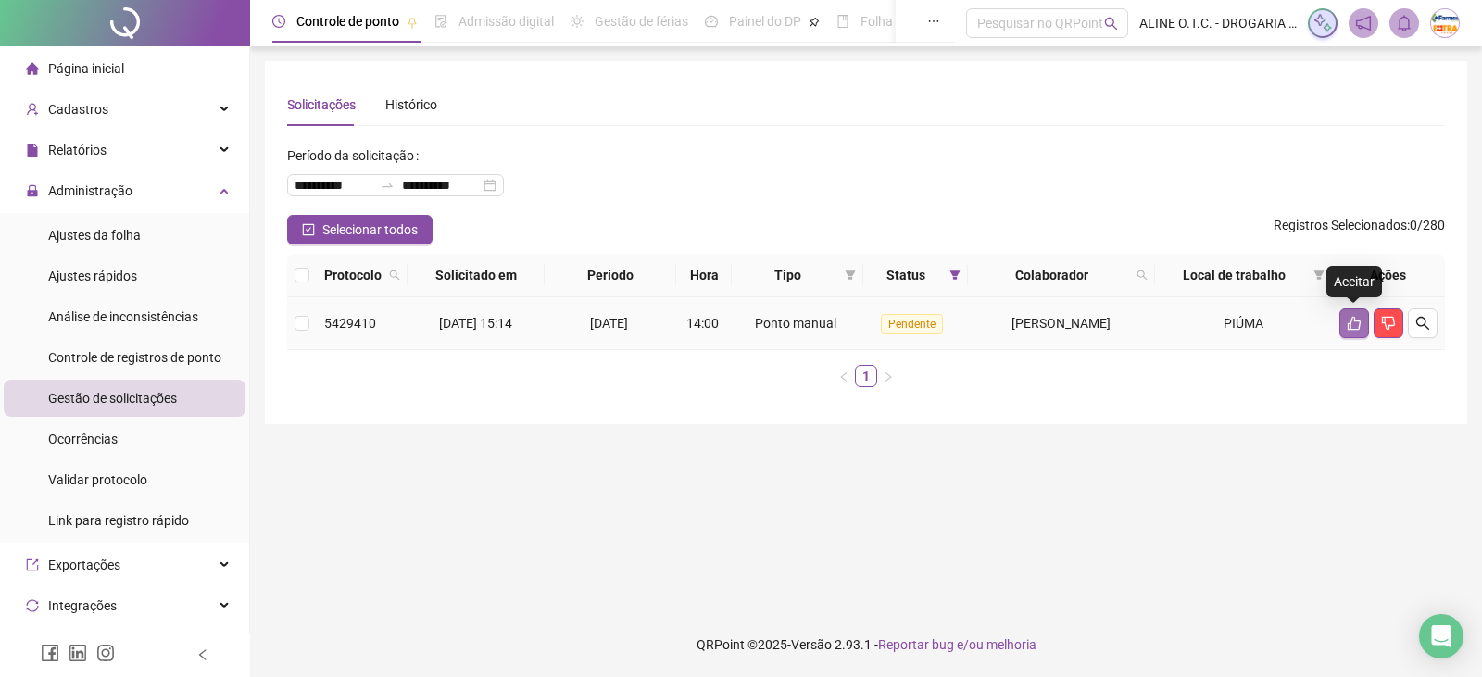
click at [1351, 330] on icon "like" at bounding box center [1354, 324] width 13 height 14
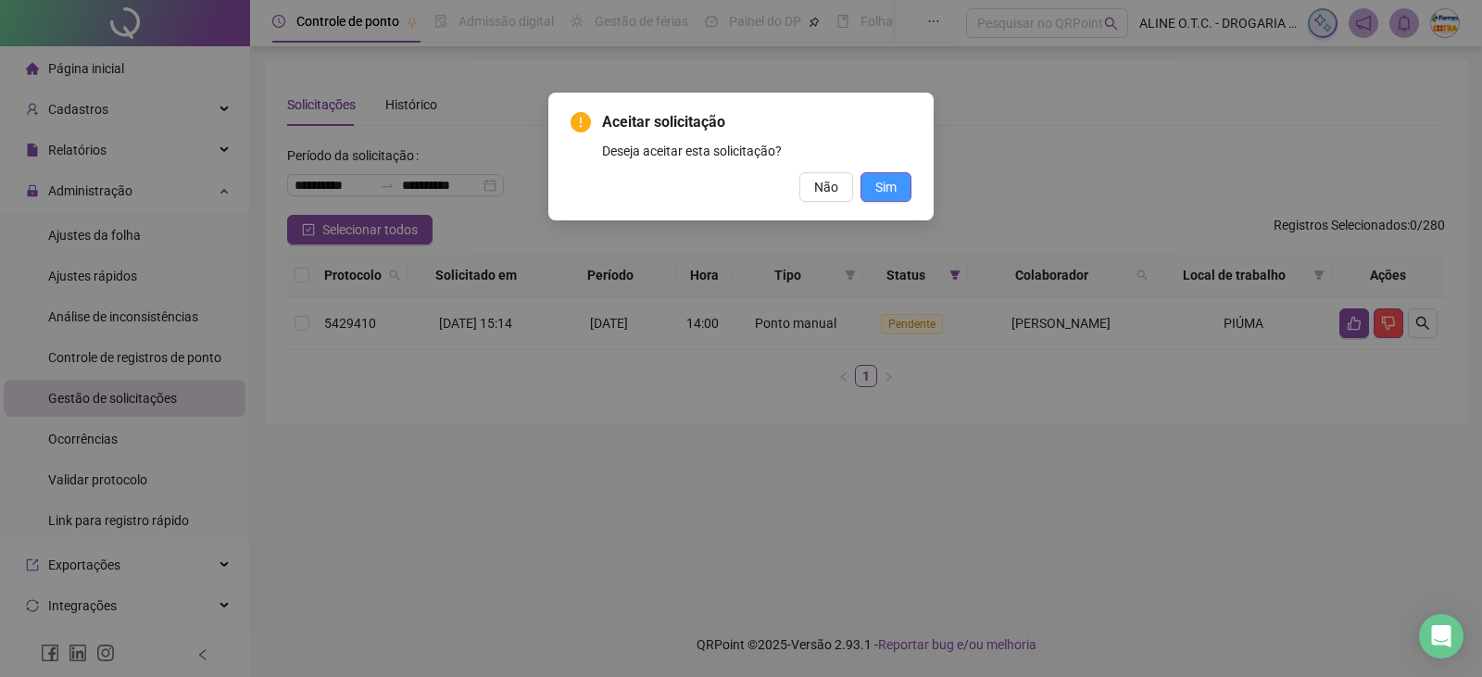
click at [881, 181] on span "Sim" at bounding box center [885, 187] width 21 height 20
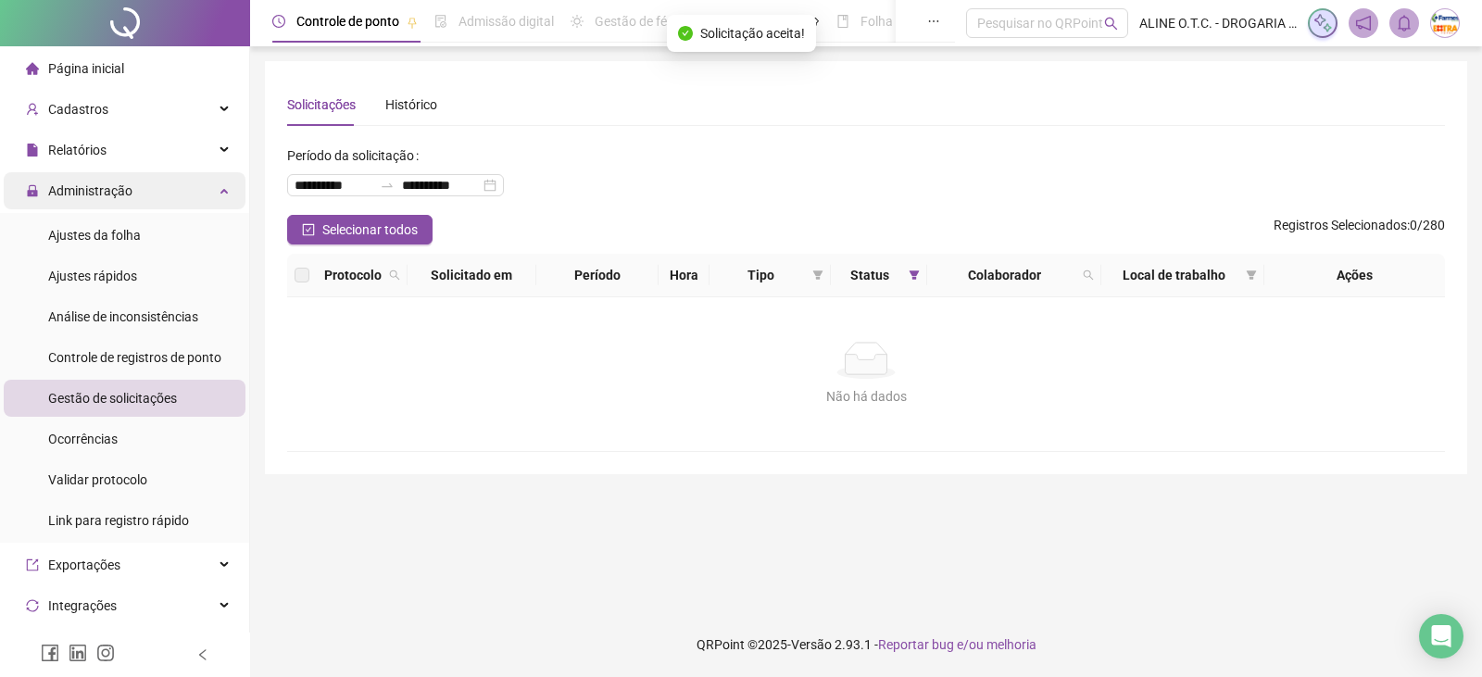
click at [127, 179] on span "Administração" at bounding box center [79, 190] width 107 height 37
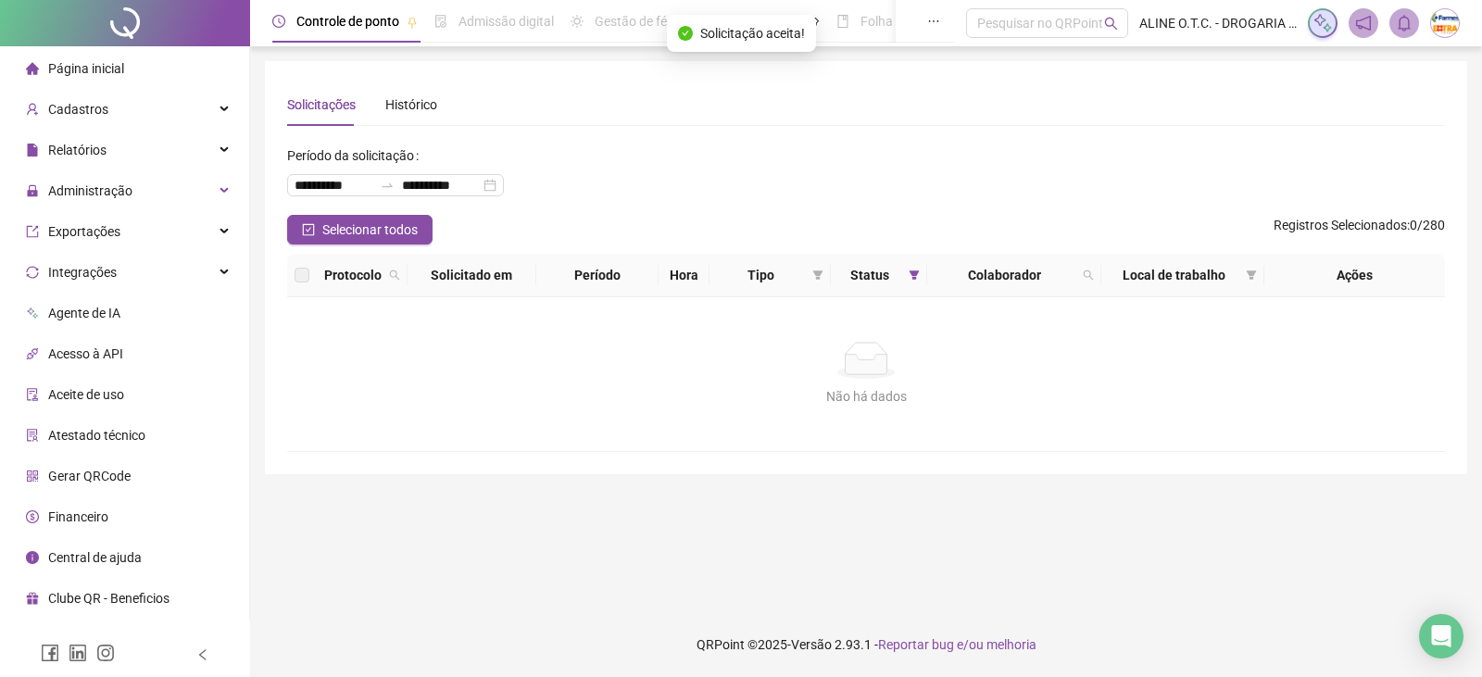
click at [151, 64] on li "Página inicial" at bounding box center [125, 68] width 242 height 37
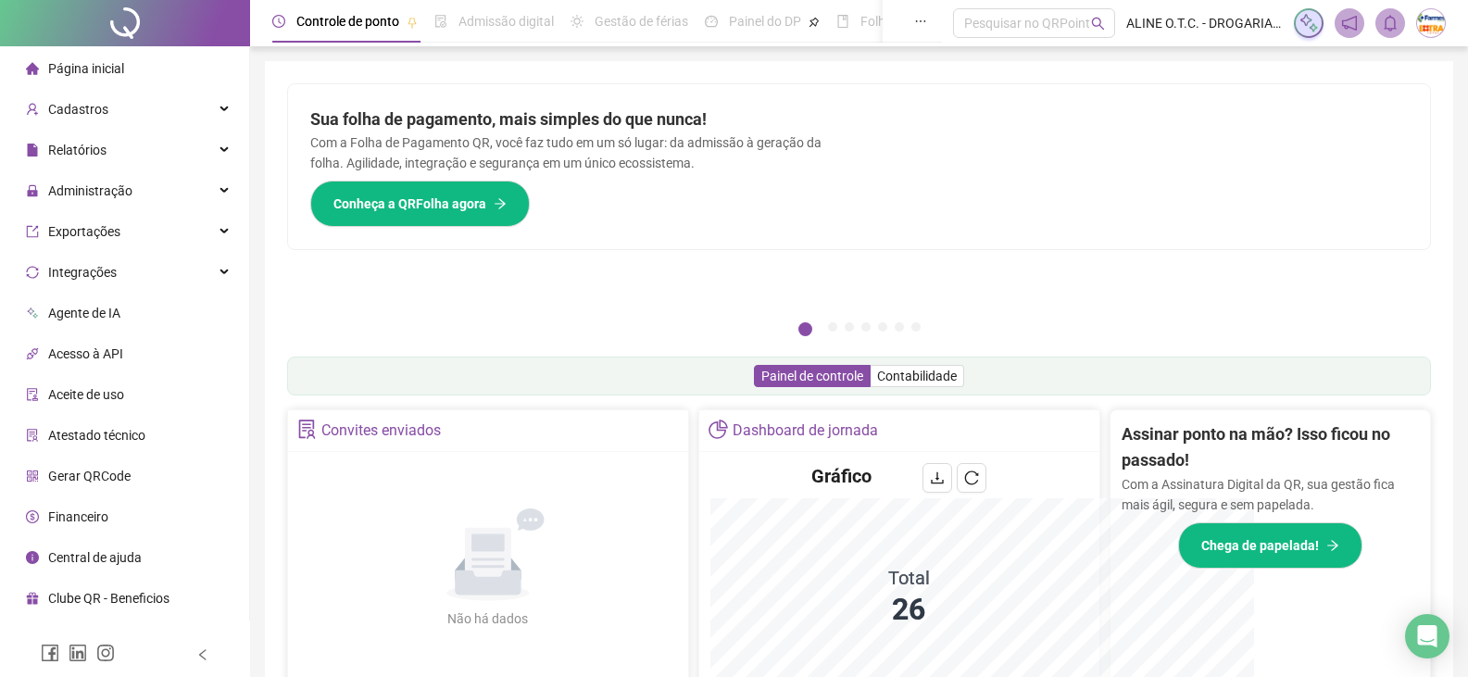
click at [1123, 428] on h2 "Assinar ponto na mão? Isso ficou no passado!" at bounding box center [1270, 448] width 297 height 53
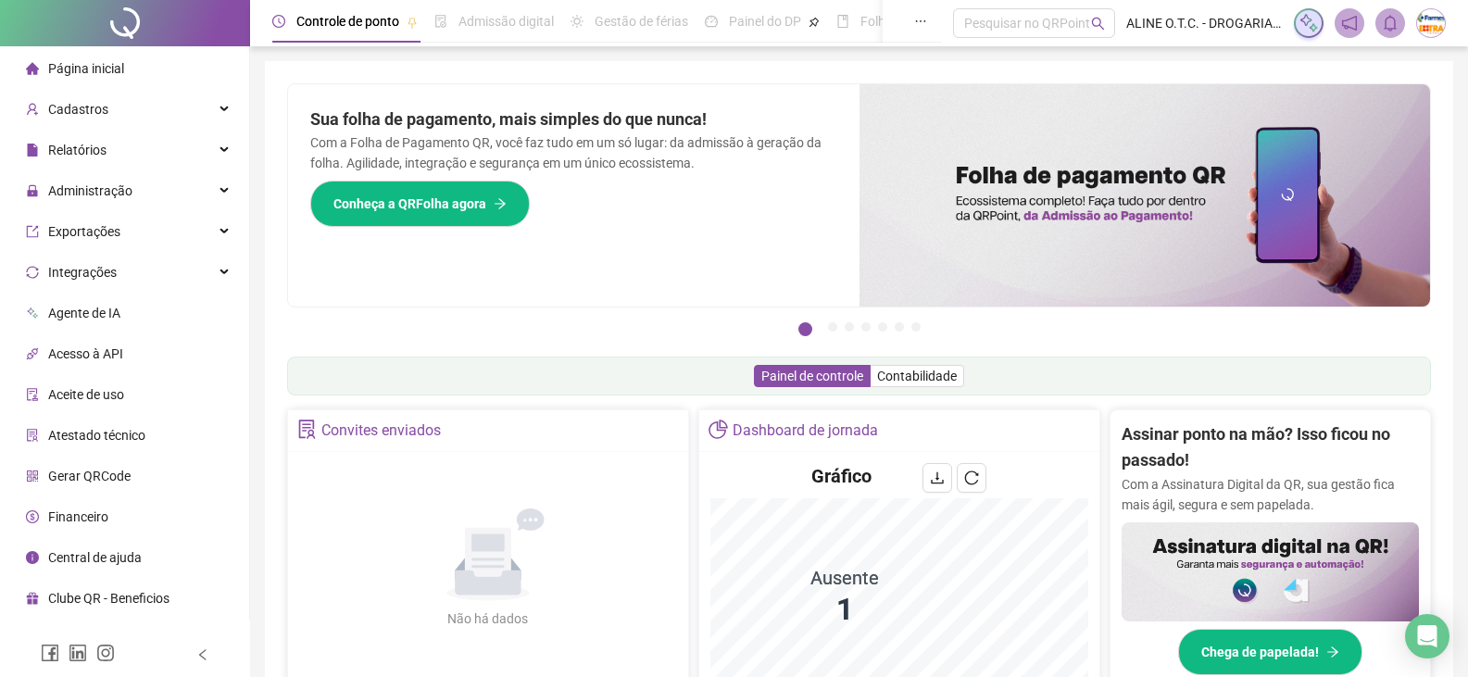
scroll to position [371, 0]
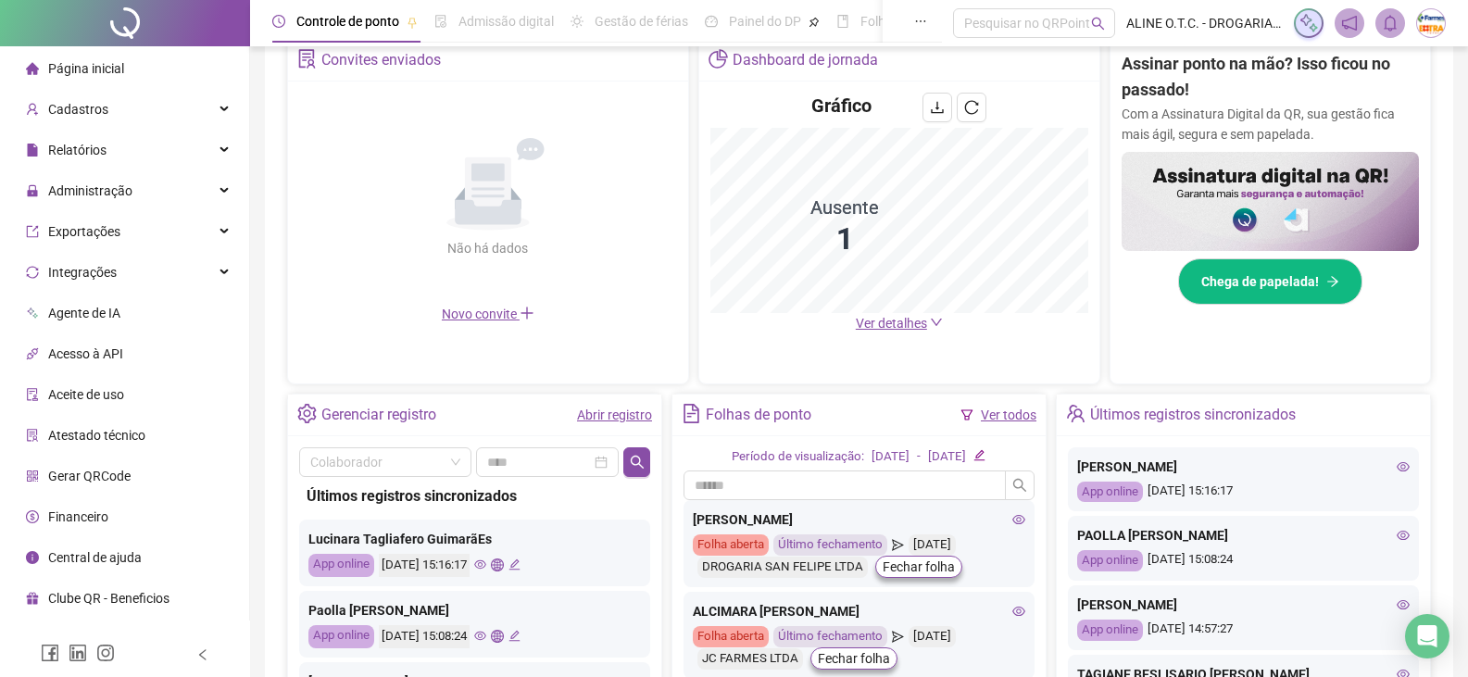
click at [885, 318] on span "Ver detalhes" at bounding box center [891, 323] width 71 height 15
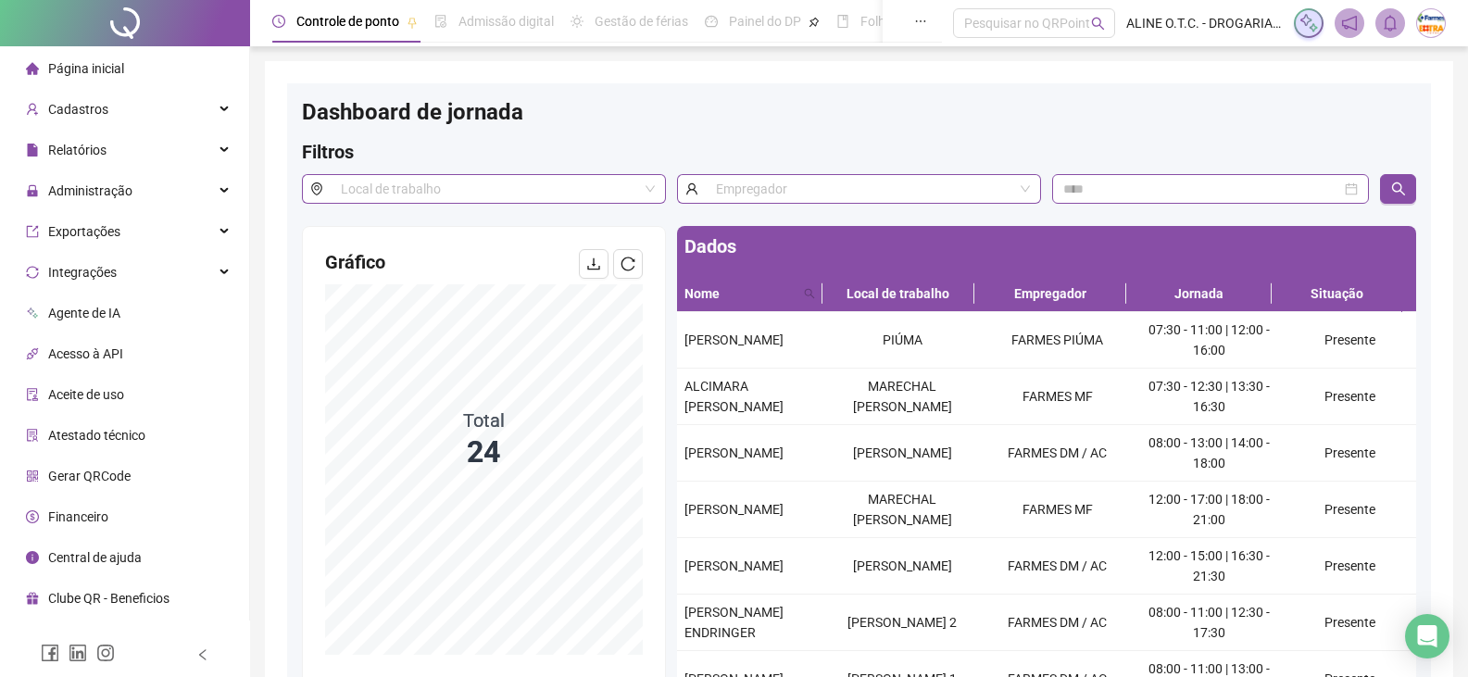
click at [135, 59] on li "Página inicial" at bounding box center [125, 68] width 242 height 37
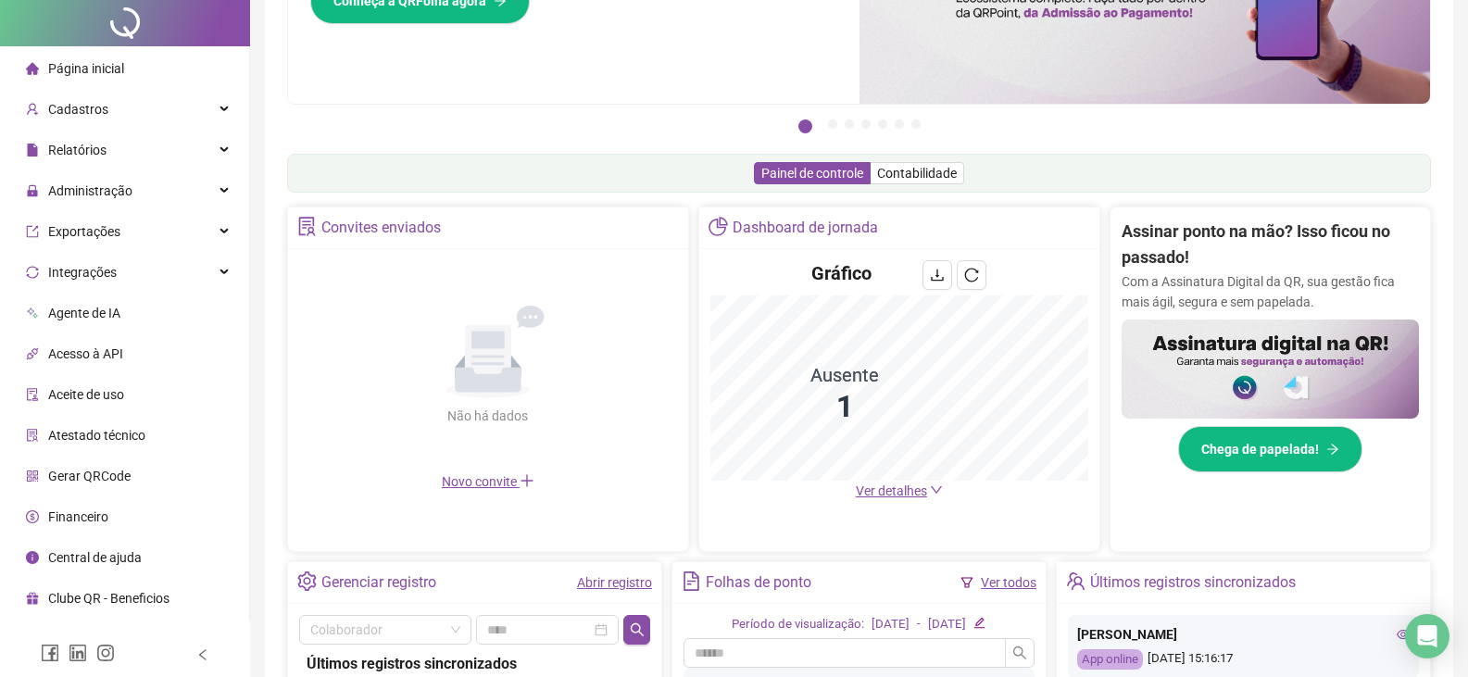
scroll to position [371, 0]
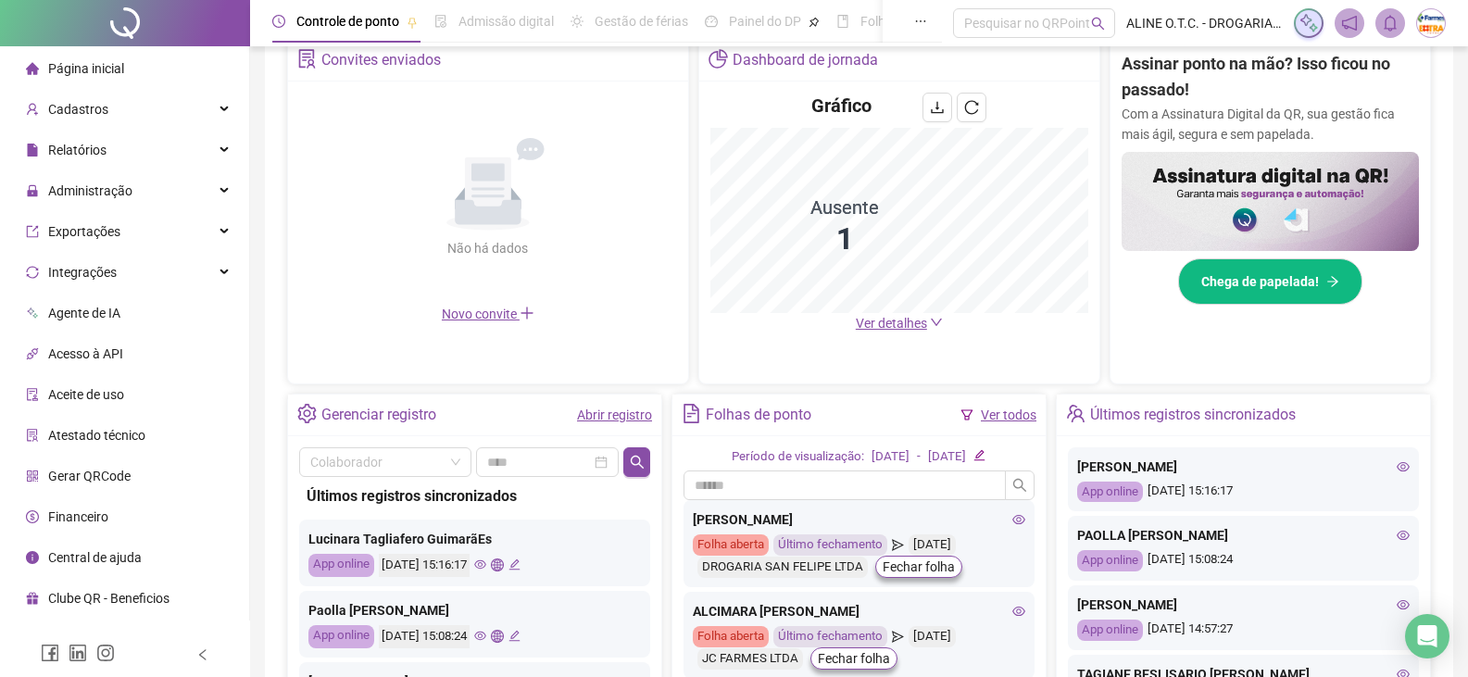
click at [911, 323] on span "Ver detalhes" at bounding box center [891, 323] width 71 height 15
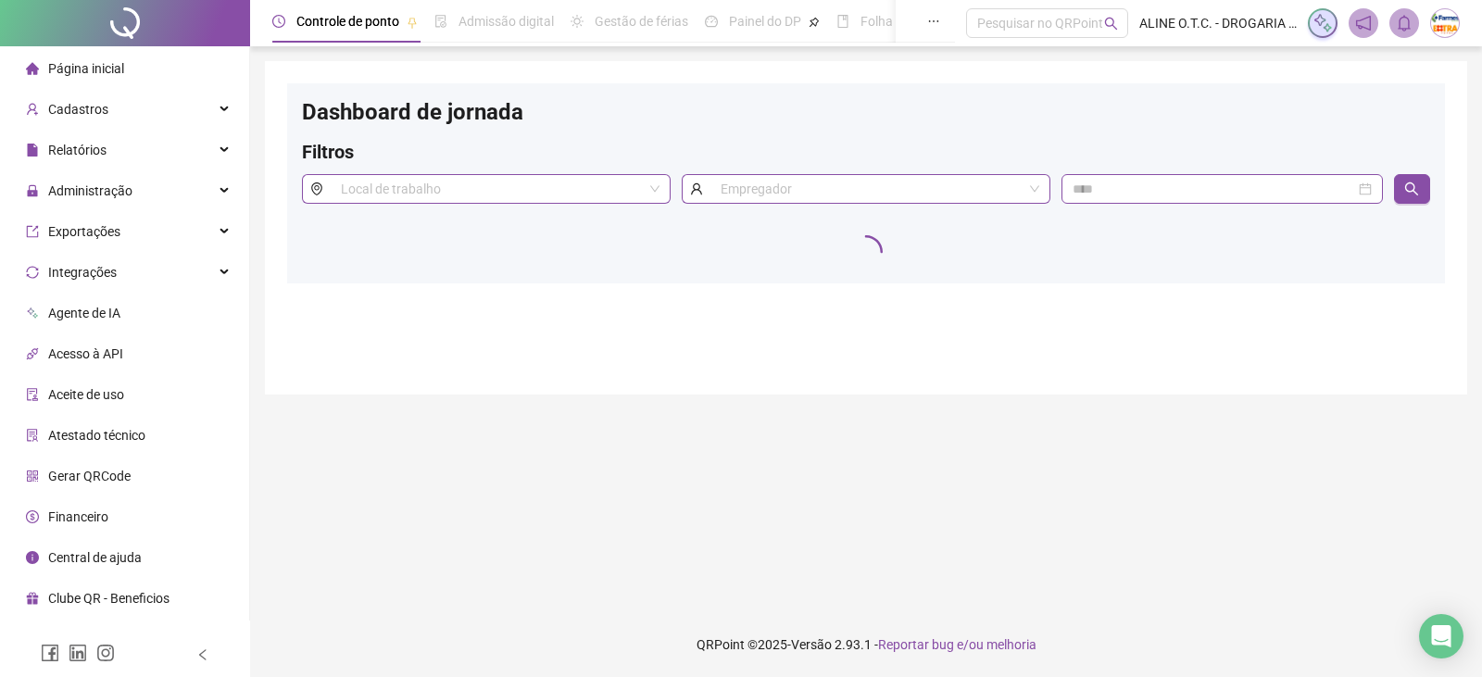
click at [68, 65] on span "Página inicial" at bounding box center [86, 68] width 76 height 15
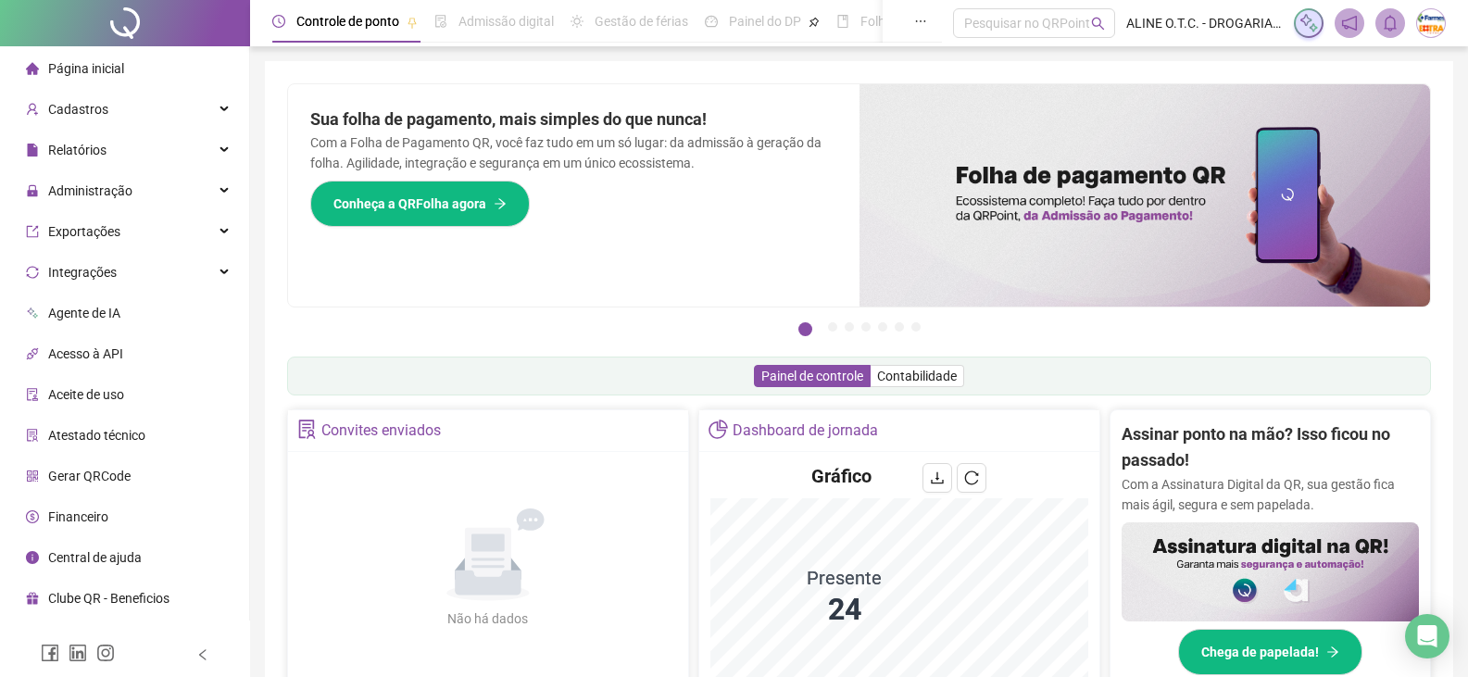
scroll to position [463, 0]
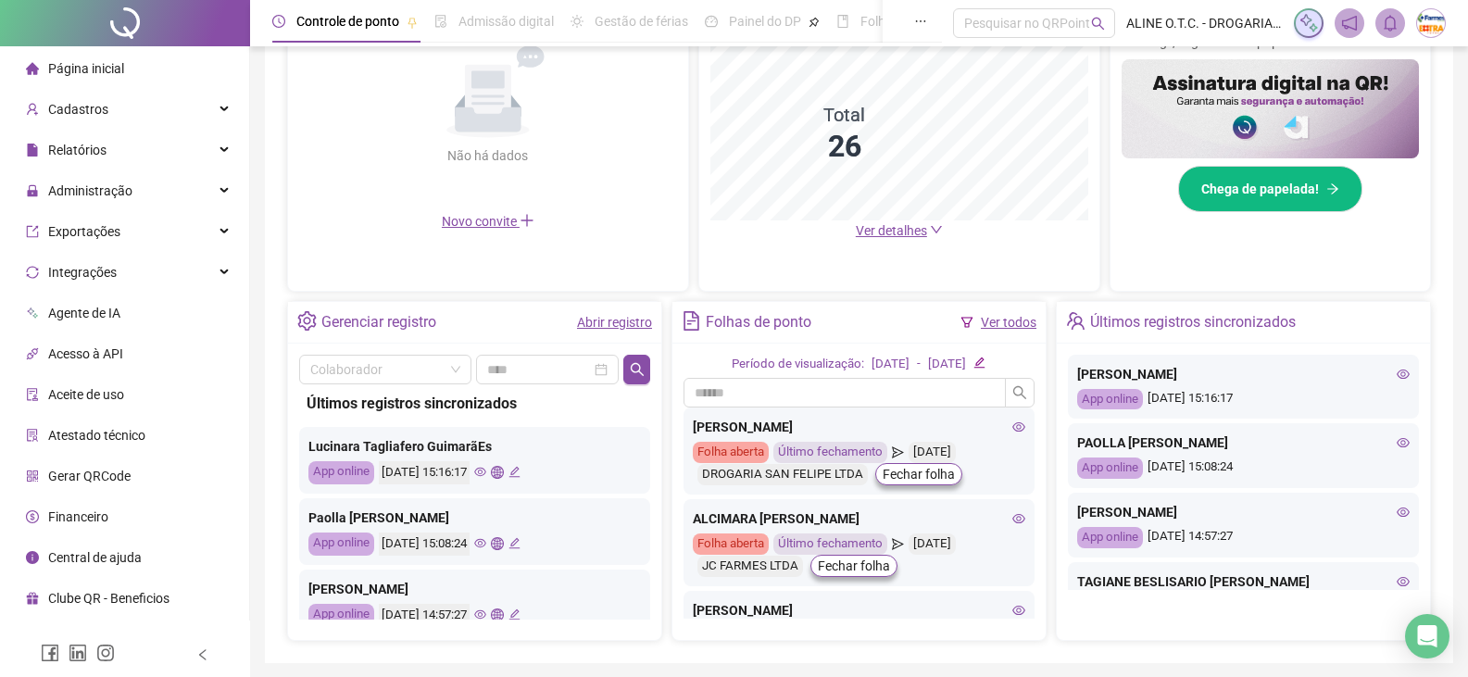
click at [930, 229] on icon "down" at bounding box center [936, 229] width 13 height 13
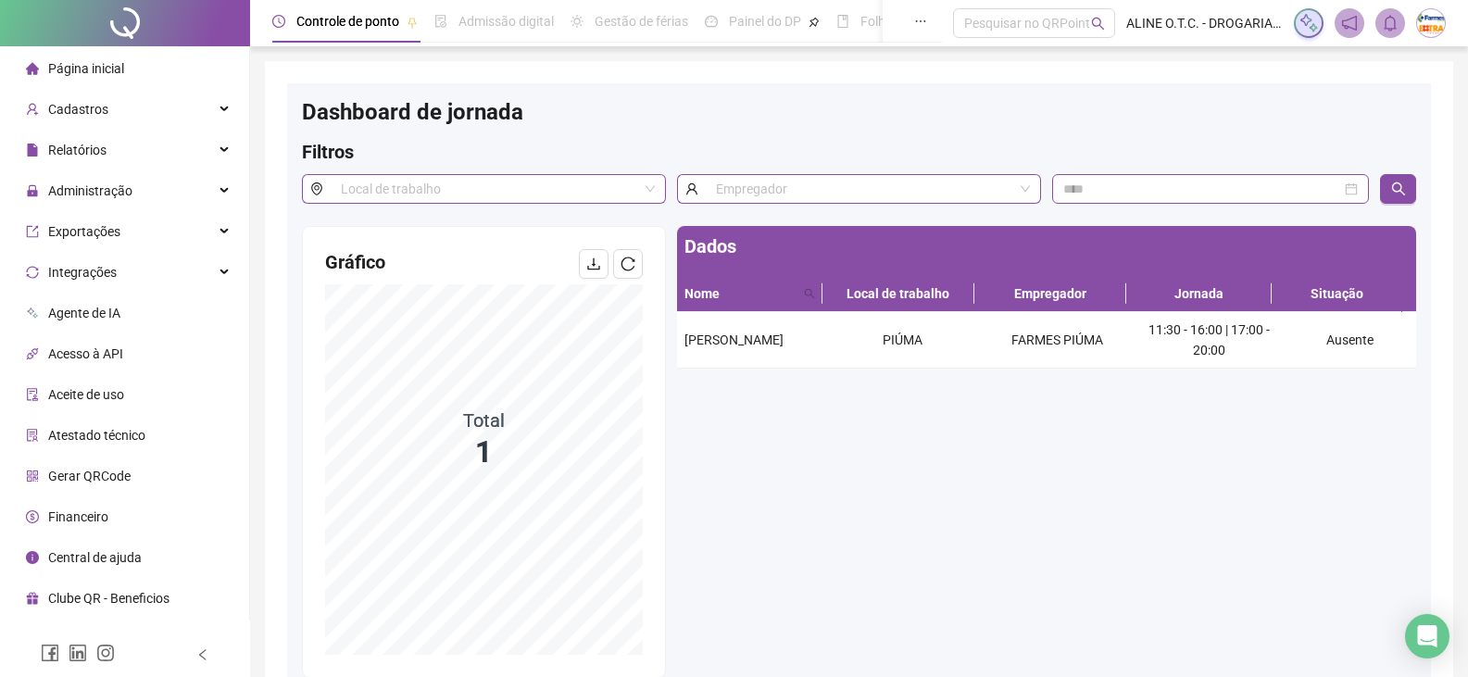
click at [71, 72] on span "Página inicial" at bounding box center [86, 68] width 76 height 15
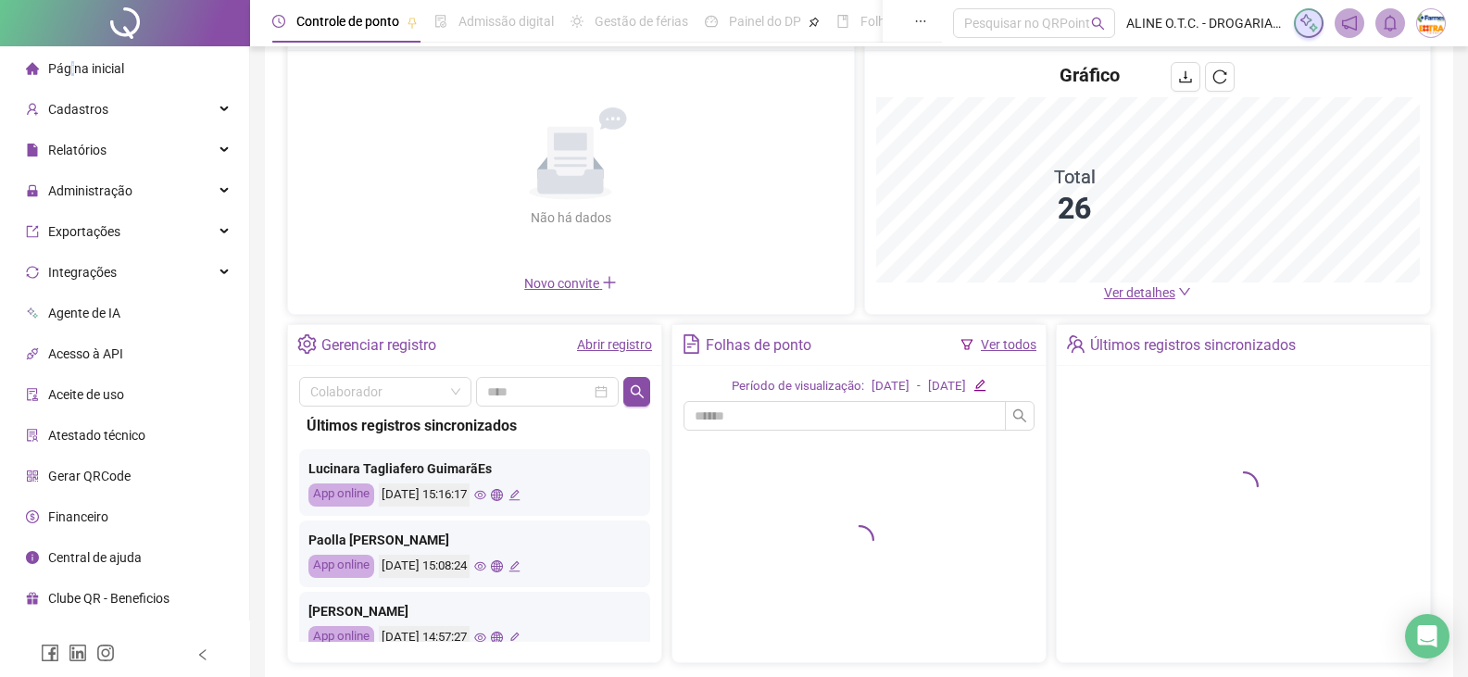
scroll to position [216, 0]
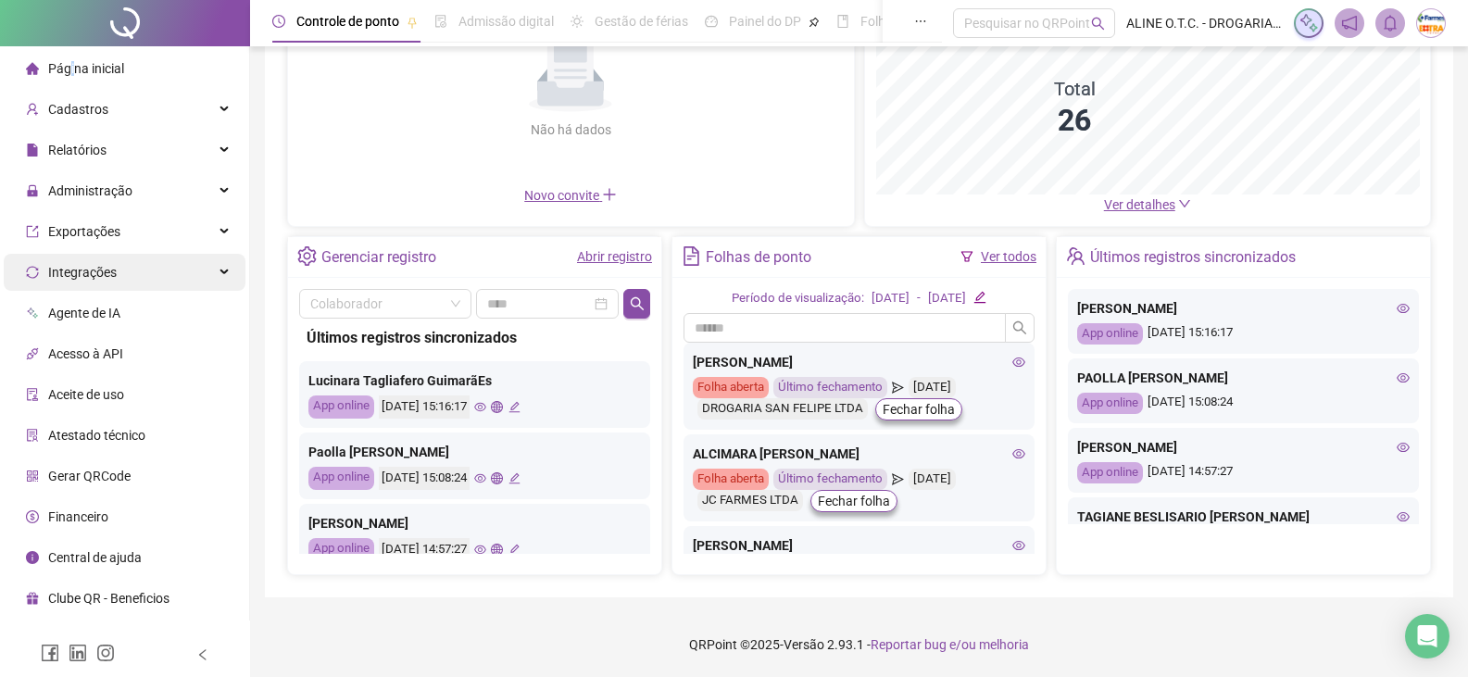
click at [183, 199] on div "Administração" at bounding box center [125, 190] width 242 height 37
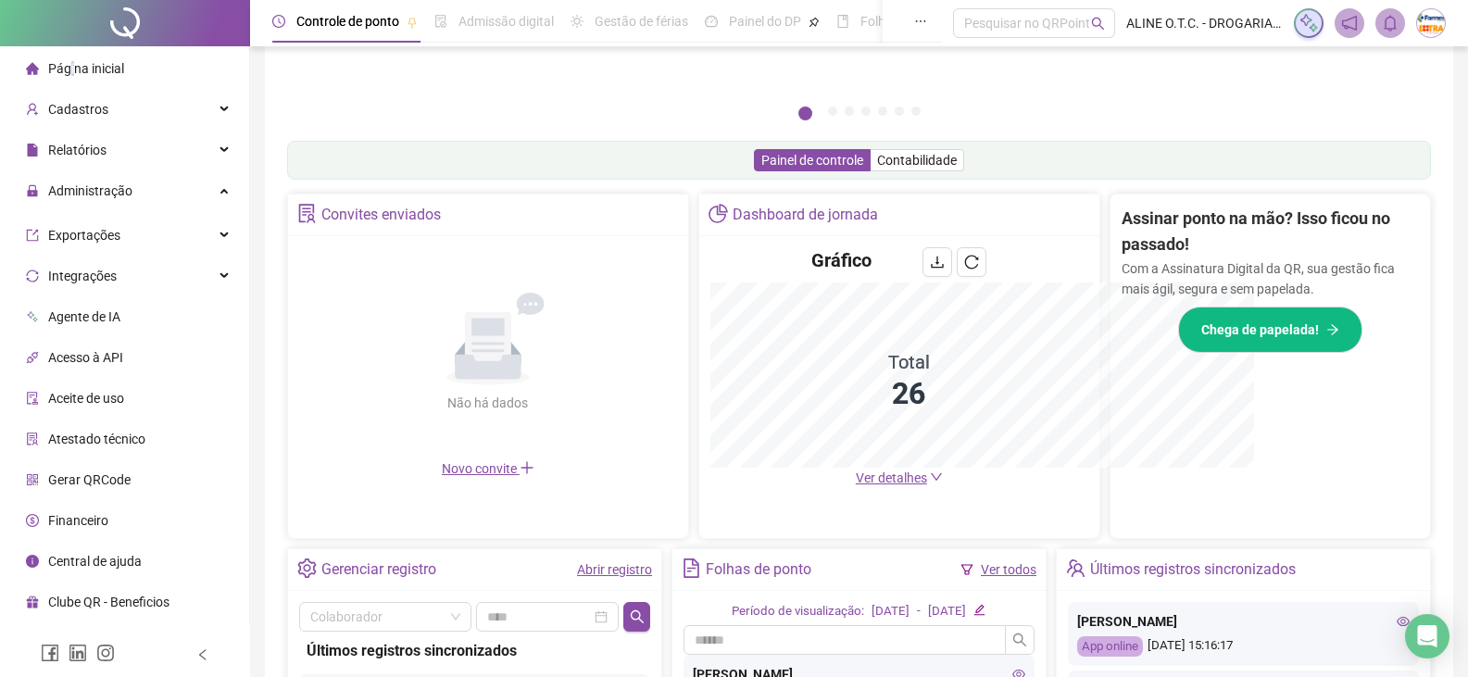
scroll to position [489, 0]
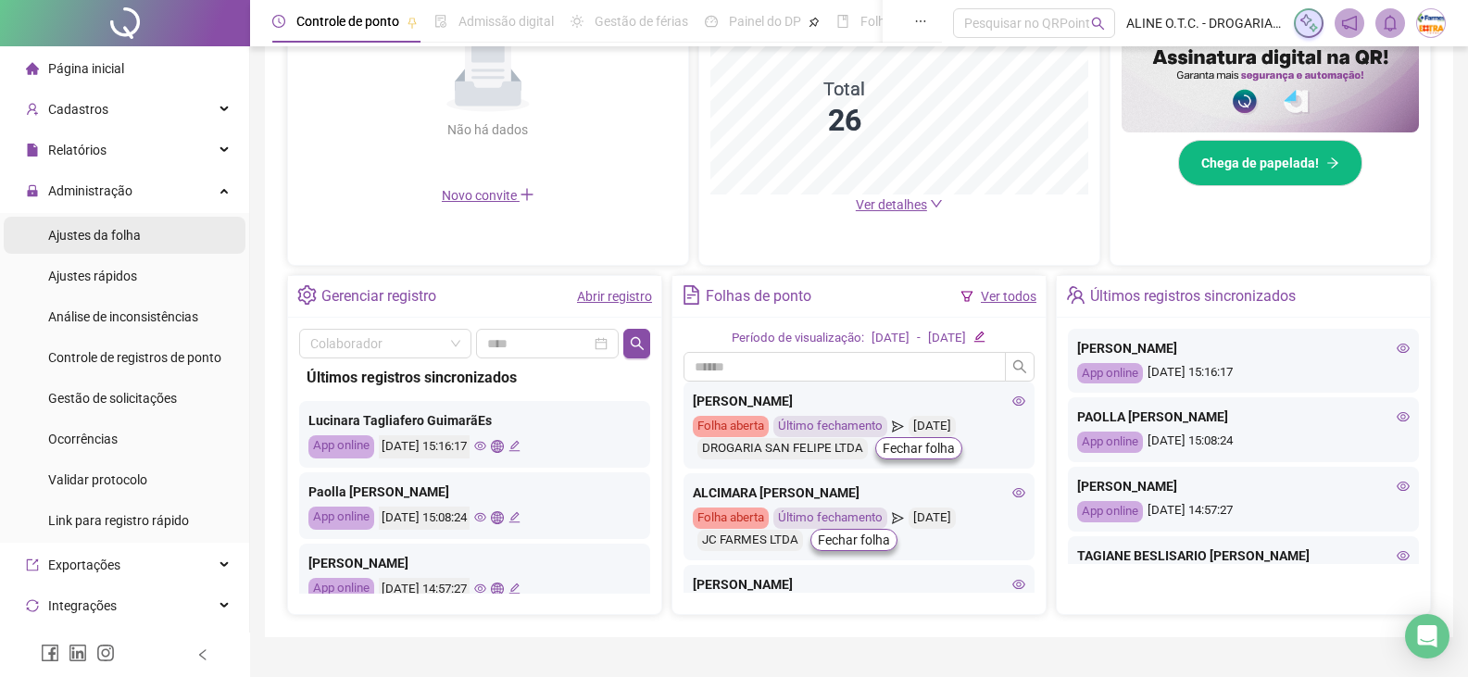
click at [87, 238] on span "Ajustes da folha" at bounding box center [94, 235] width 93 height 15
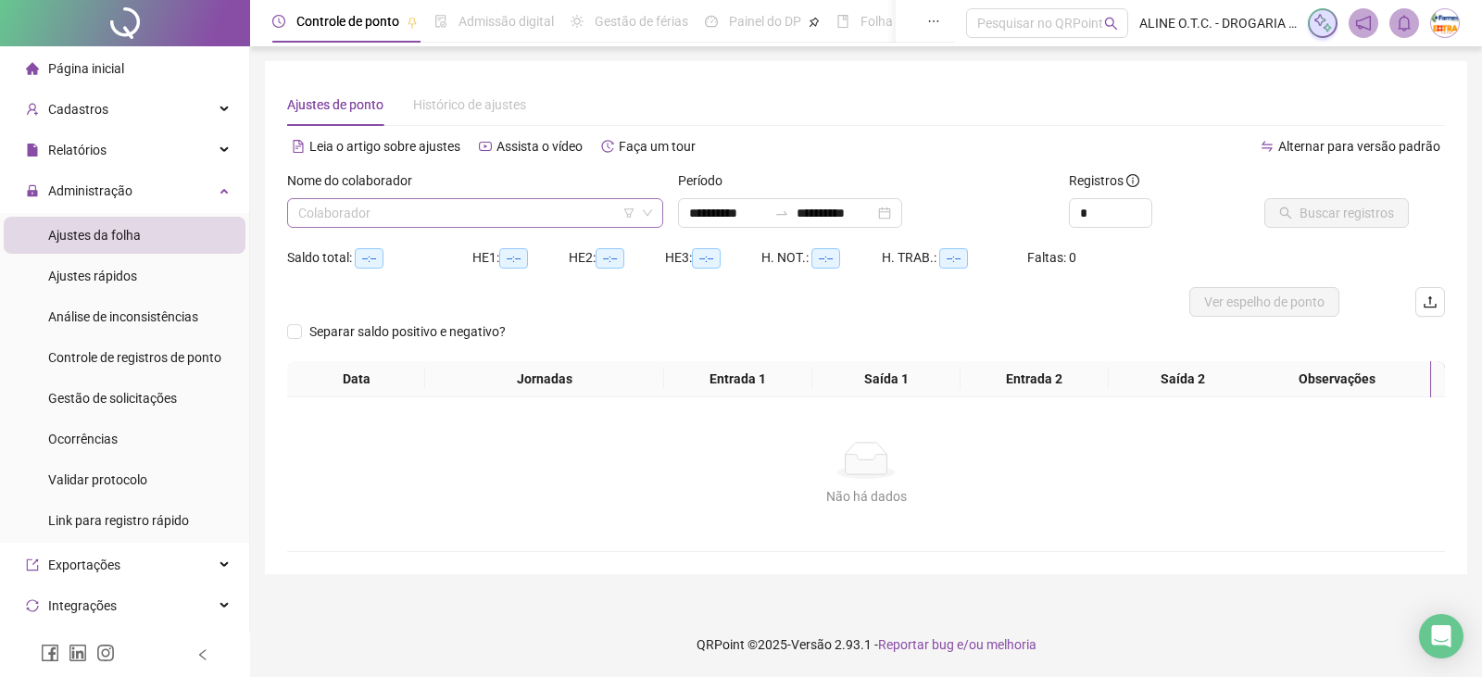
click at [476, 217] on input "search" at bounding box center [466, 213] width 337 height 28
type input "******"
click at [477, 252] on div "[PERSON_NAME]" at bounding box center [475, 250] width 346 height 20
click at [689, 214] on input "**********" at bounding box center [728, 213] width 78 height 20
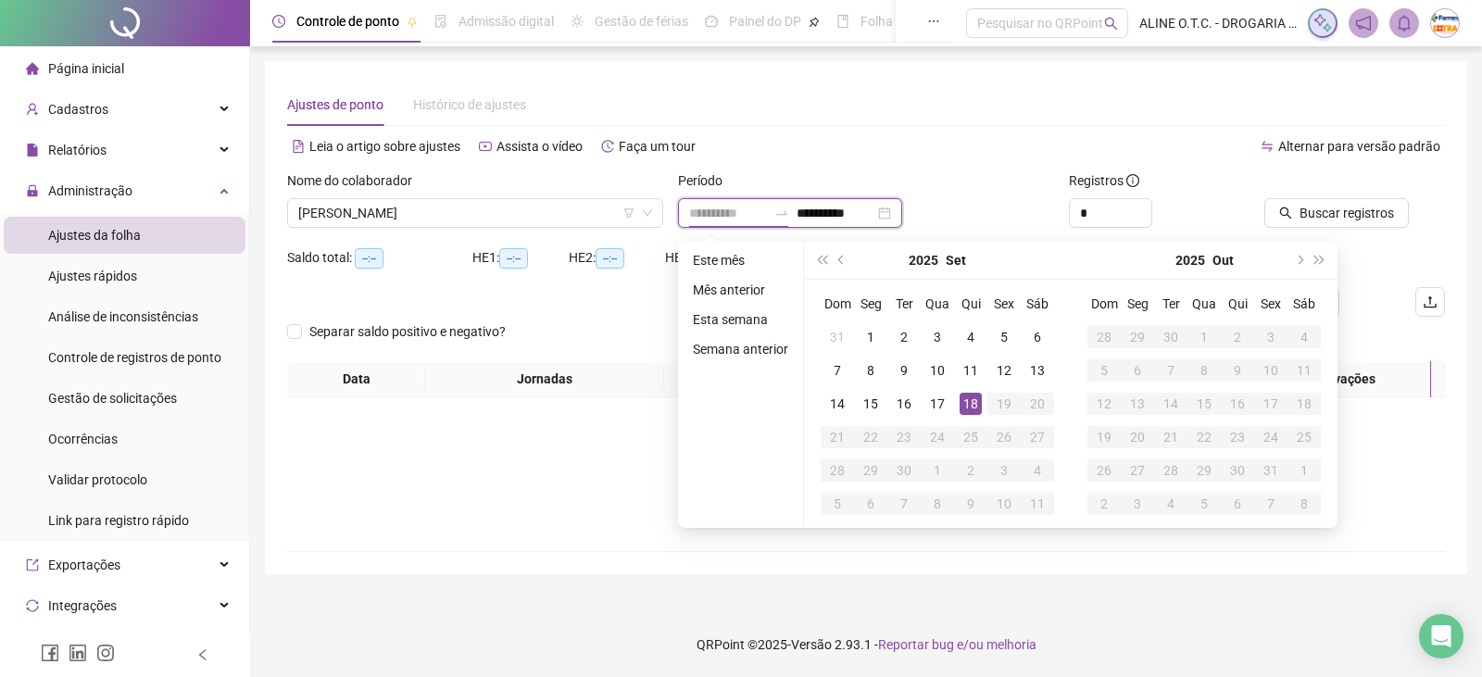
type input "**********"
click at [970, 407] on div "18" at bounding box center [971, 404] width 22 height 22
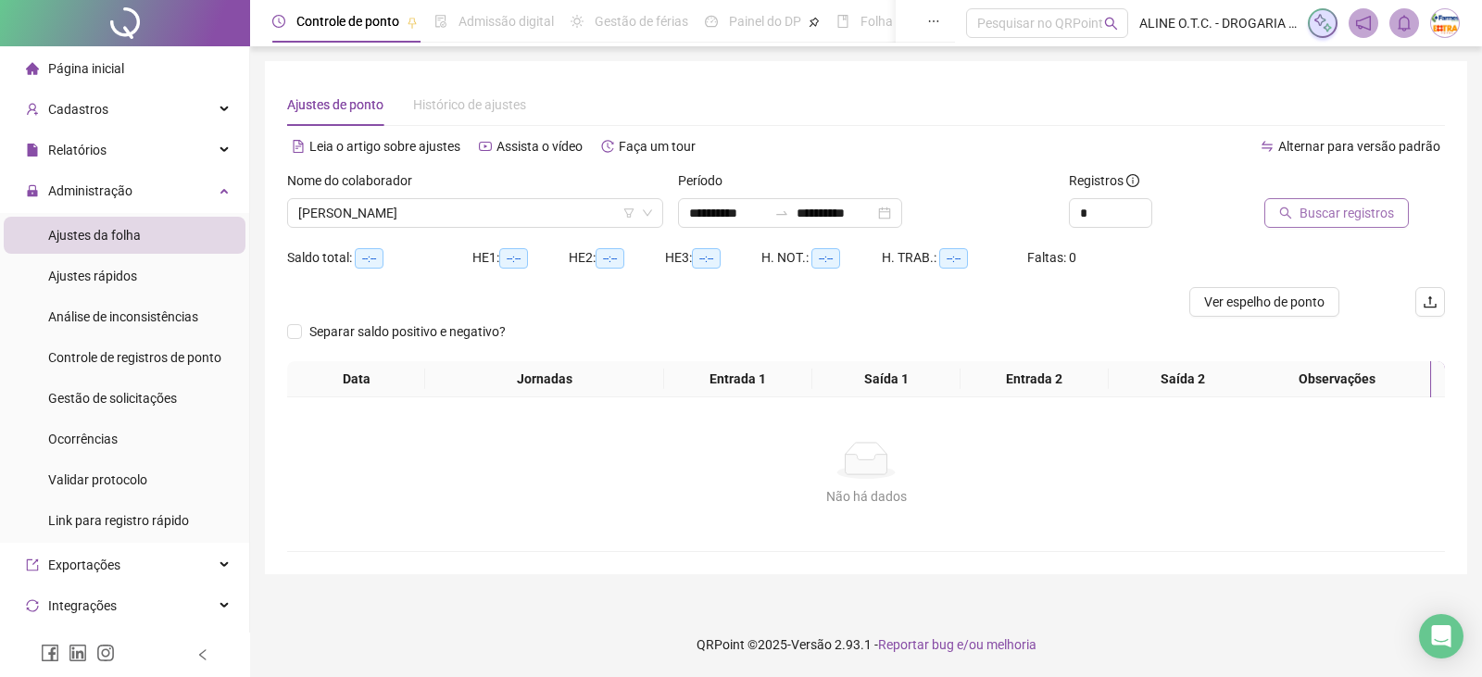
click at [1323, 224] on button "Buscar registros" at bounding box center [1337, 213] width 145 height 30
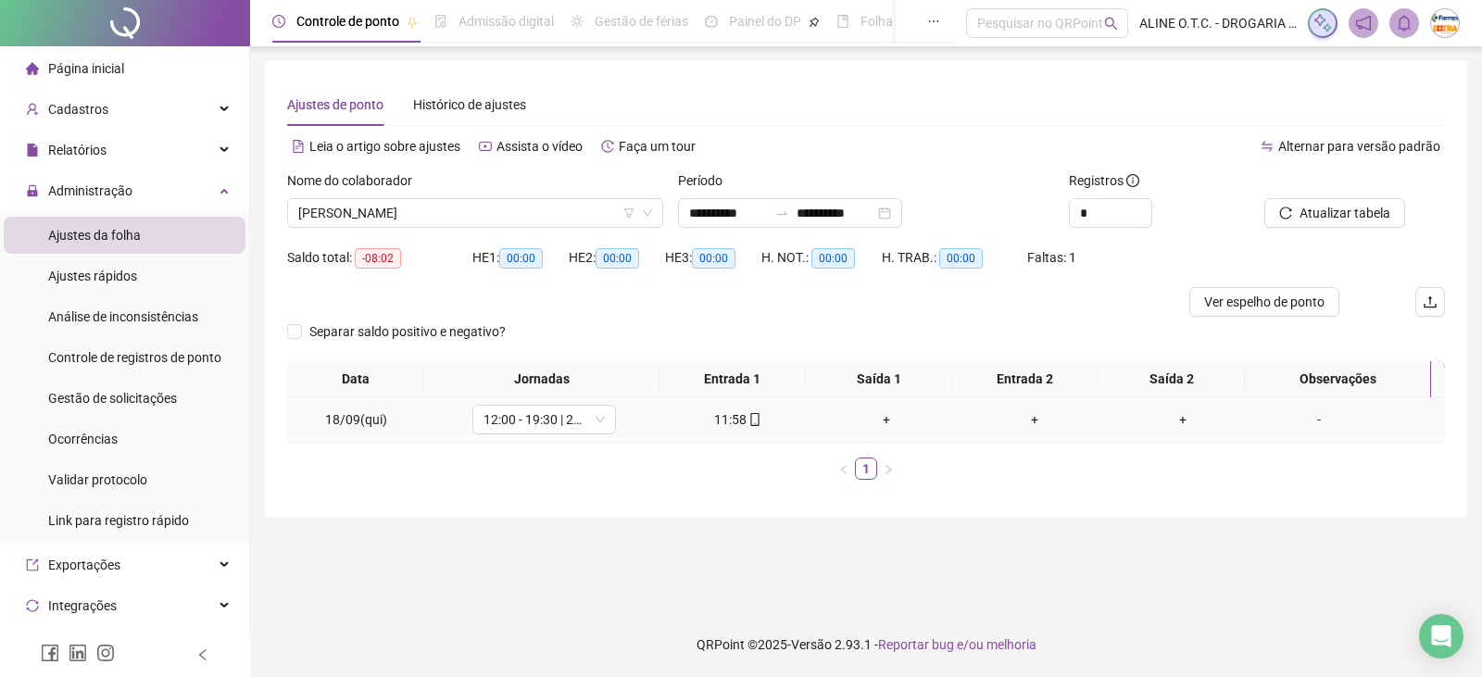
click at [747, 419] on span "mobile" at bounding box center [754, 419] width 15 height 13
type input "**********"
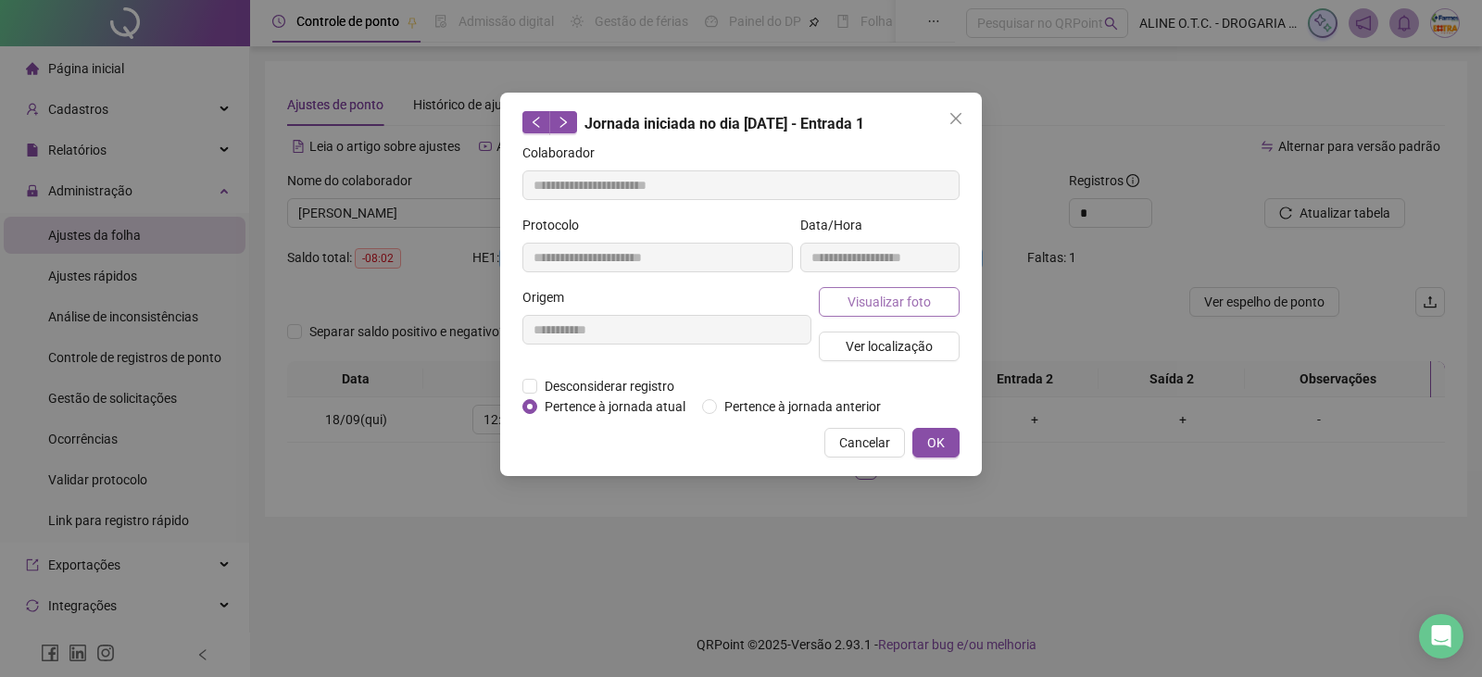
click at [944, 303] on button "Visualizar foto" at bounding box center [889, 302] width 141 height 30
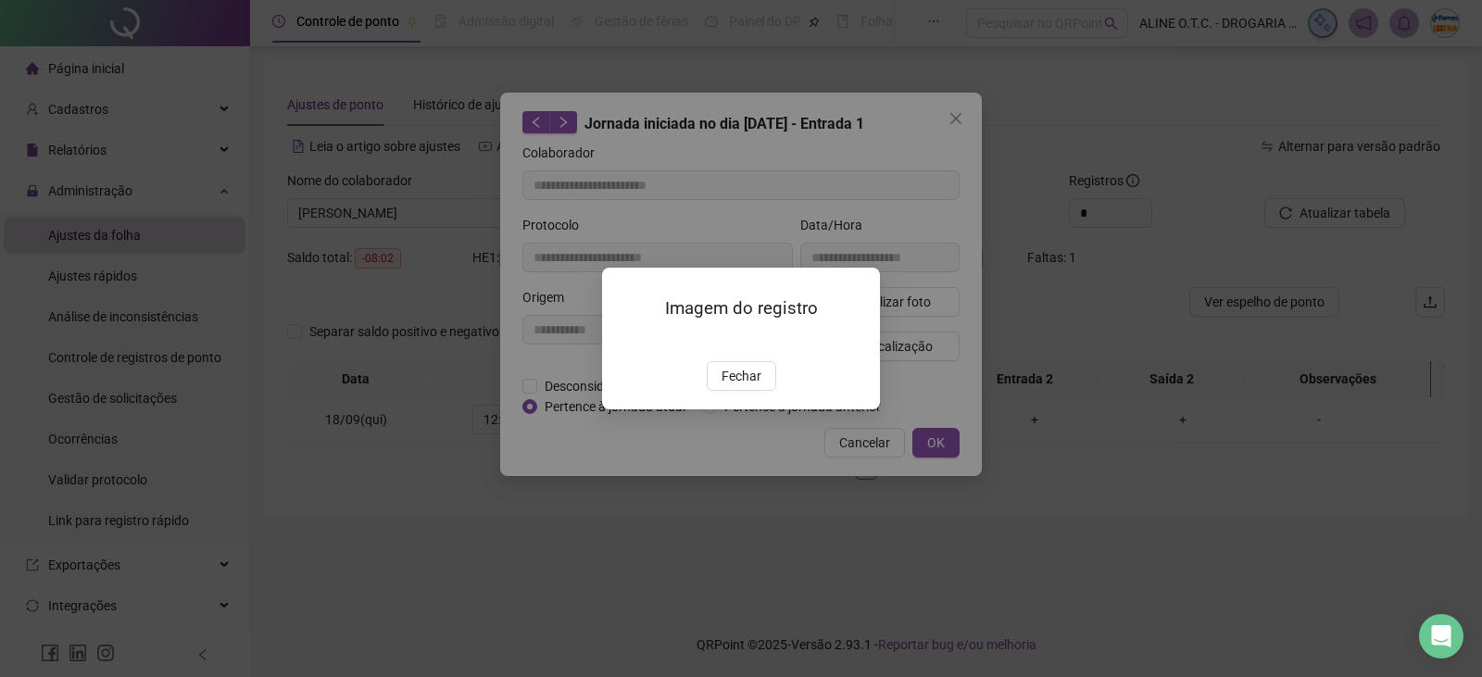
click at [722, 386] on button "Fechar" at bounding box center [741, 376] width 69 height 30
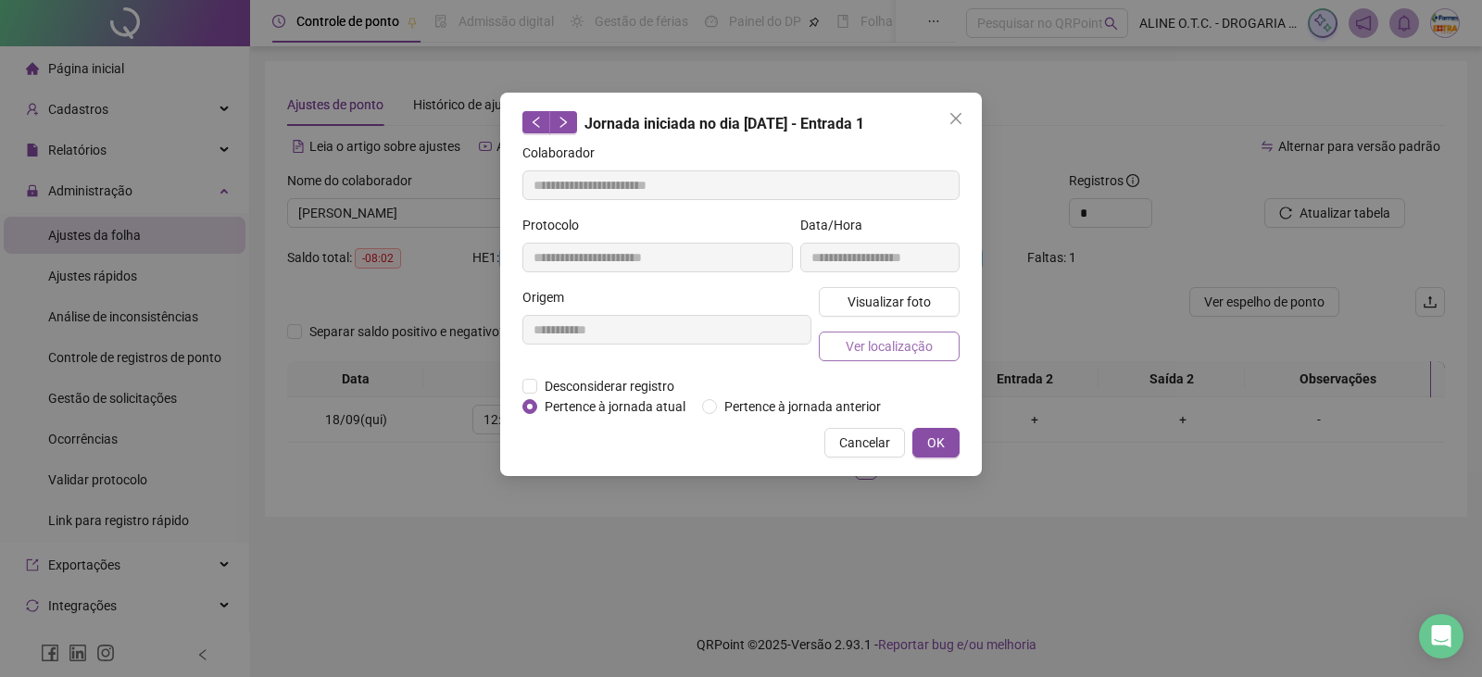
click at [857, 355] on span "Ver localização" at bounding box center [889, 346] width 87 height 20
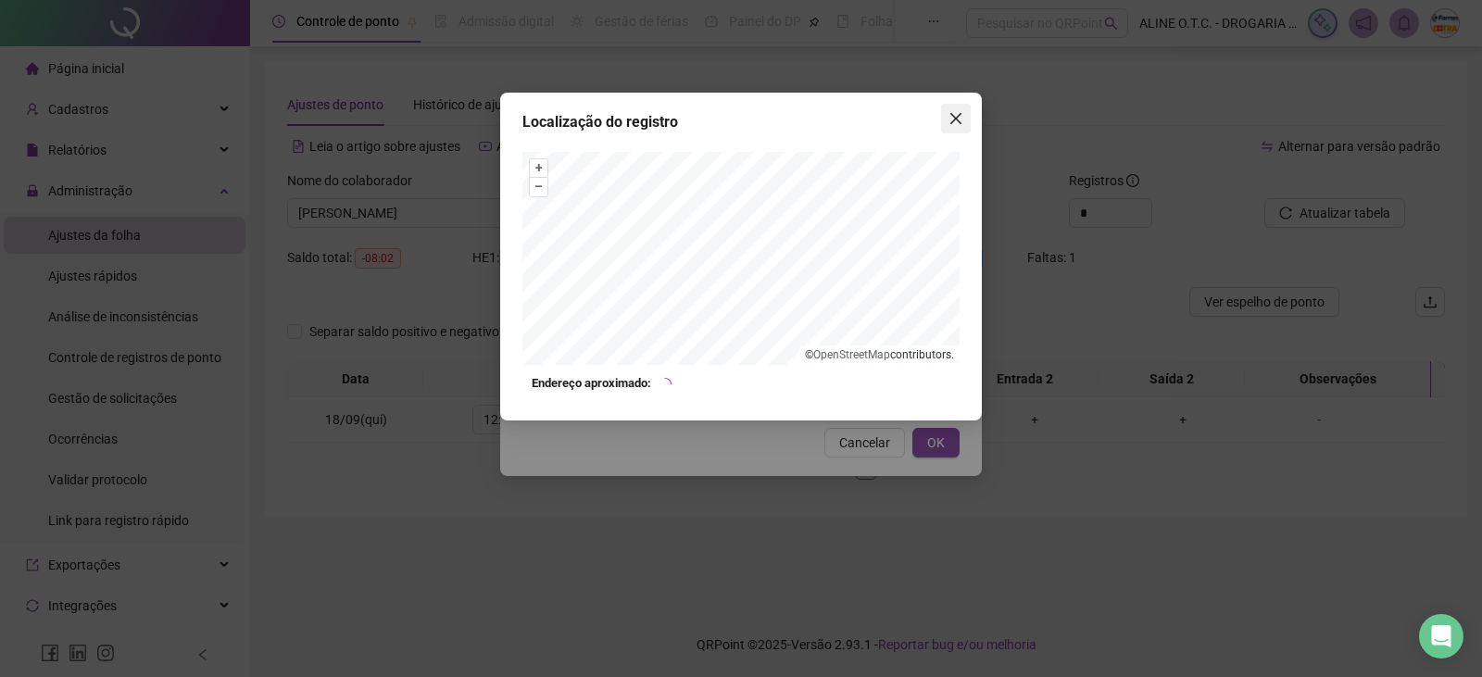
click at [962, 122] on icon "close" at bounding box center [956, 118] width 15 height 15
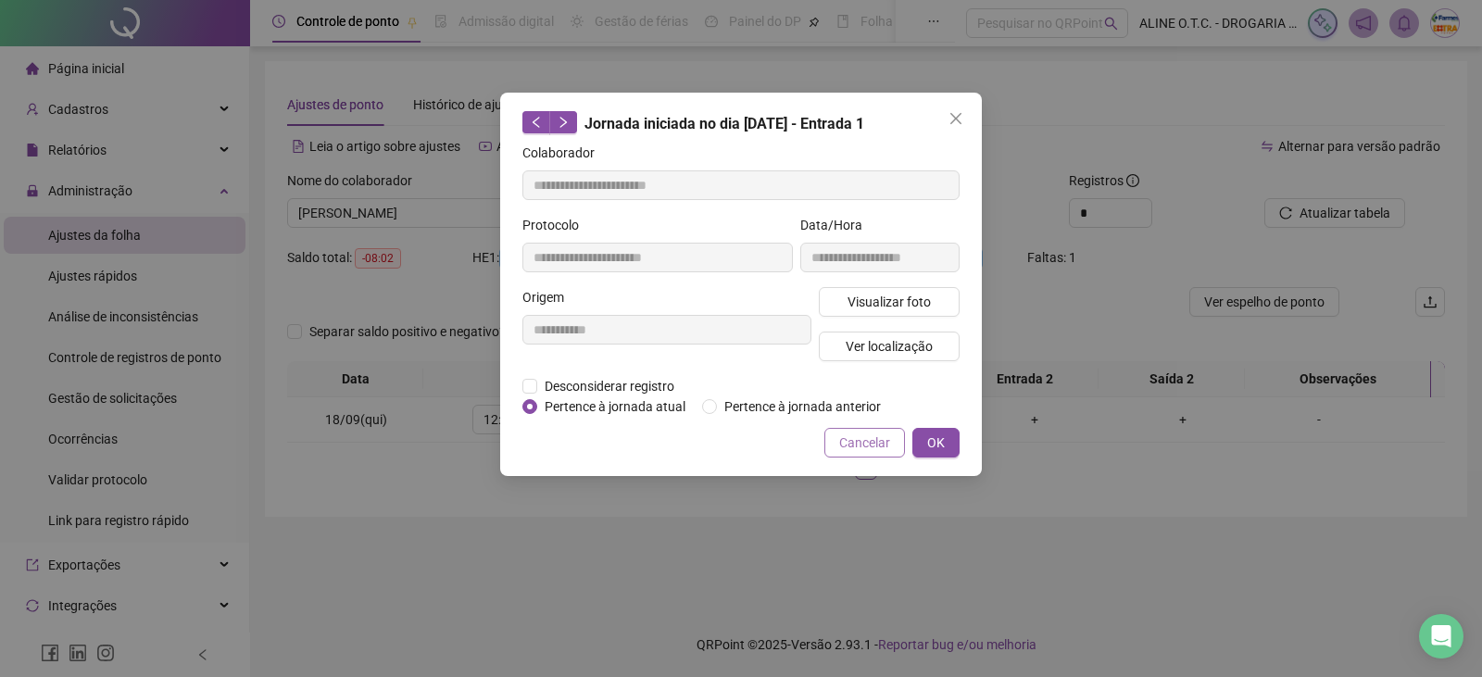
click at [894, 448] on button "Cancelar" at bounding box center [865, 443] width 81 height 30
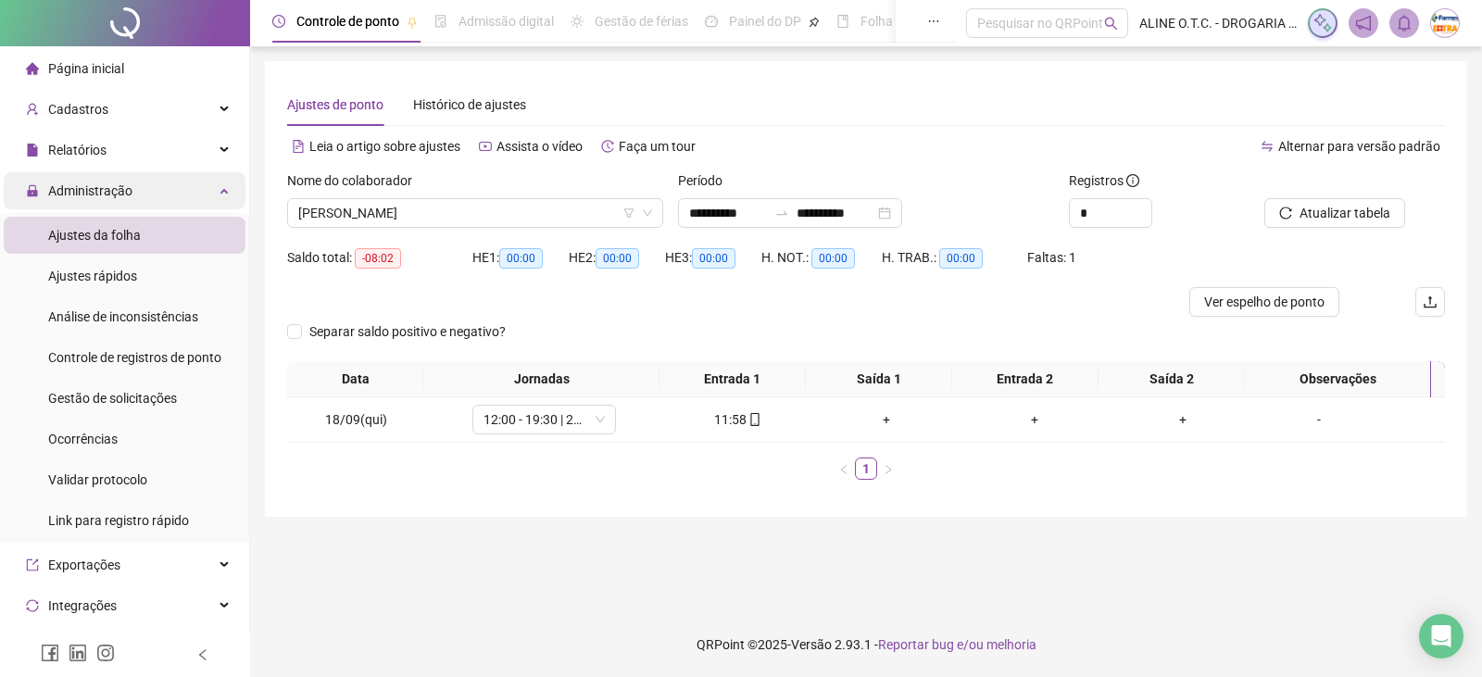
click at [176, 190] on div "Administração" at bounding box center [125, 190] width 242 height 37
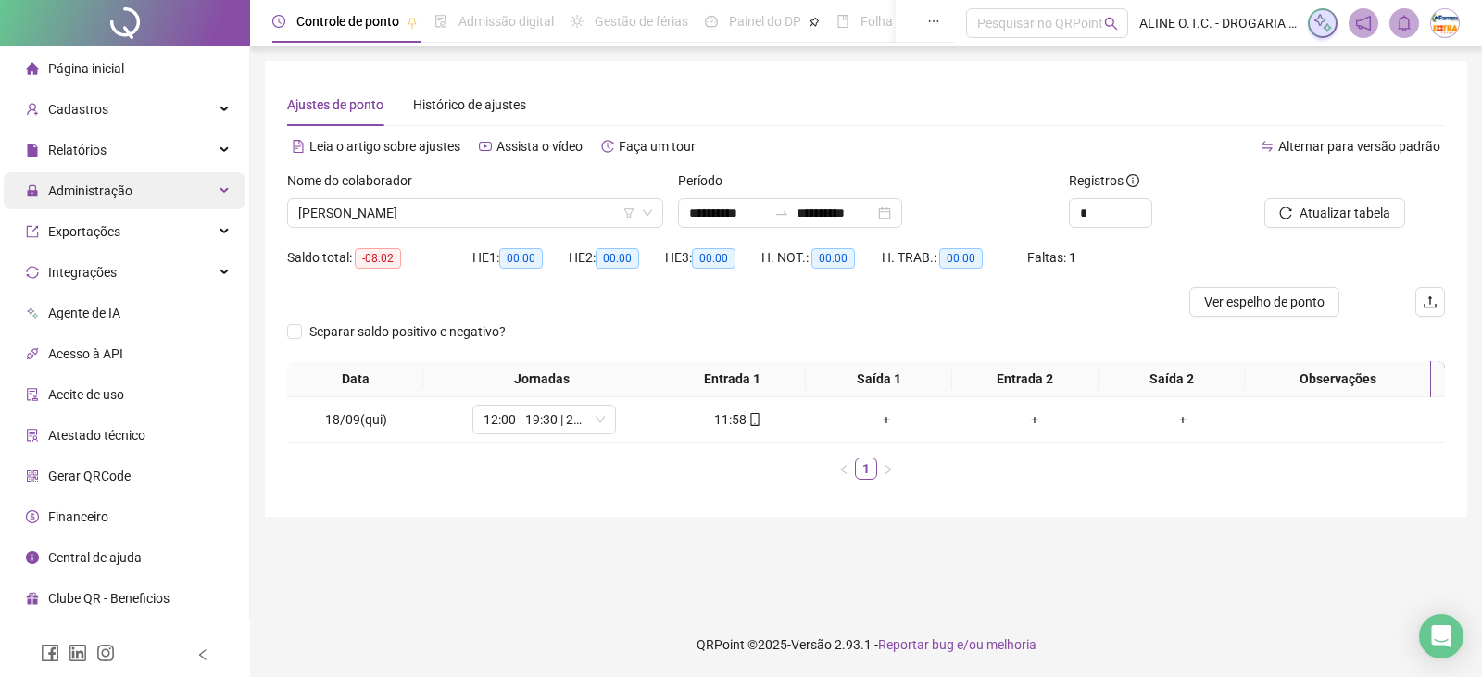
click at [144, 187] on div "Administração" at bounding box center [125, 190] width 242 height 37
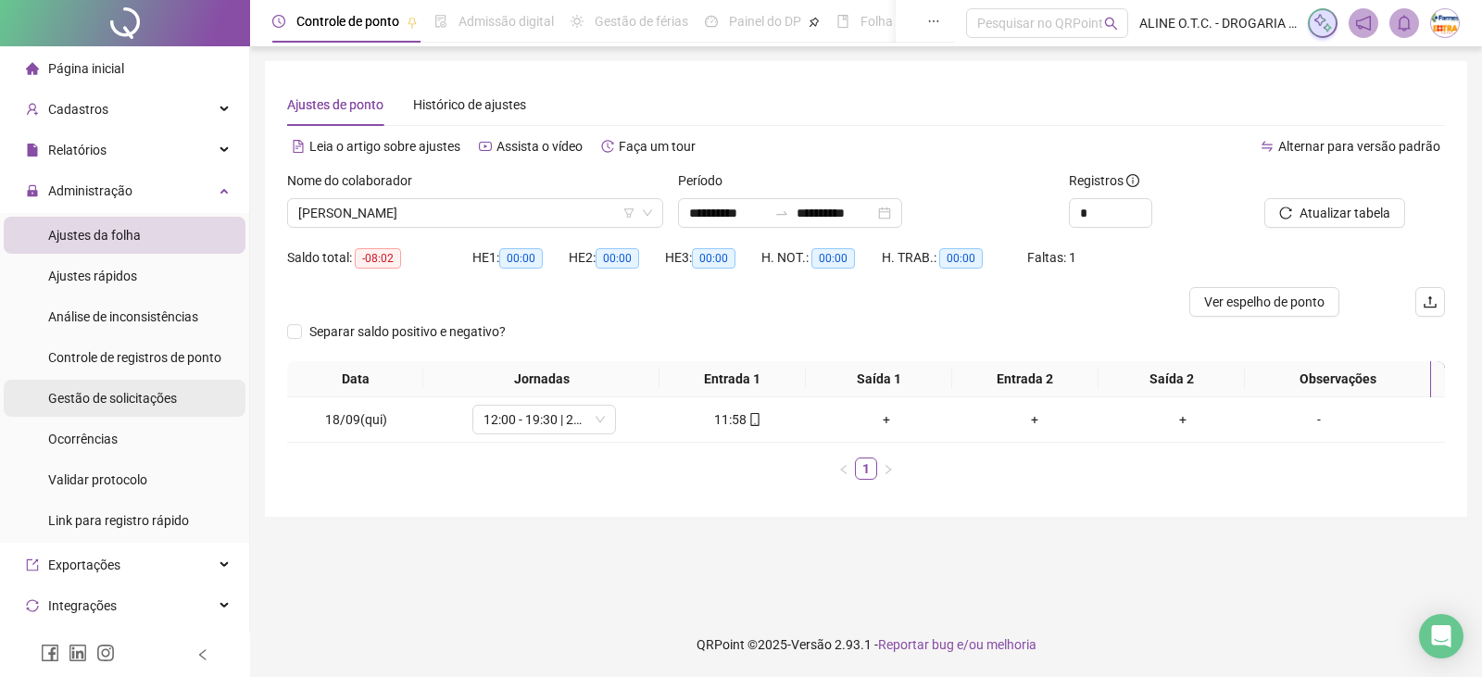
click at [167, 400] on span "Gestão de solicitações" at bounding box center [112, 398] width 129 height 15
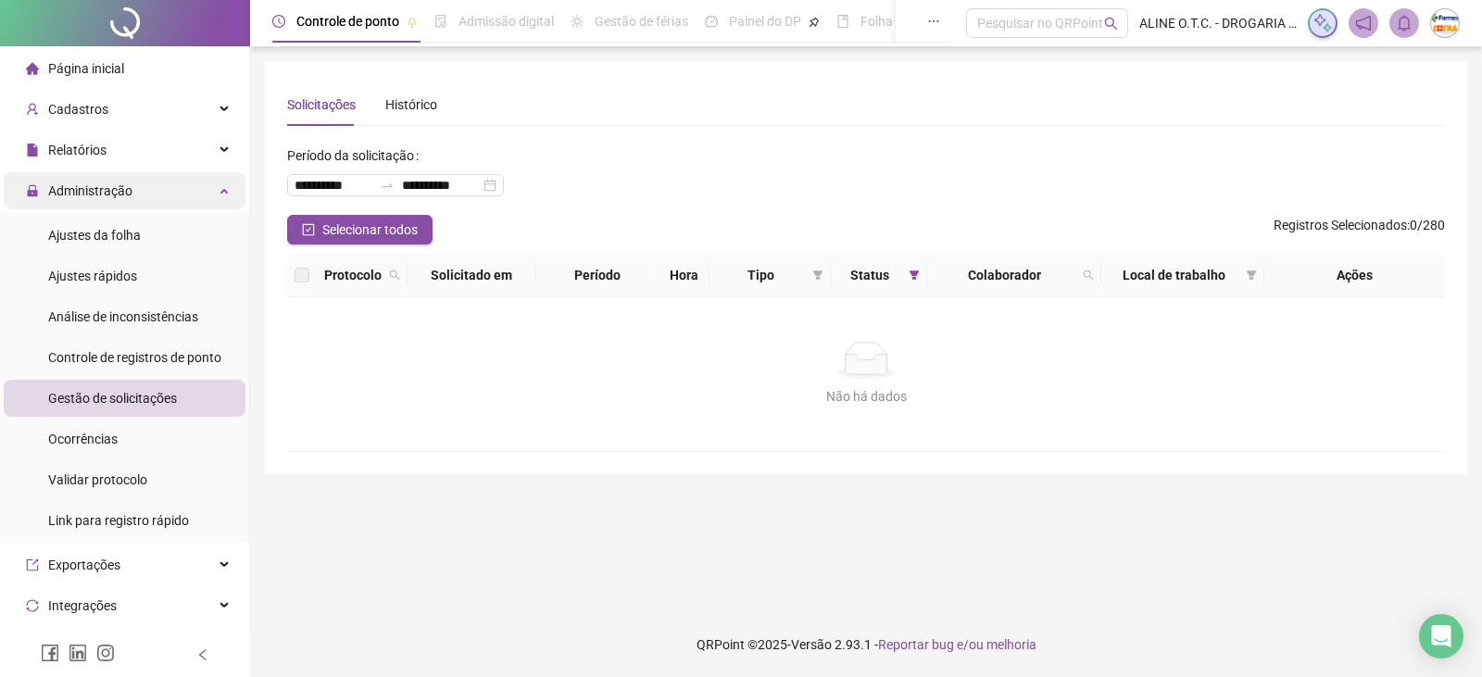
click at [183, 188] on div "Administração" at bounding box center [125, 190] width 242 height 37
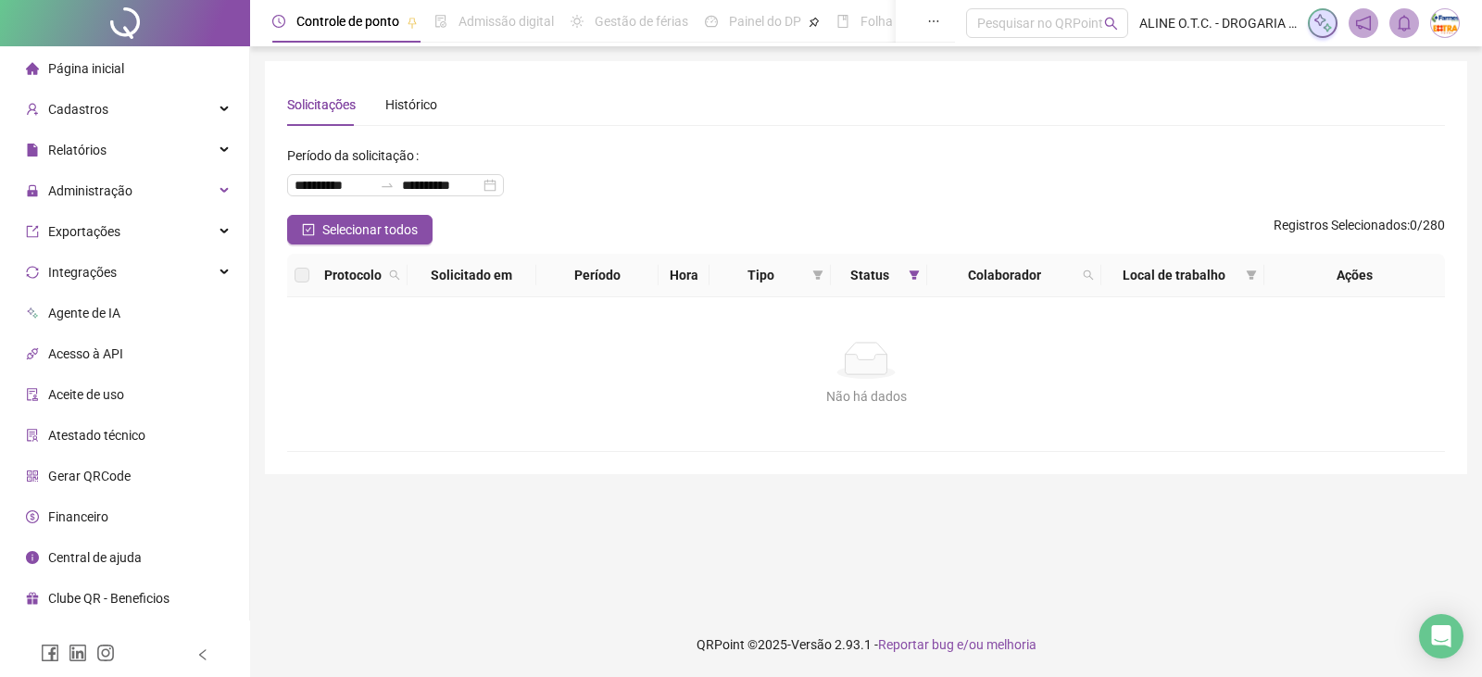
click at [172, 57] on li "Página inicial" at bounding box center [125, 68] width 242 height 37
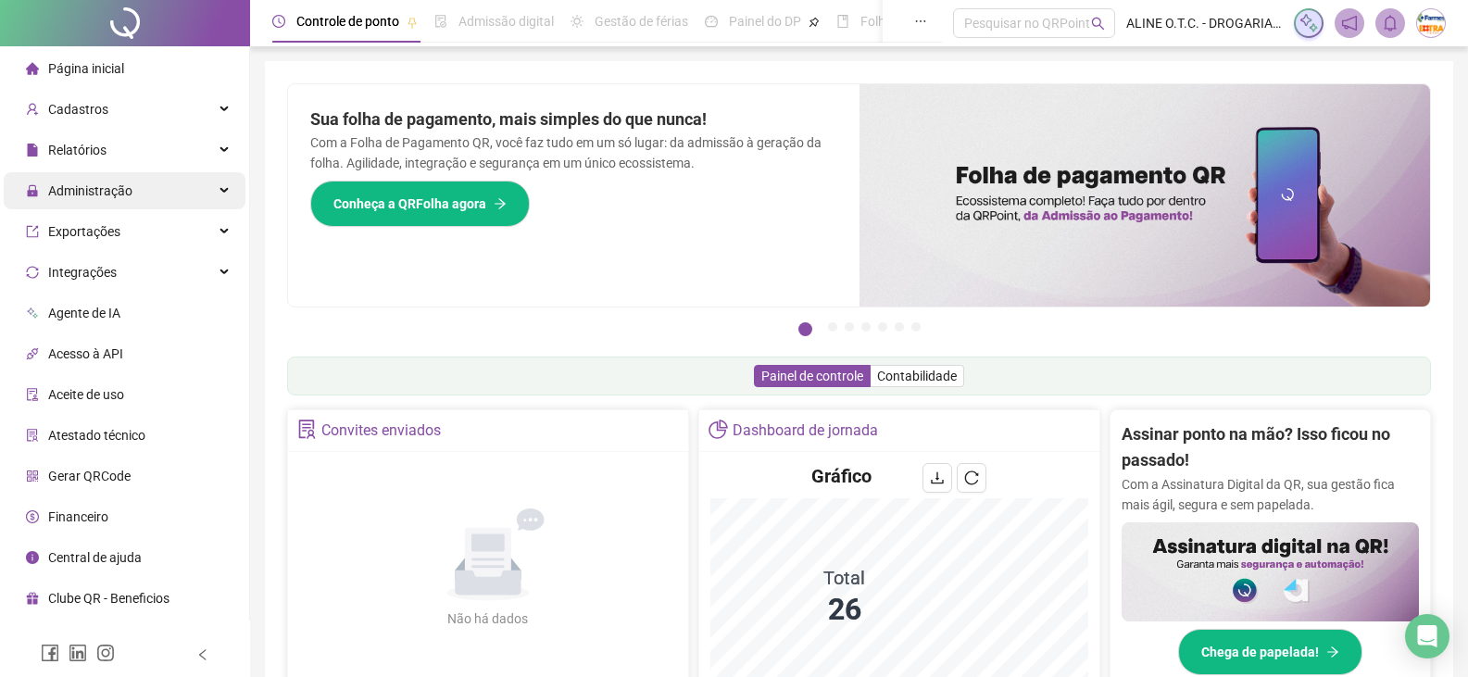
click at [132, 206] on div "Administração" at bounding box center [125, 190] width 242 height 37
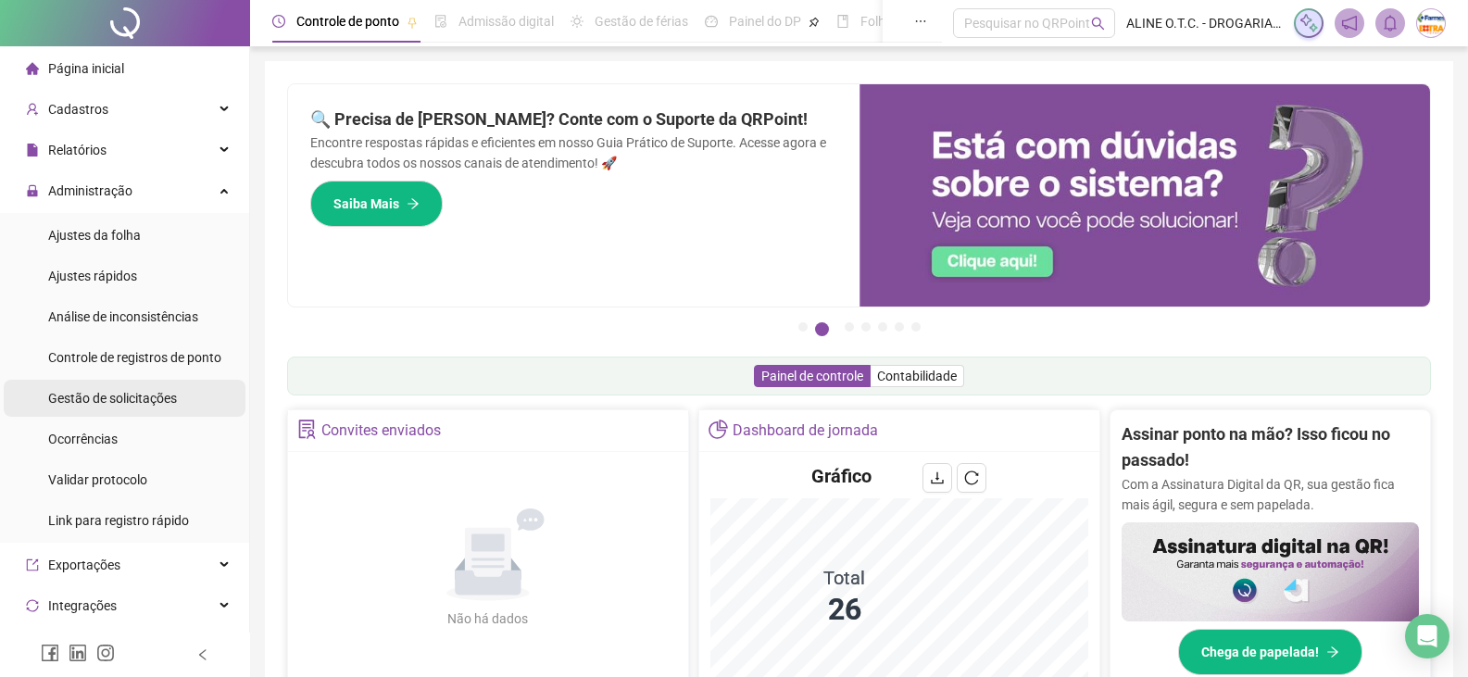
click at [129, 400] on span "Gestão de solicitações" at bounding box center [112, 398] width 129 height 15
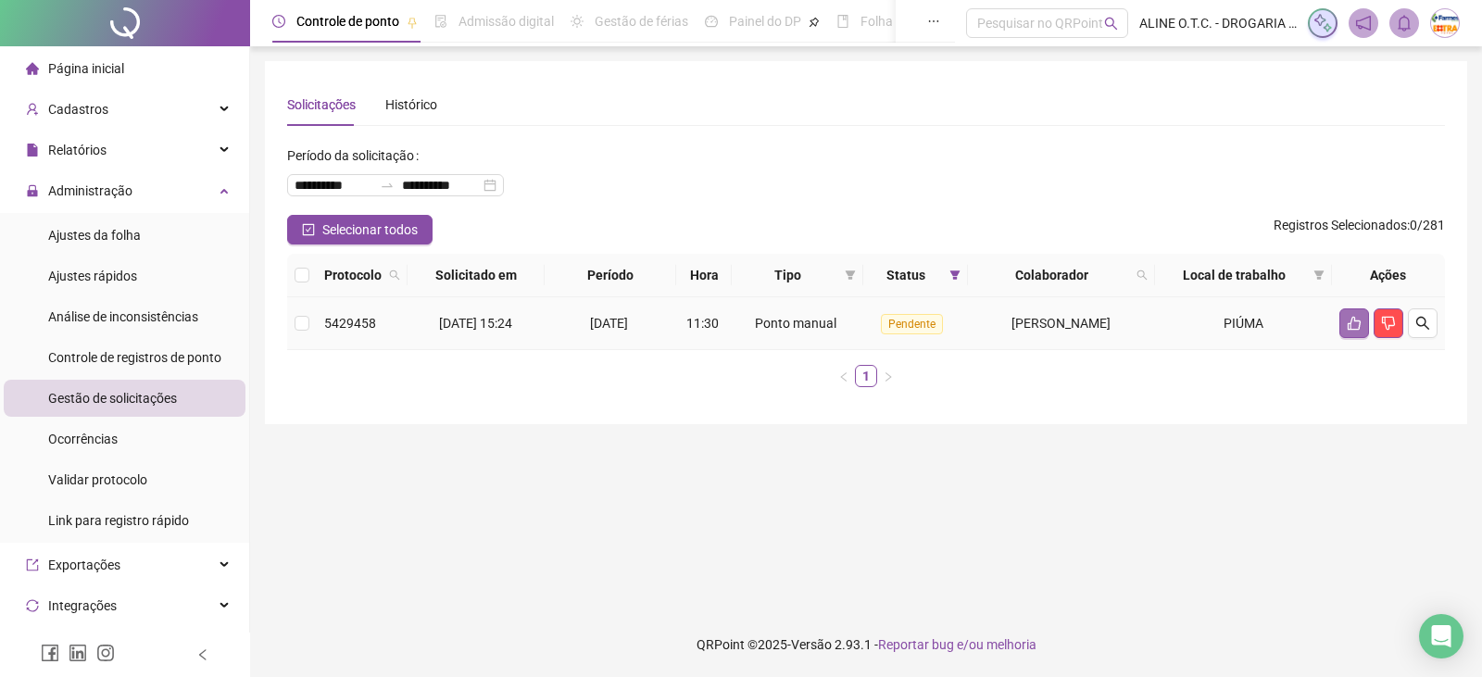
click at [1354, 330] on icon "like" at bounding box center [1354, 323] width 15 height 15
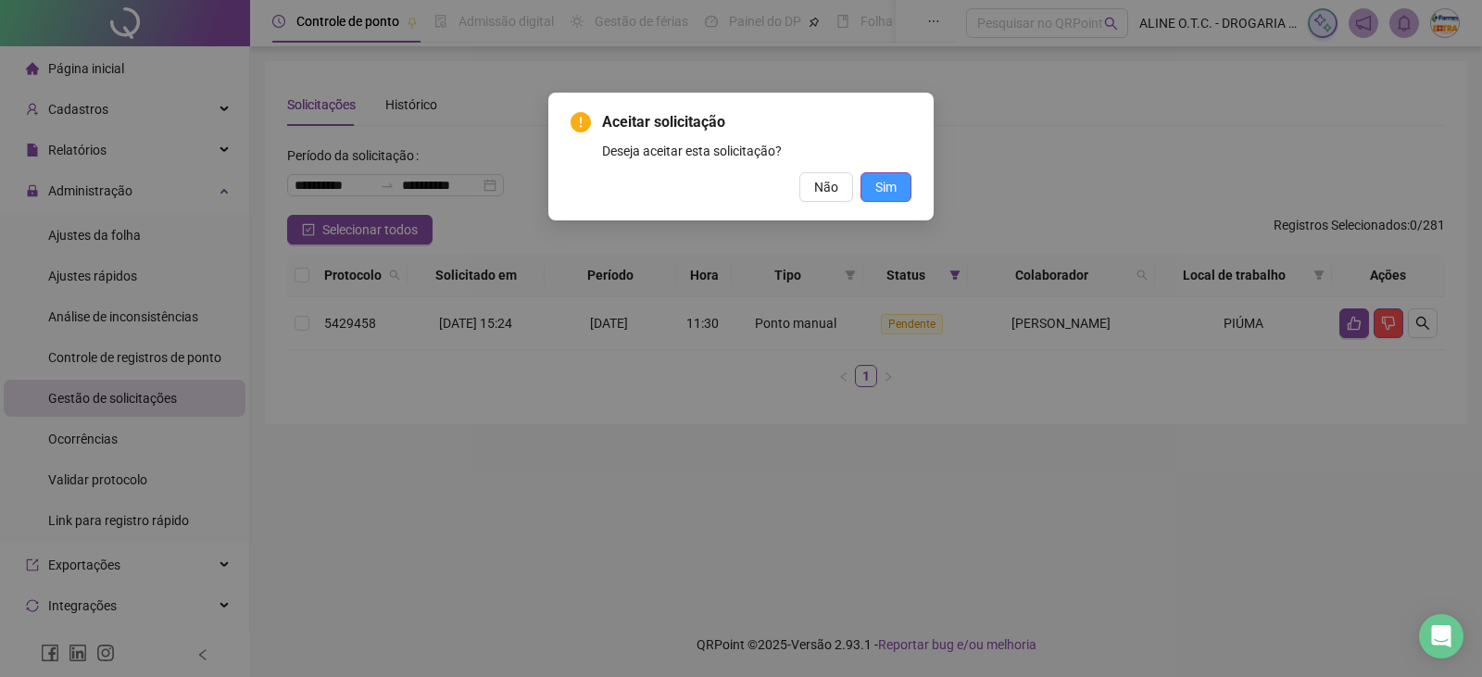
click at [903, 186] on button "Sim" at bounding box center [886, 187] width 51 height 30
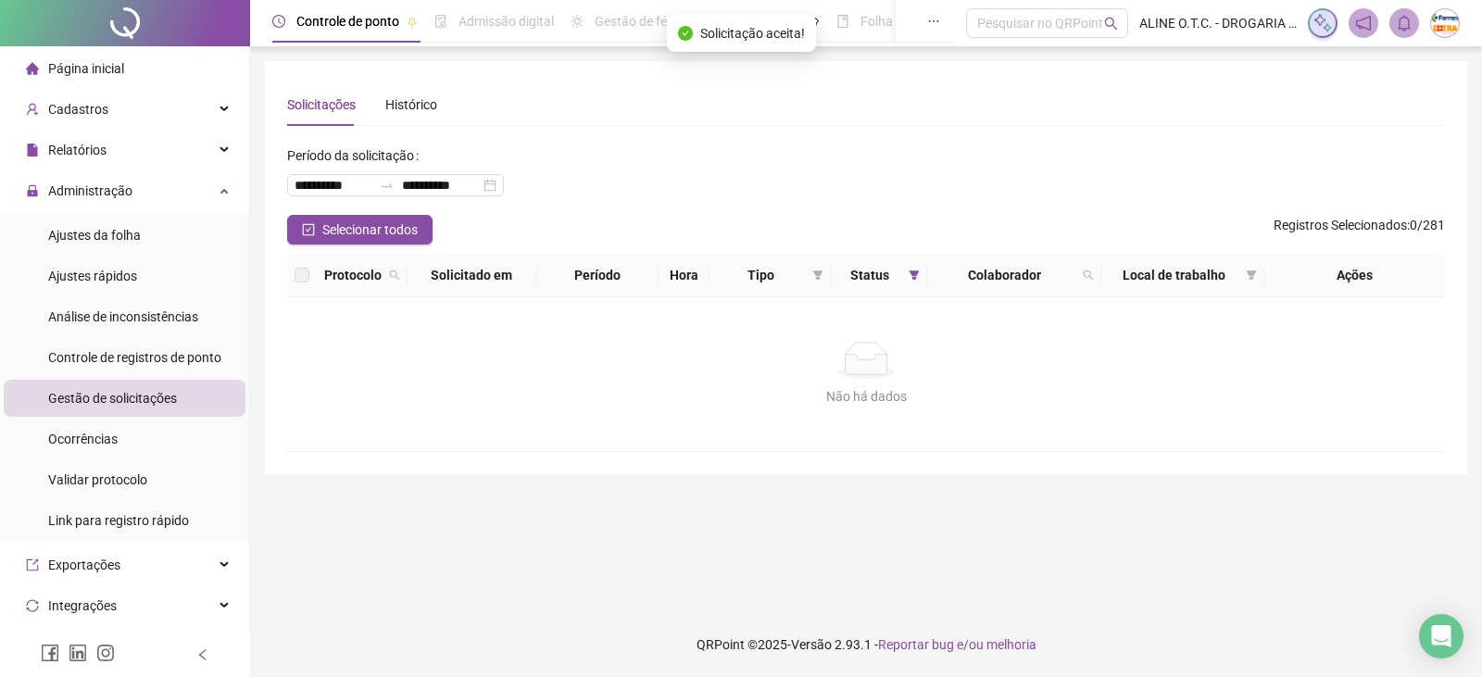
click at [158, 67] on li "Página inicial" at bounding box center [125, 68] width 242 height 37
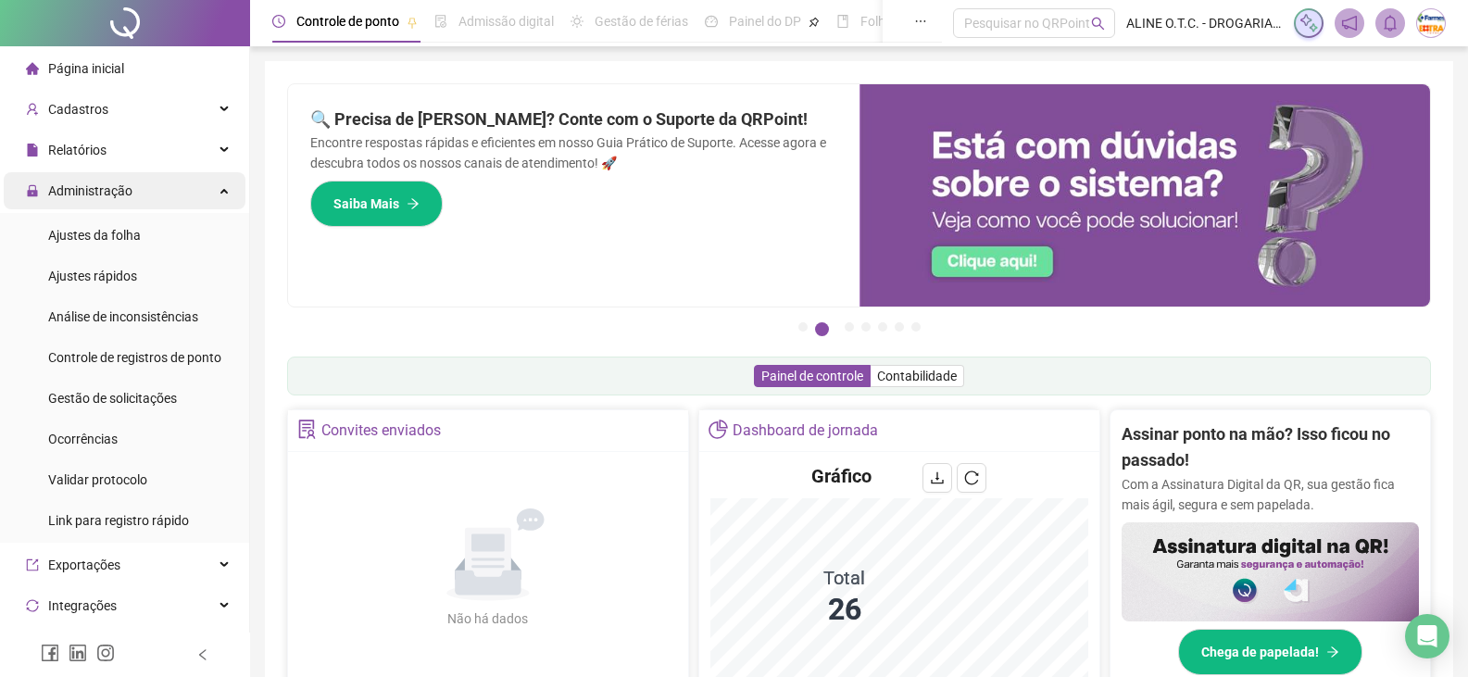
click at [107, 189] on span "Administração" at bounding box center [90, 190] width 84 height 15
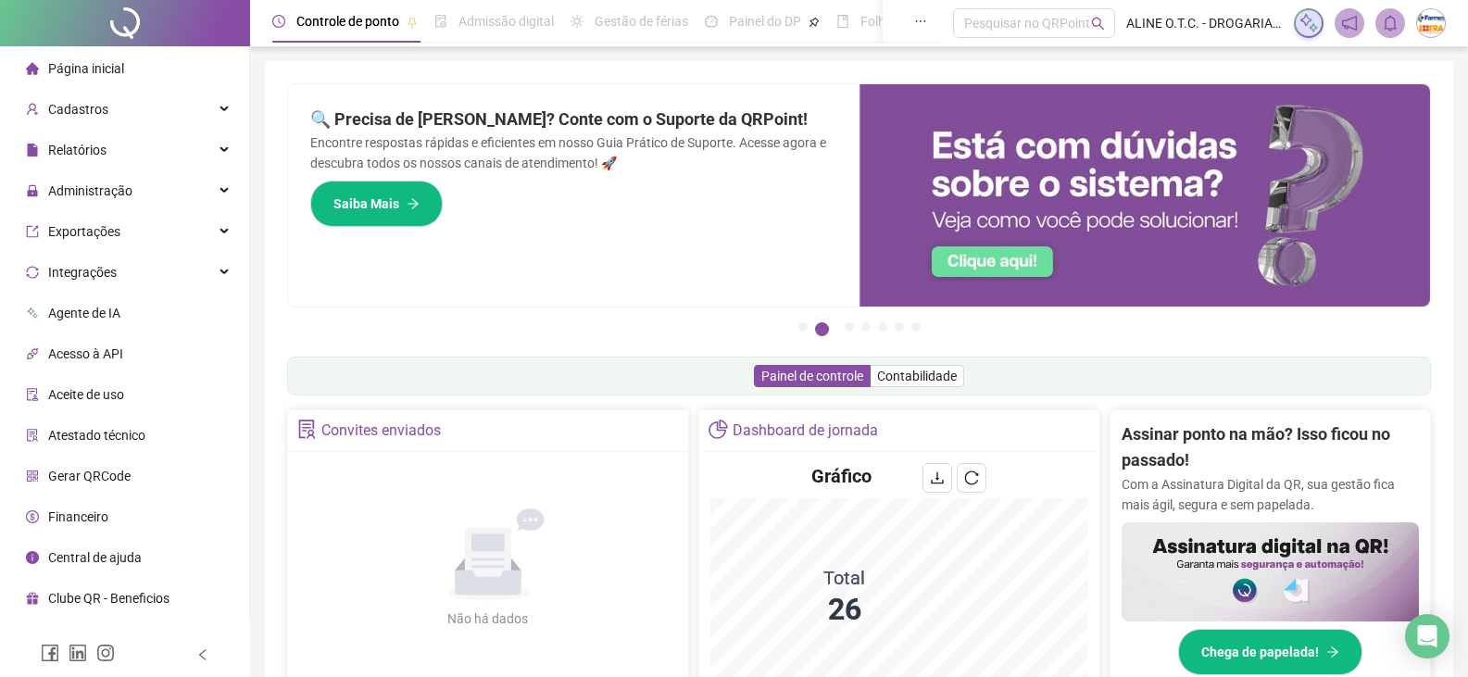
click at [107, 69] on span "Página inicial" at bounding box center [86, 68] width 76 height 15
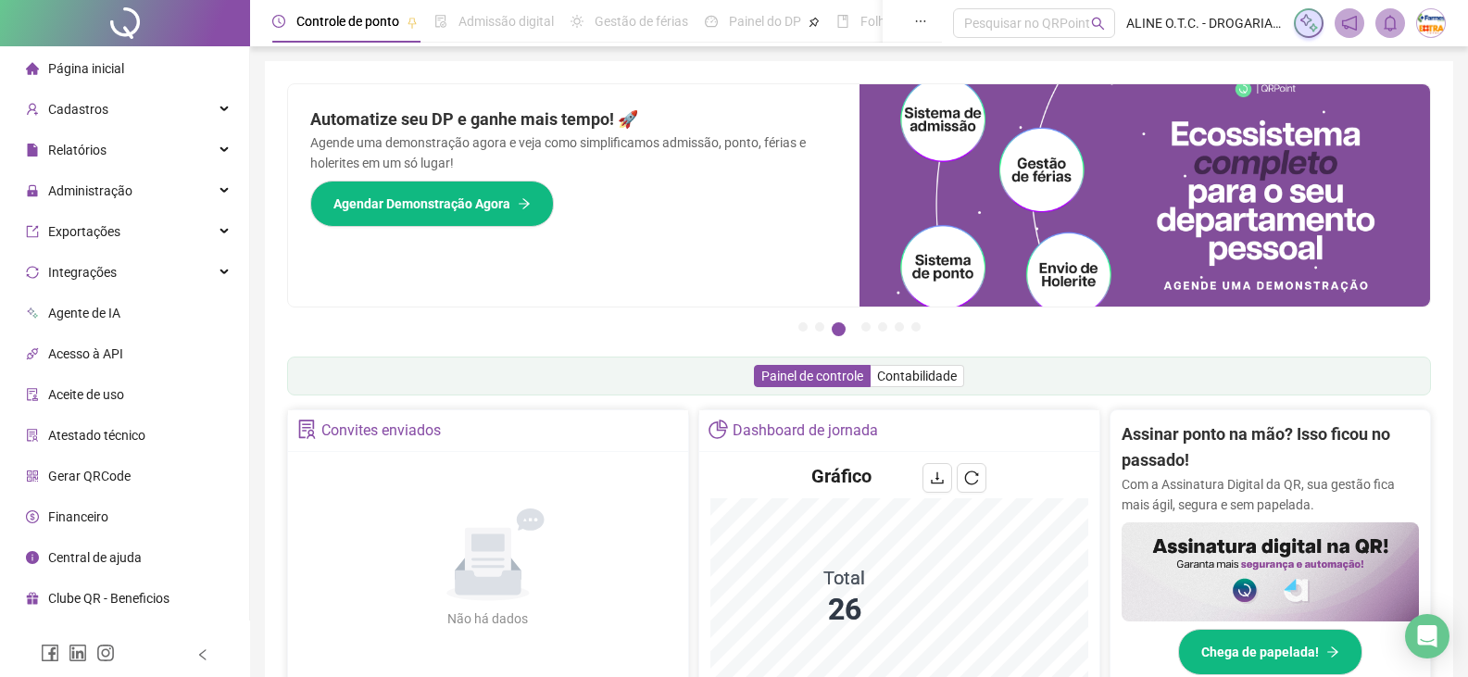
click at [105, 131] on ul "Página inicial Cadastros Empregadores Locais de trabalho Escalas Colaboradores …" at bounding box center [125, 333] width 250 height 574
click at [131, 177] on div "Administração" at bounding box center [125, 190] width 242 height 37
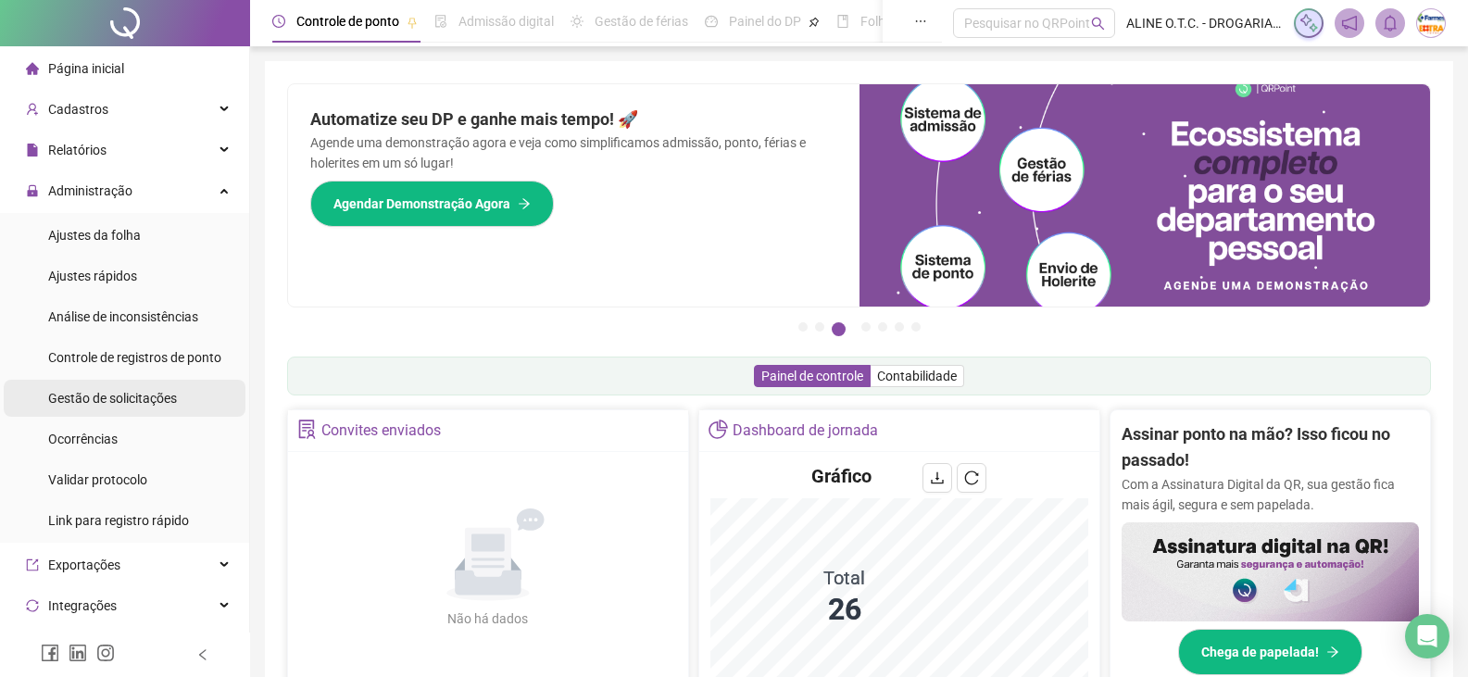
click at [142, 397] on span "Gestão de solicitações" at bounding box center [112, 398] width 129 height 15
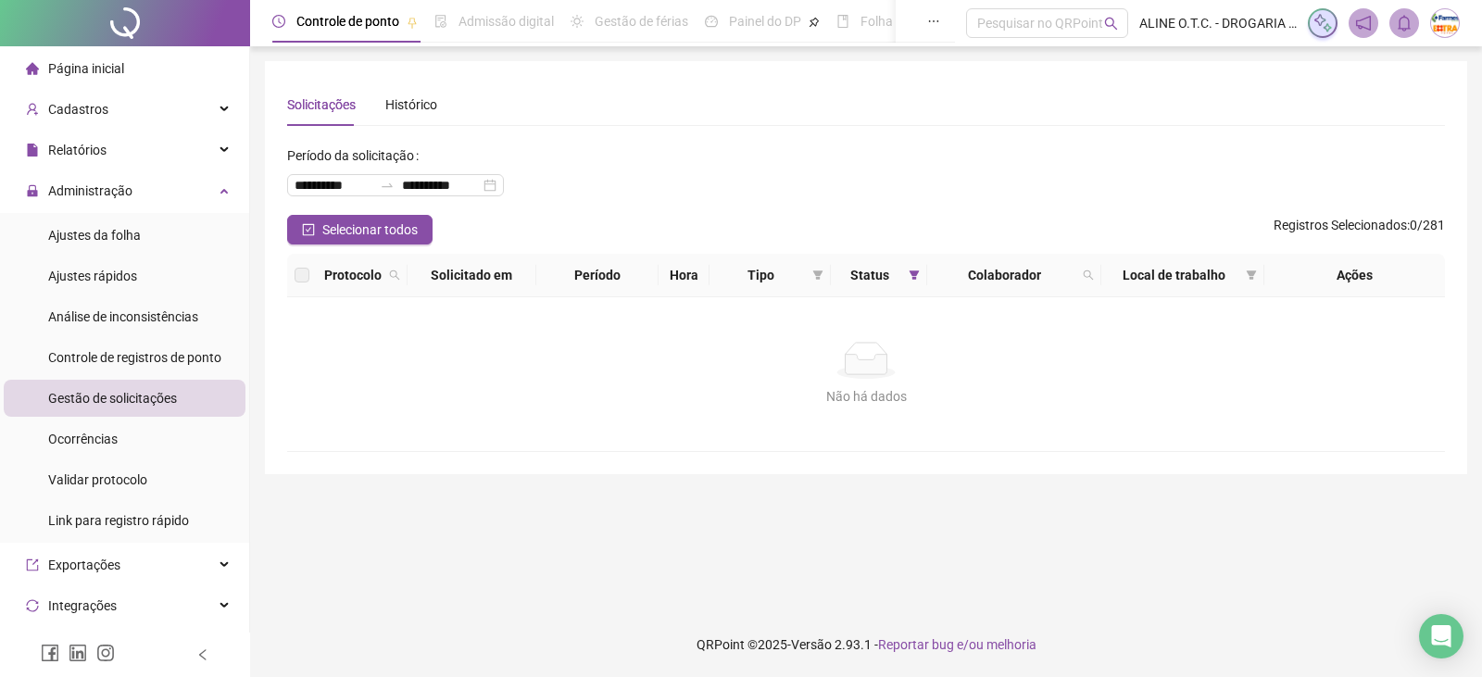
click at [141, 63] on li "Página inicial" at bounding box center [125, 68] width 242 height 37
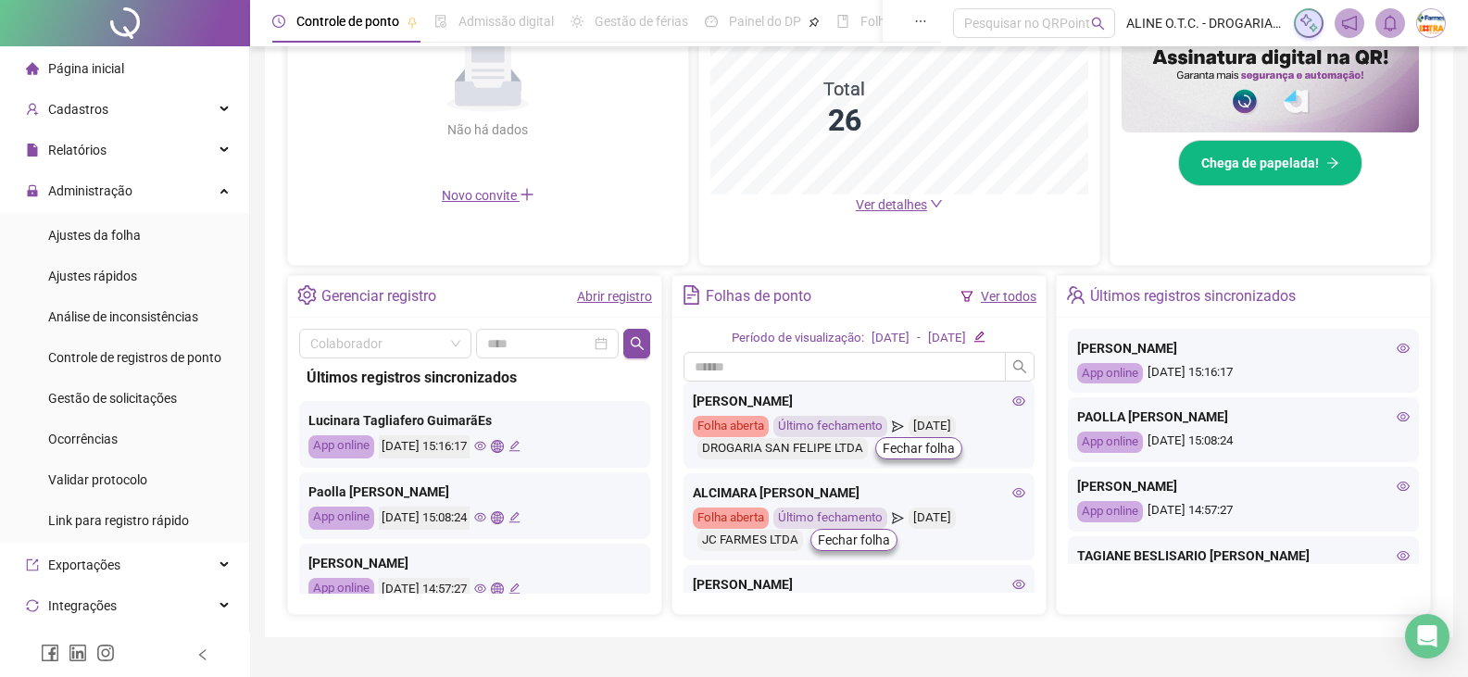
scroll to position [529, 0]
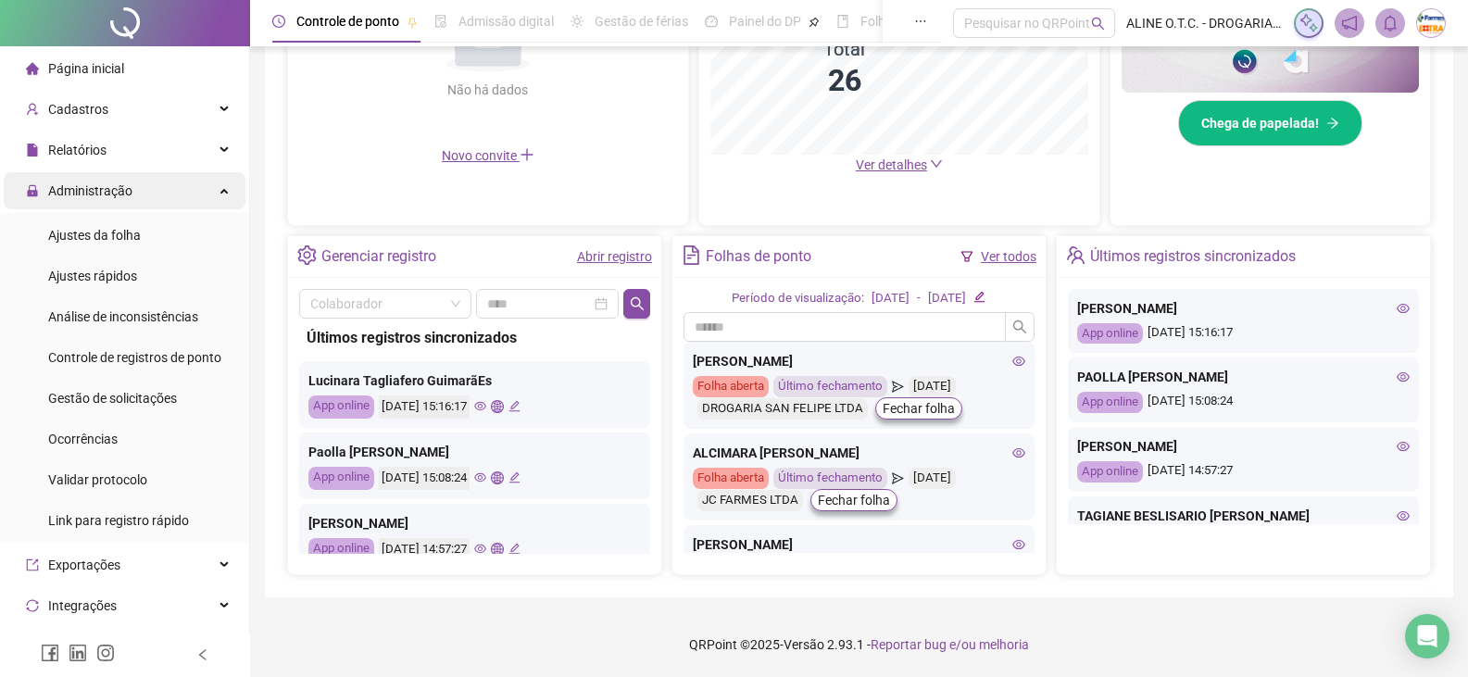
click at [83, 201] on span "Administração" at bounding box center [79, 190] width 107 height 37
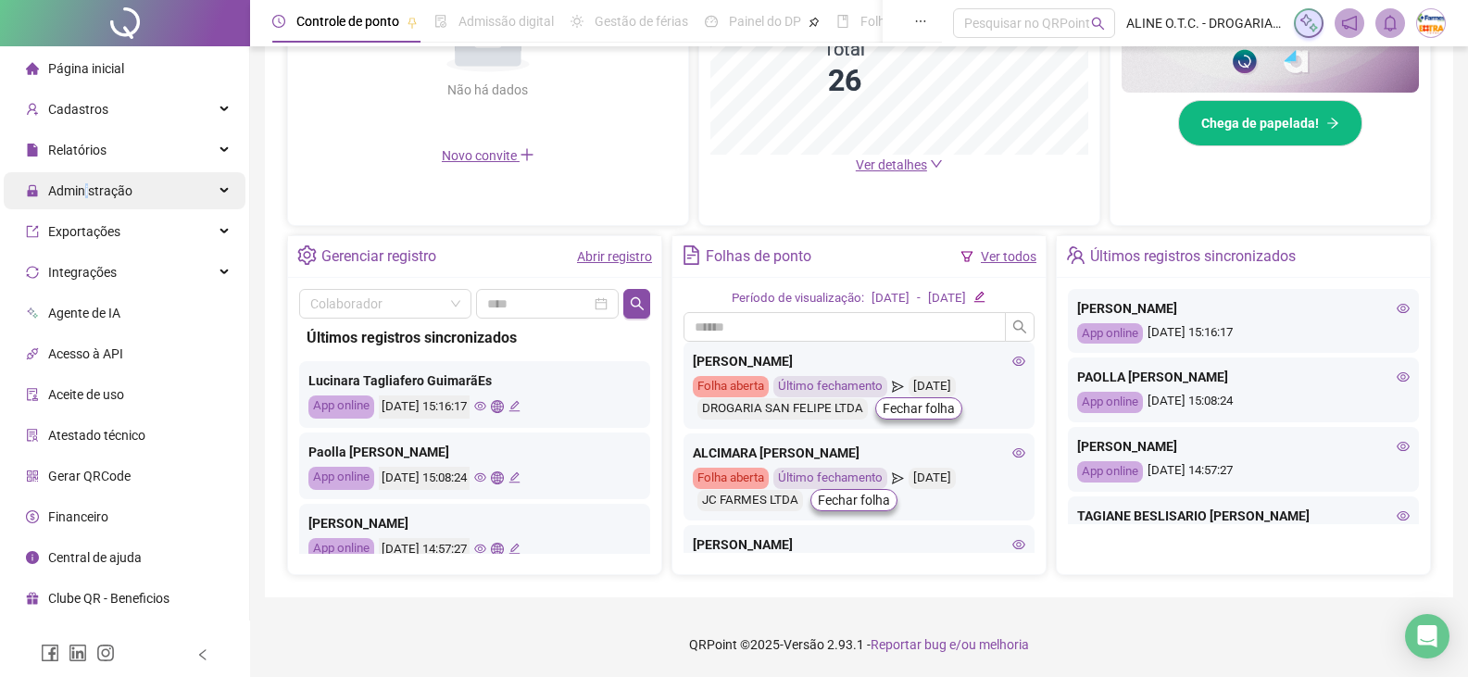
click at [88, 195] on span "Administração" at bounding box center [90, 190] width 84 height 15
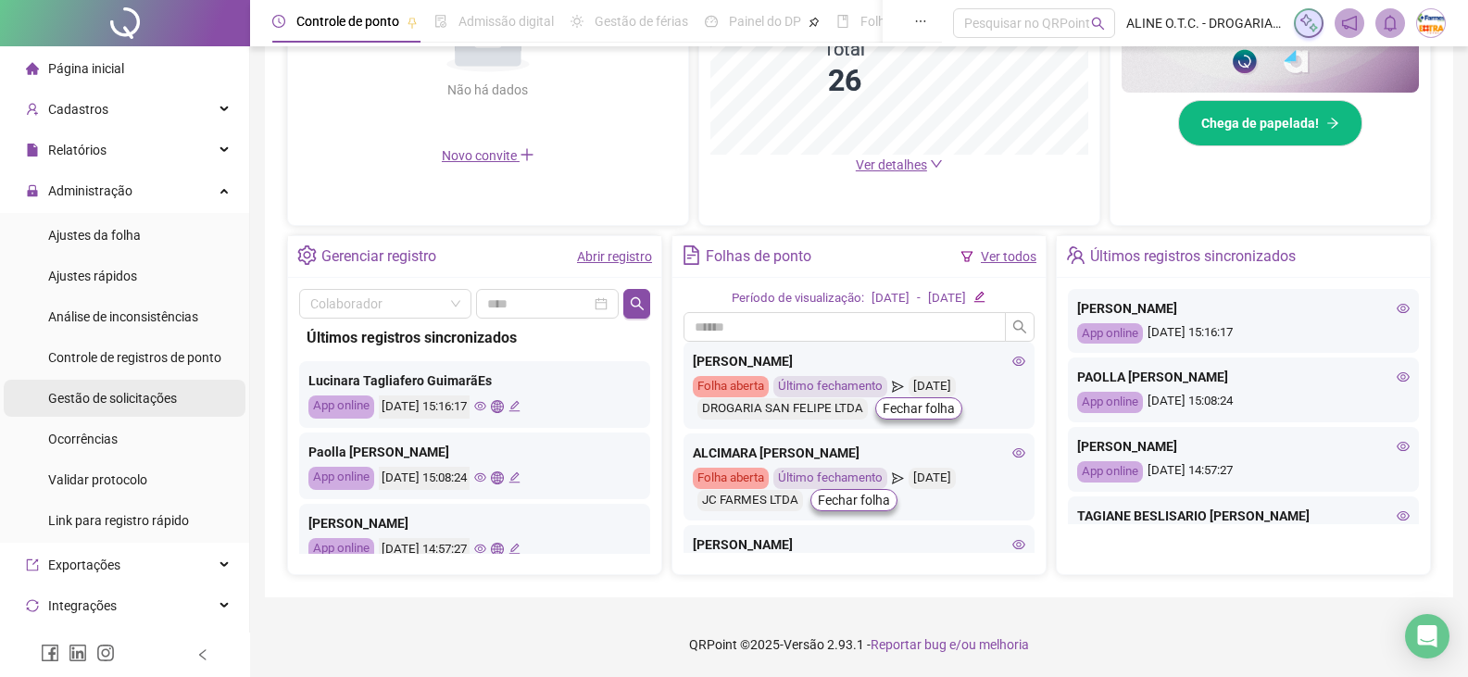
click at [89, 402] on span "Gestão de solicitações" at bounding box center [112, 398] width 129 height 15
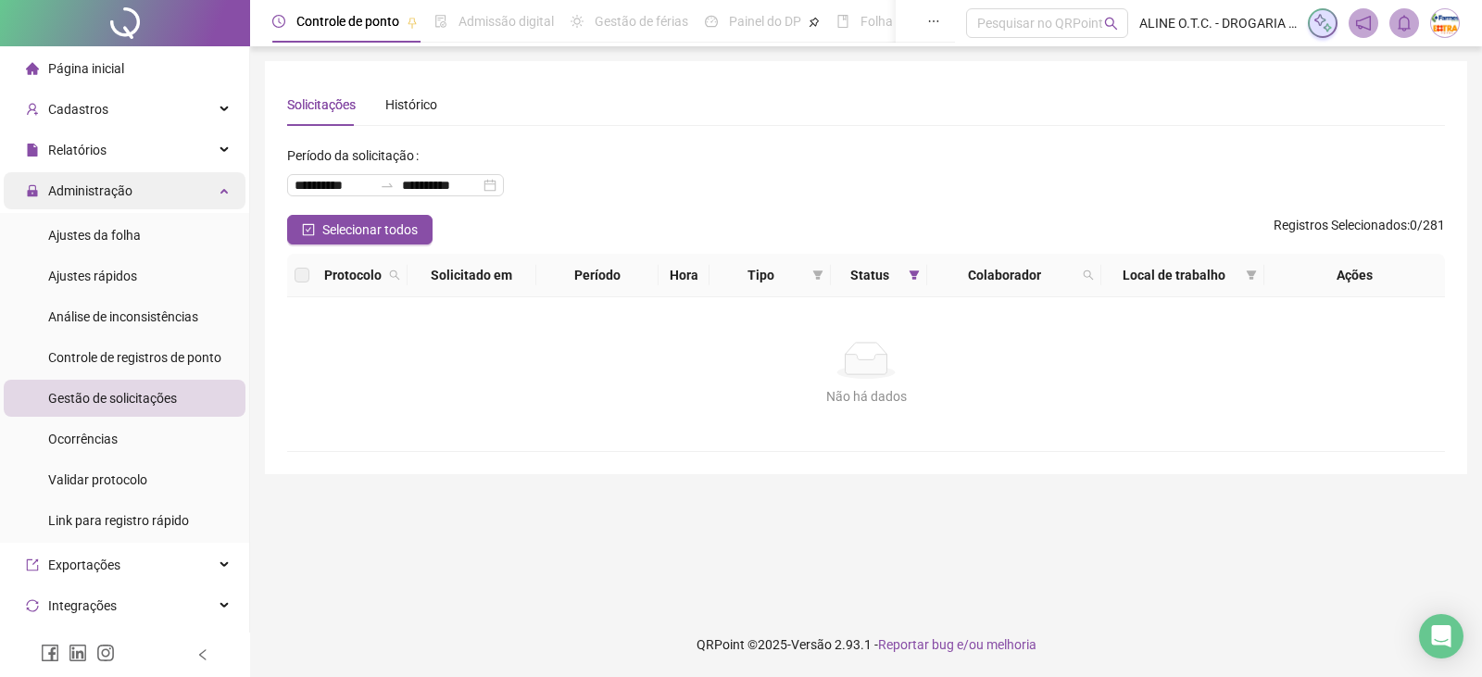
click at [89, 201] on span "Administração" at bounding box center [79, 190] width 107 height 37
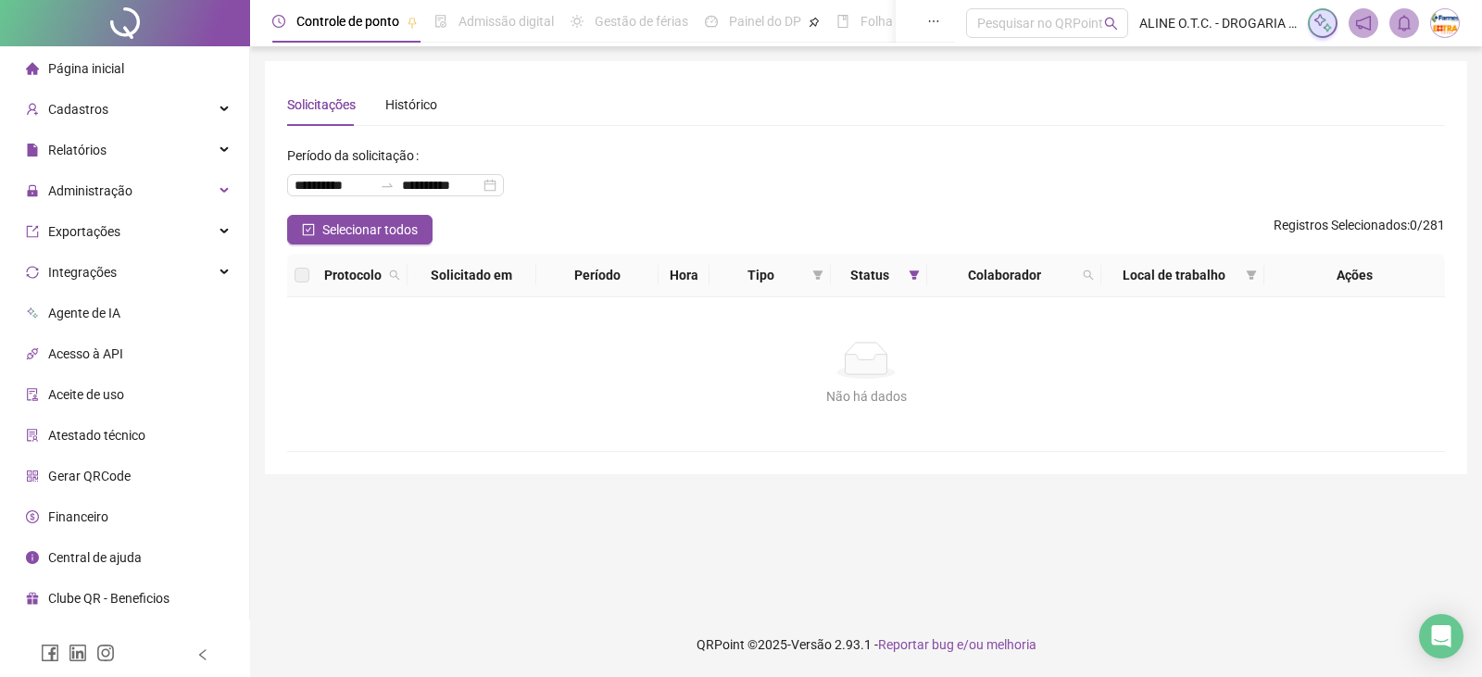
click at [61, 53] on div "Página inicial" at bounding box center [75, 68] width 98 height 37
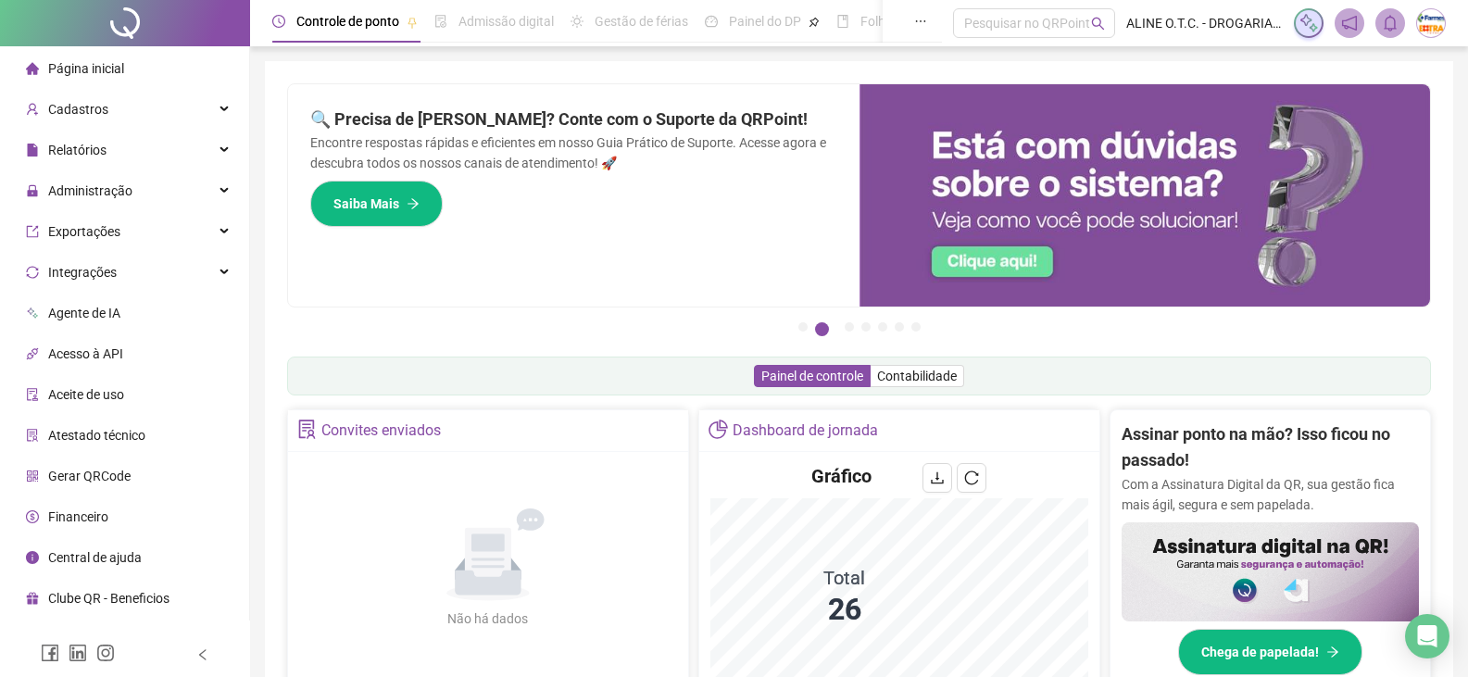
click at [105, 70] on span "Página inicial" at bounding box center [86, 68] width 76 height 15
